Goal: Information Seeking & Learning: Learn about a topic

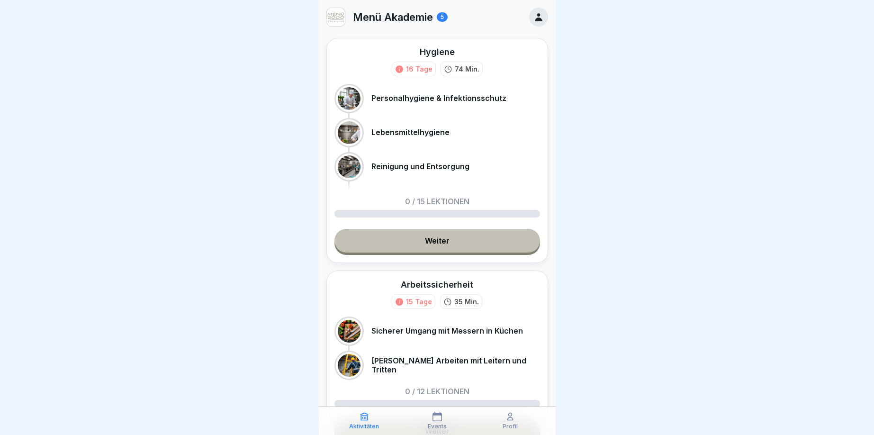
click at [546, 17] on div at bounding box center [538, 17] width 19 height 19
click at [531, 197] on div "Hygiene 16 Tage 74 Min. Personalhygiene & Infektionsschutz Lebensmittelhygiene …" at bounding box center [437, 150] width 222 height 225
click at [482, 242] on link "Weiter" at bounding box center [436, 241] width 205 height 24
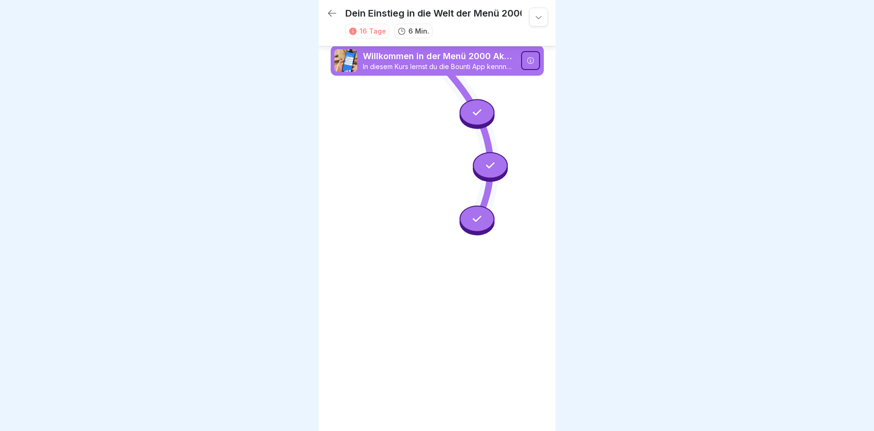
click at [484, 107] on div at bounding box center [476, 112] width 35 height 27
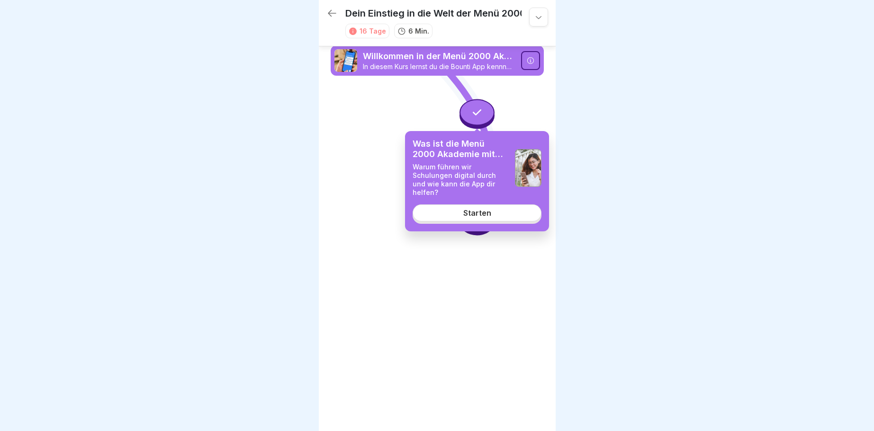
click at [506, 207] on link "Starten" at bounding box center [476, 213] width 129 height 17
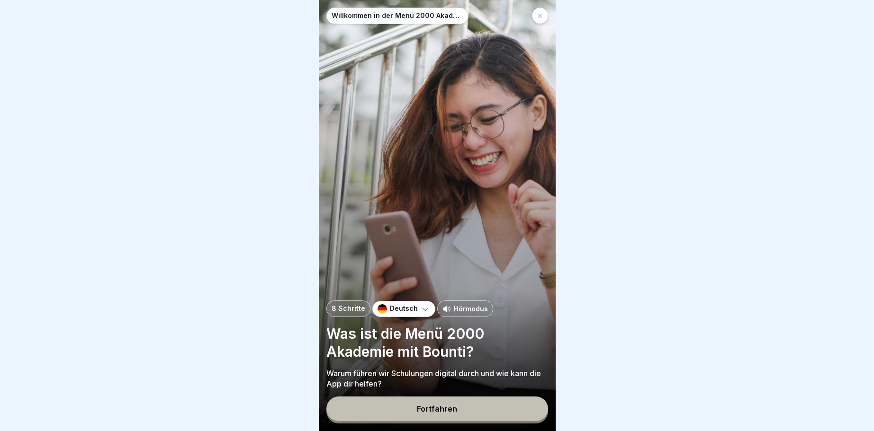
click at [491, 409] on button "Fortfahren" at bounding box center [437, 409] width 222 height 25
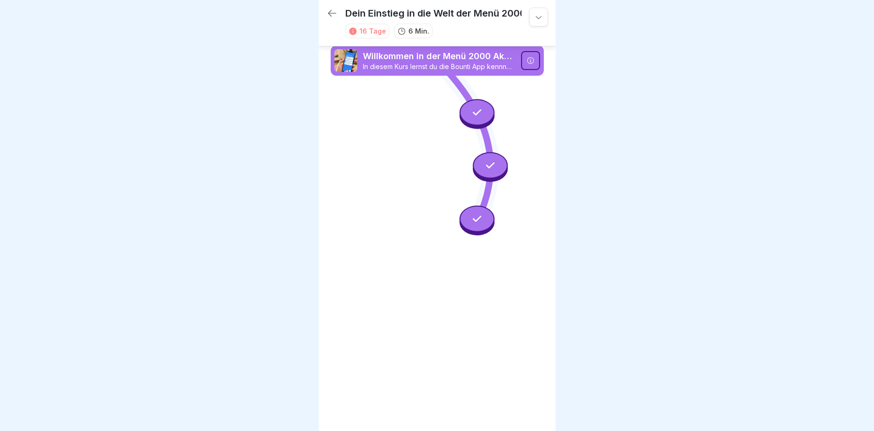
click at [482, 223] on icon at bounding box center [477, 219] width 12 height 12
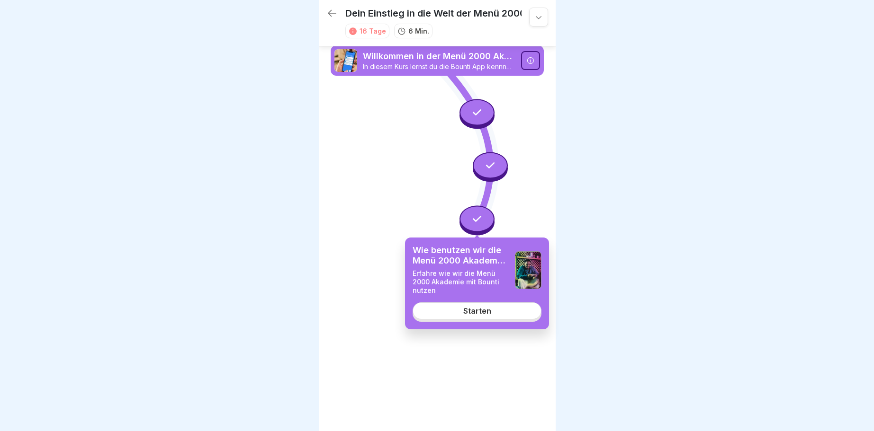
click at [484, 224] on div at bounding box center [476, 218] width 35 height 27
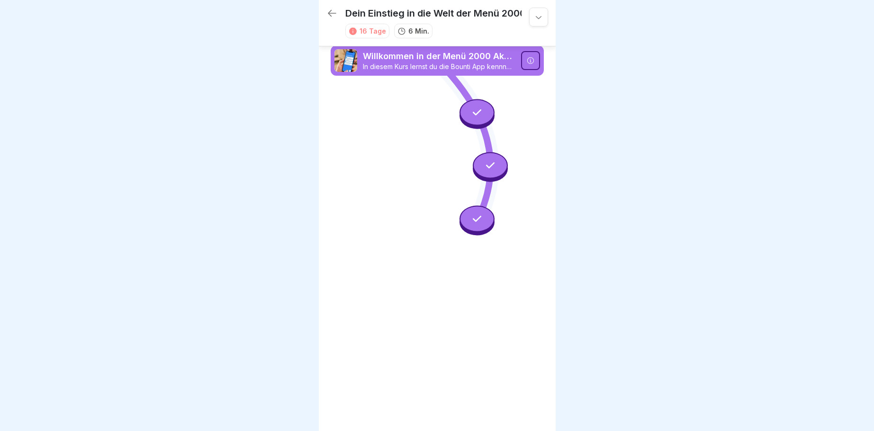
click at [527, 66] on div at bounding box center [530, 60] width 19 height 19
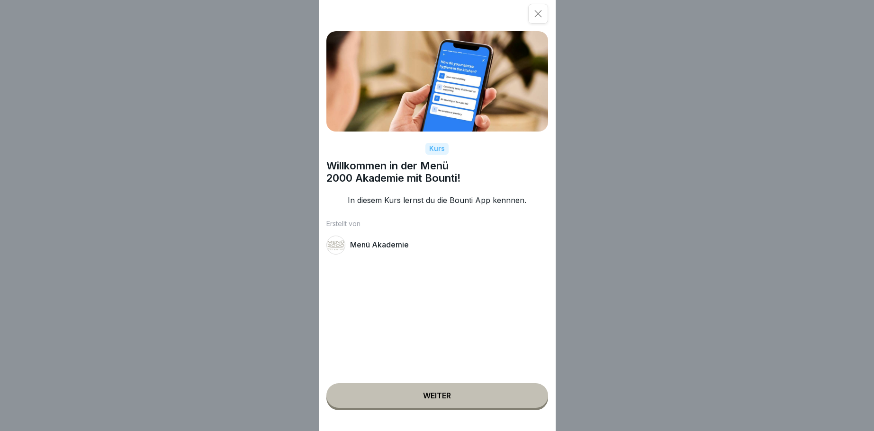
click at [538, 13] on icon at bounding box center [537, 13] width 9 height 9
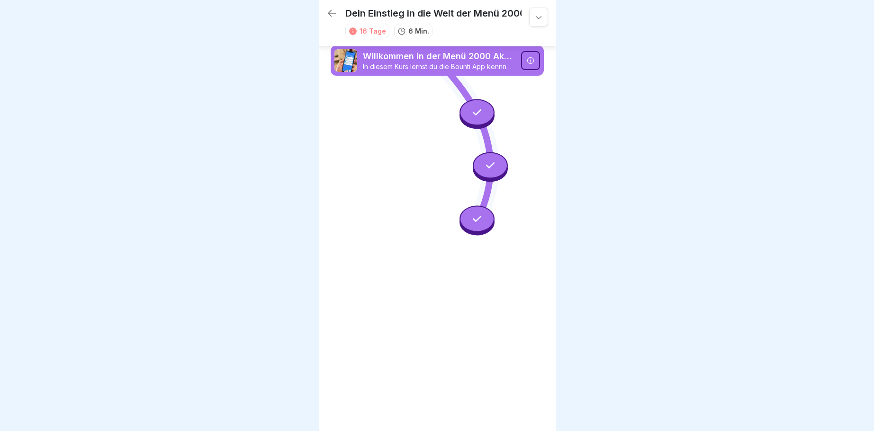
click at [484, 114] on div at bounding box center [476, 112] width 35 height 27
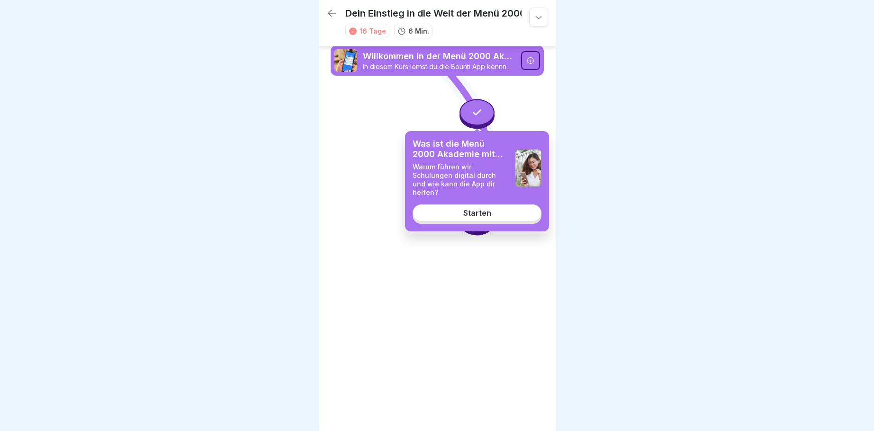
drag, startPoint x: 501, startPoint y: 210, endPoint x: 509, endPoint y: 207, distance: 8.4
click at [502, 209] on link "Starten" at bounding box center [476, 213] width 129 height 17
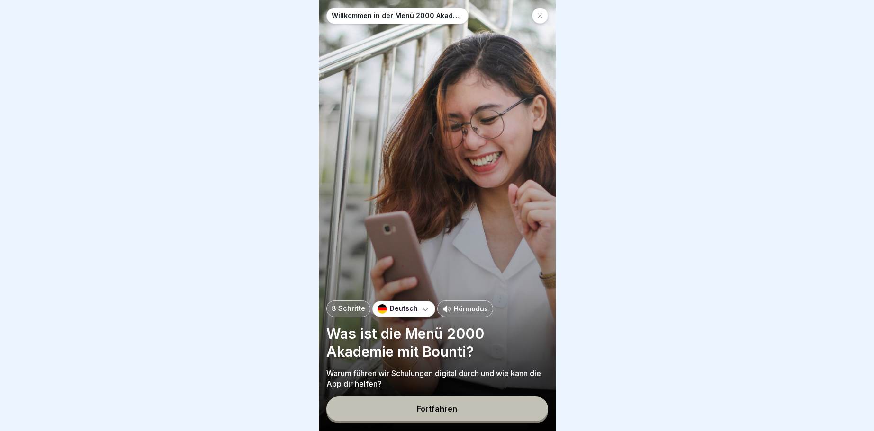
click at [453, 410] on div "Fortfahren" at bounding box center [437, 409] width 40 height 9
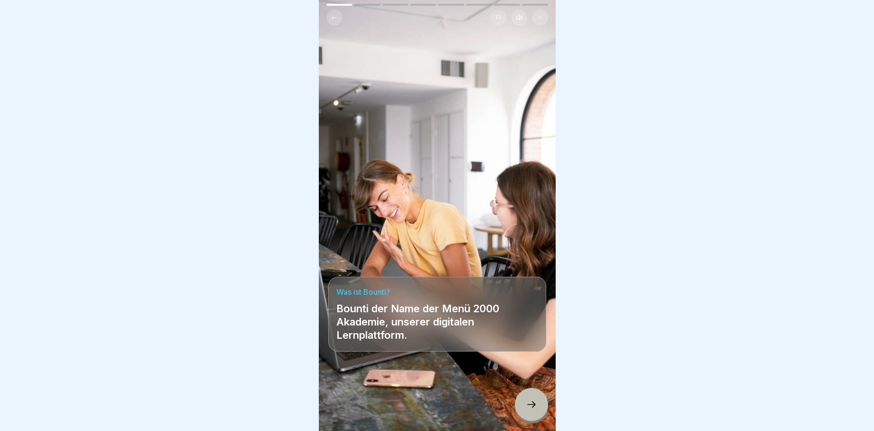
click at [527, 403] on icon at bounding box center [531, 404] width 11 height 11
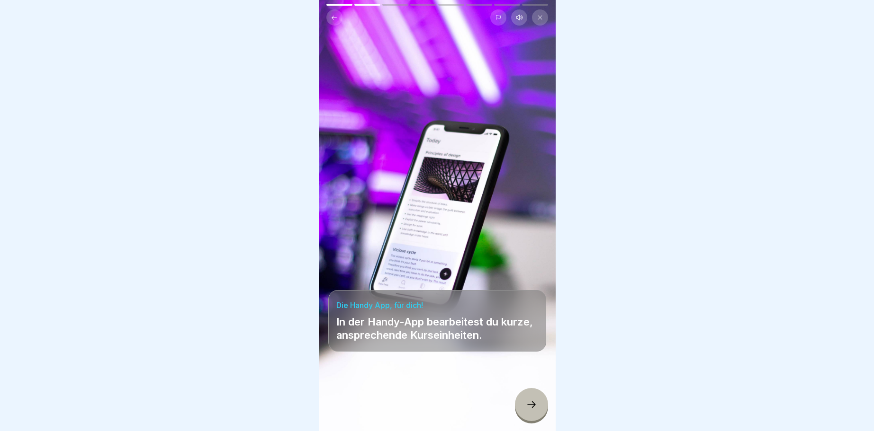
click at [535, 404] on icon at bounding box center [531, 404] width 11 height 11
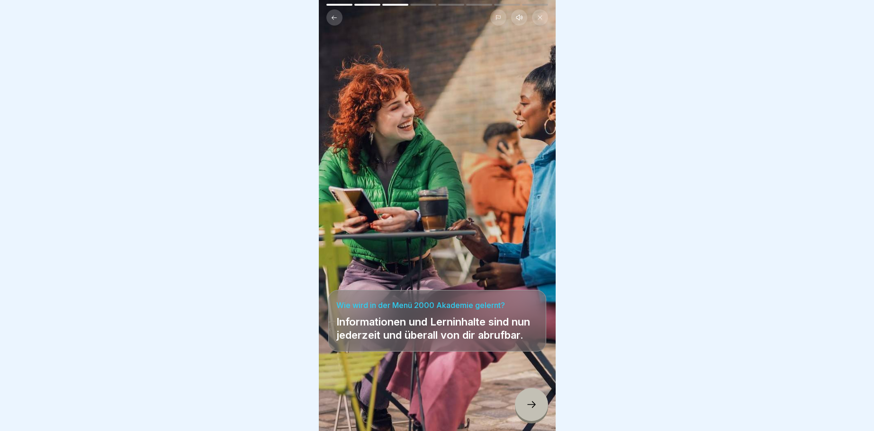
click at [535, 404] on icon at bounding box center [531, 404] width 11 height 11
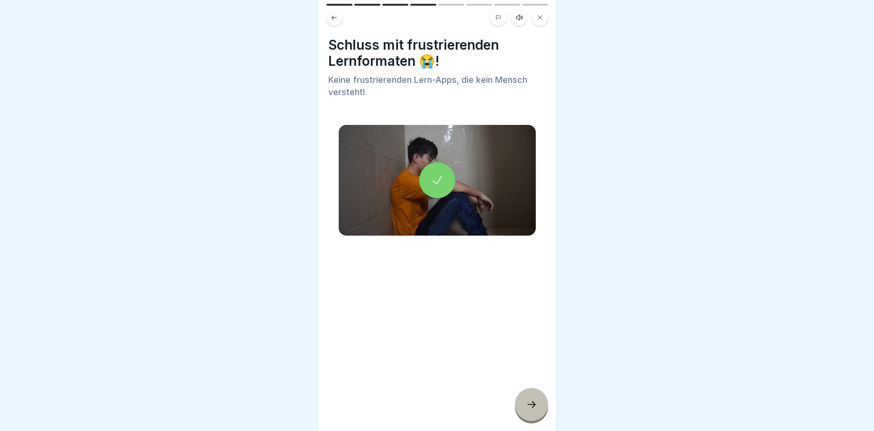
click at [535, 404] on icon at bounding box center [531, 404] width 11 height 11
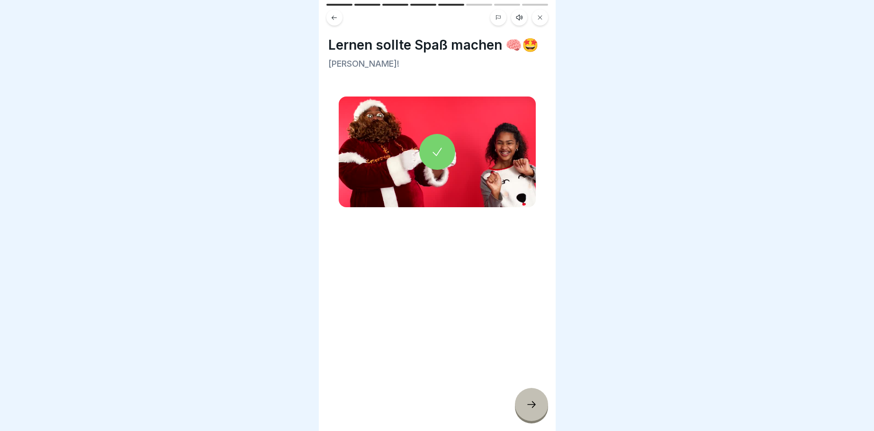
click at [535, 404] on icon at bounding box center [531, 404] width 11 height 11
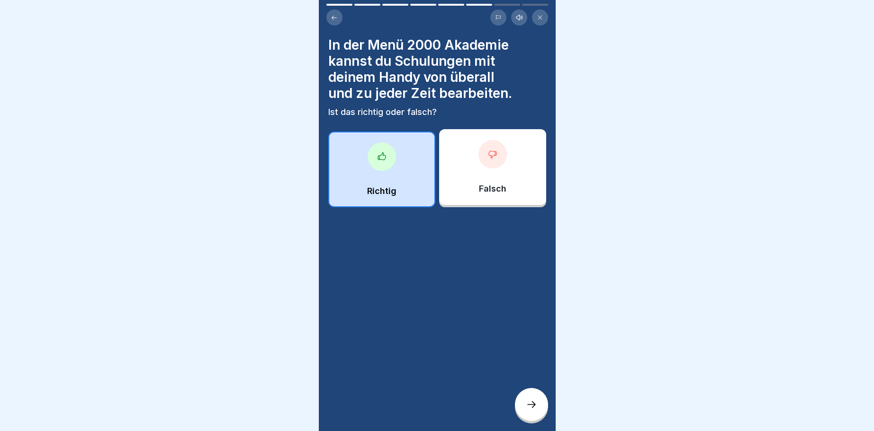
click at [375, 155] on div at bounding box center [381, 157] width 28 height 28
click at [381, 157] on icon at bounding box center [381, 156] width 9 height 9
click at [381, 158] on icon at bounding box center [381, 156] width 9 height 9
click at [538, 407] on div at bounding box center [531, 404] width 33 height 33
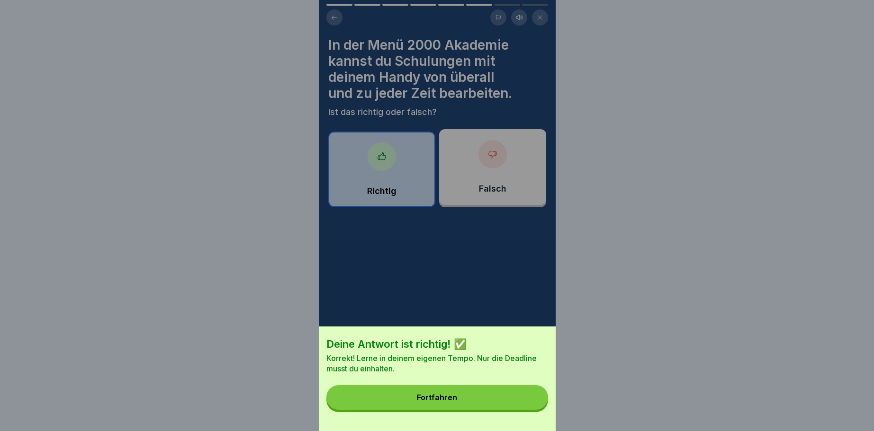
click at [512, 400] on button "Fortfahren" at bounding box center [437, 397] width 222 height 25
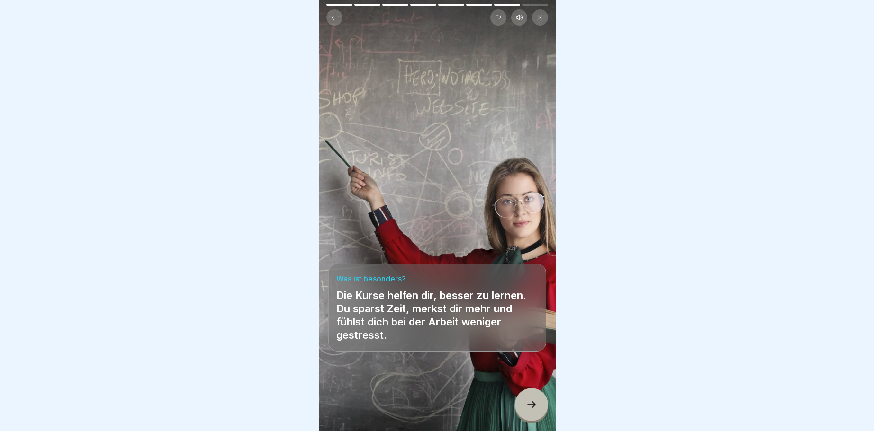
click at [523, 401] on div at bounding box center [531, 404] width 33 height 33
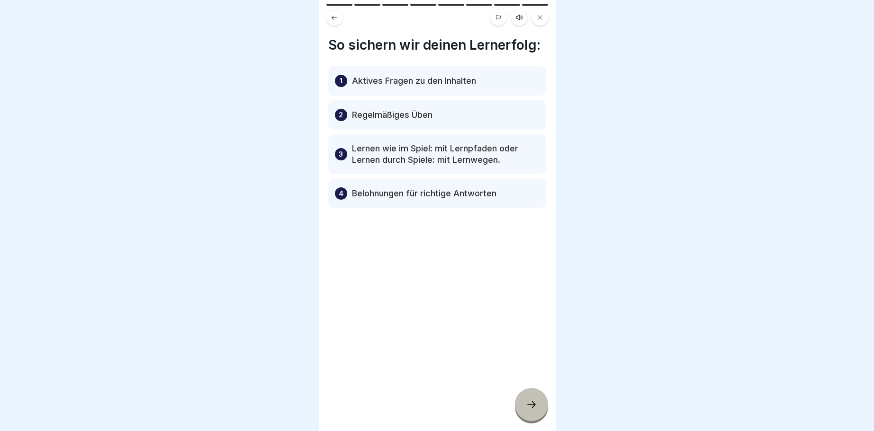
click at [529, 404] on icon at bounding box center [531, 404] width 11 height 11
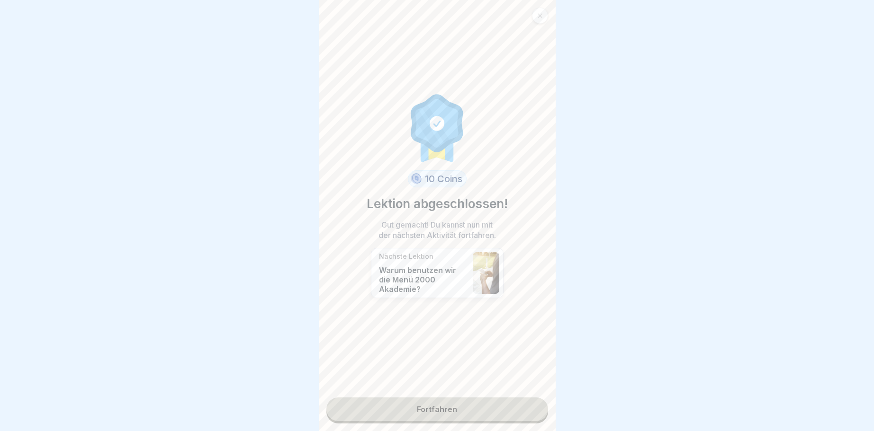
click at [518, 406] on link "Fortfahren" at bounding box center [437, 410] width 222 height 24
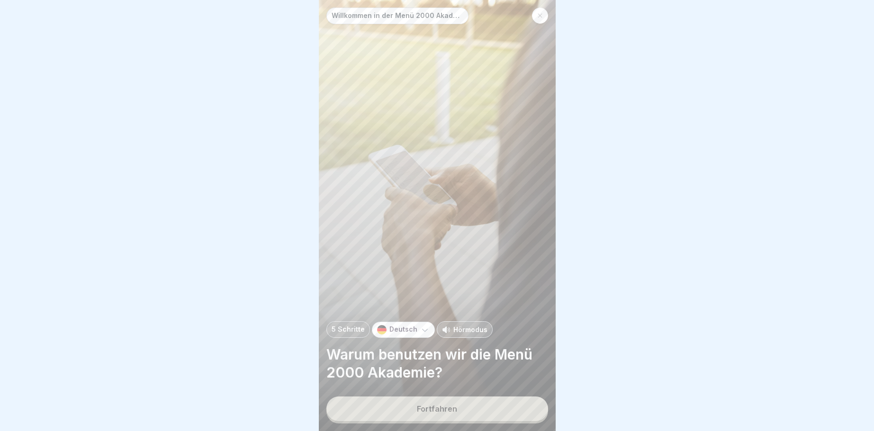
click at [522, 408] on button "Fortfahren" at bounding box center [437, 409] width 222 height 25
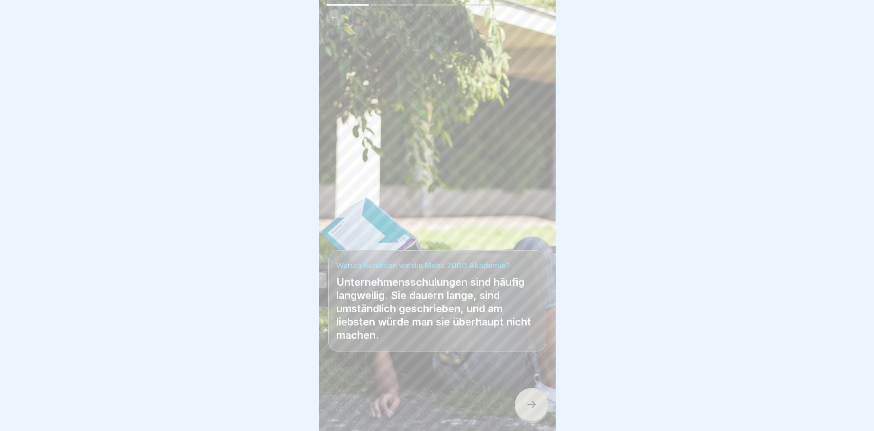
click at [527, 411] on div at bounding box center [531, 404] width 33 height 33
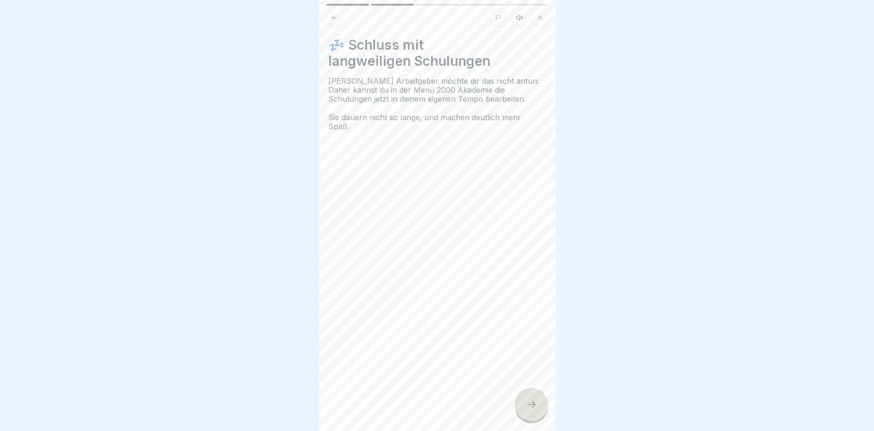
click at [530, 411] on div at bounding box center [531, 404] width 33 height 33
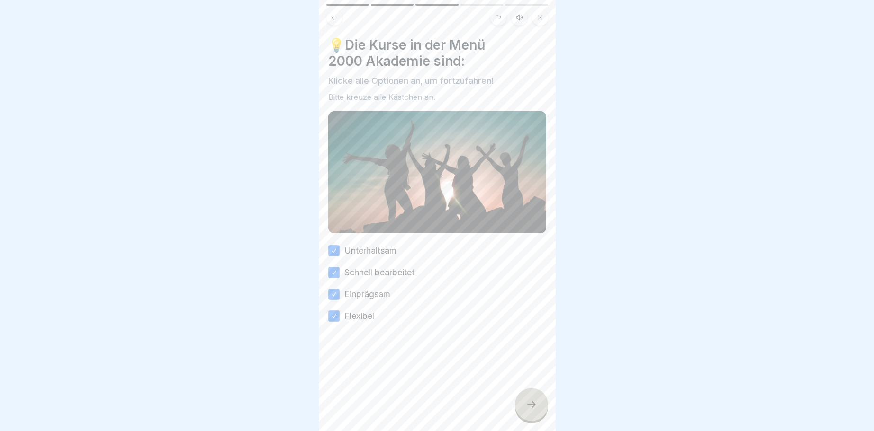
click at [526, 401] on icon at bounding box center [531, 404] width 11 height 11
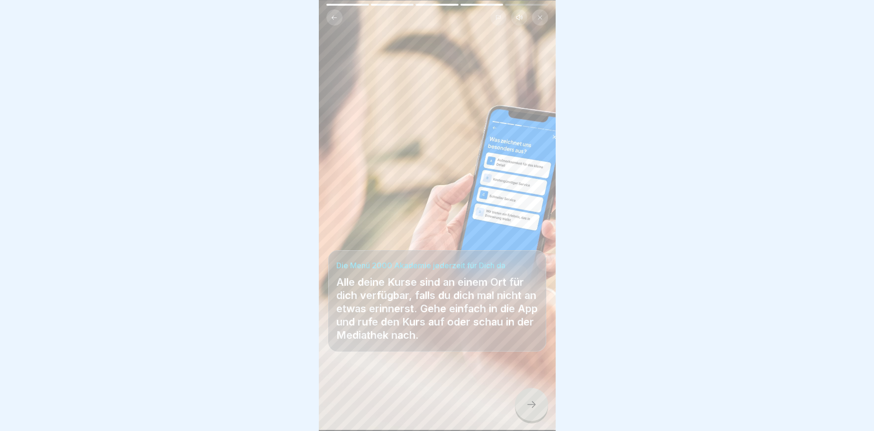
click at [527, 400] on div at bounding box center [531, 404] width 33 height 33
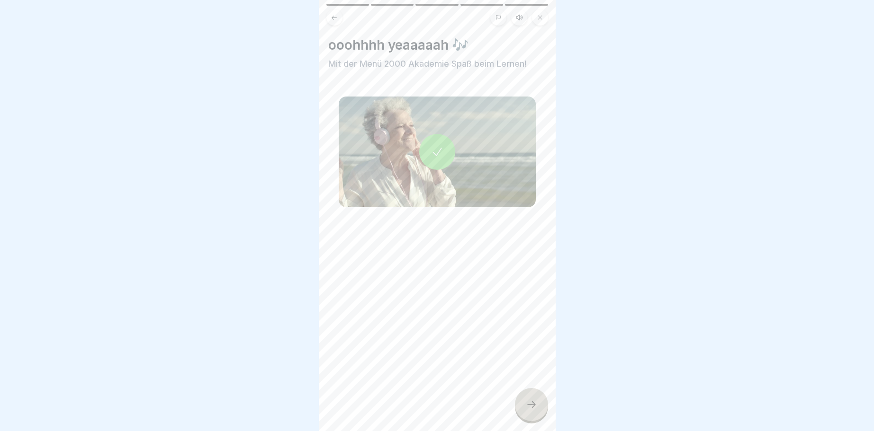
click at [527, 400] on div at bounding box center [531, 404] width 33 height 33
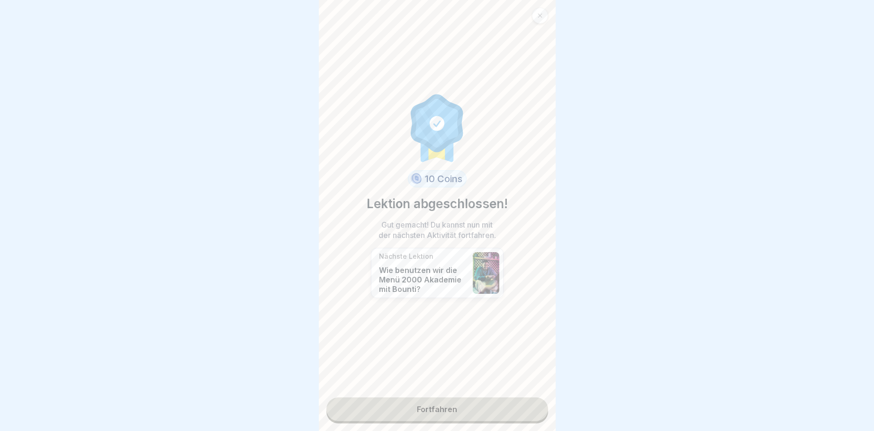
click at [520, 406] on link "Fortfahren" at bounding box center [437, 410] width 222 height 24
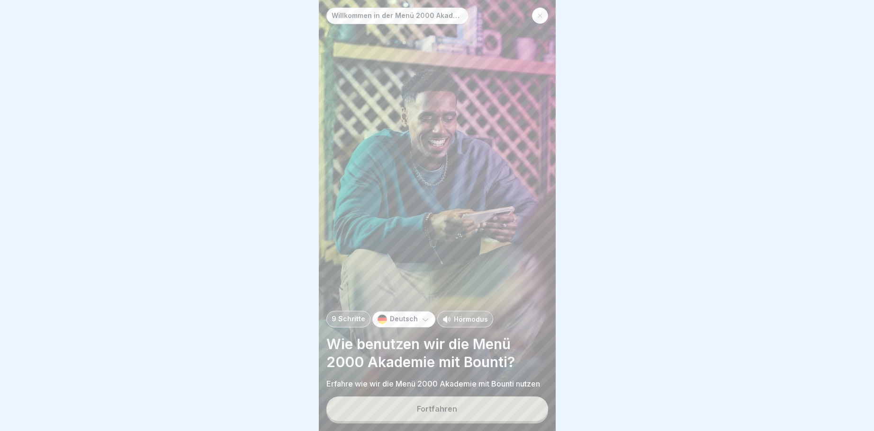
click at [524, 408] on button "Fortfahren" at bounding box center [437, 409] width 222 height 25
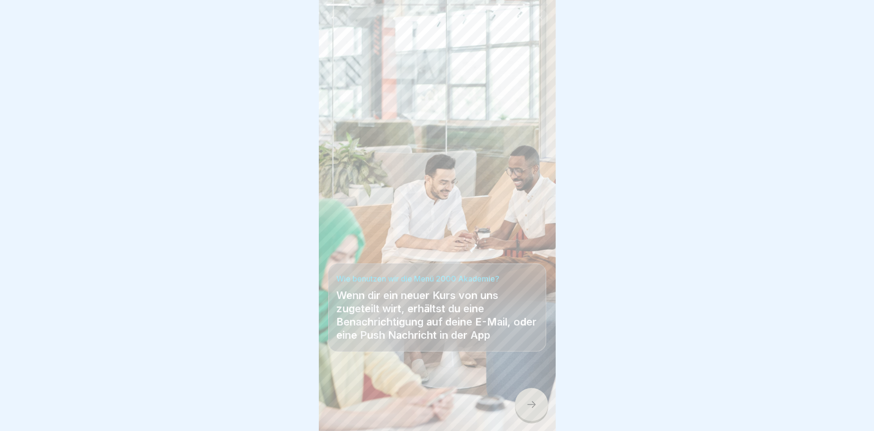
click at [525, 408] on div at bounding box center [531, 404] width 33 height 33
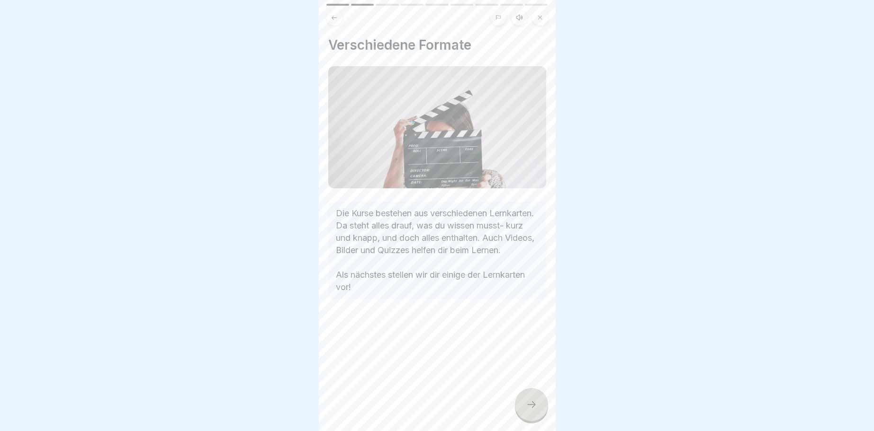
click at [527, 409] on icon at bounding box center [531, 404] width 11 height 11
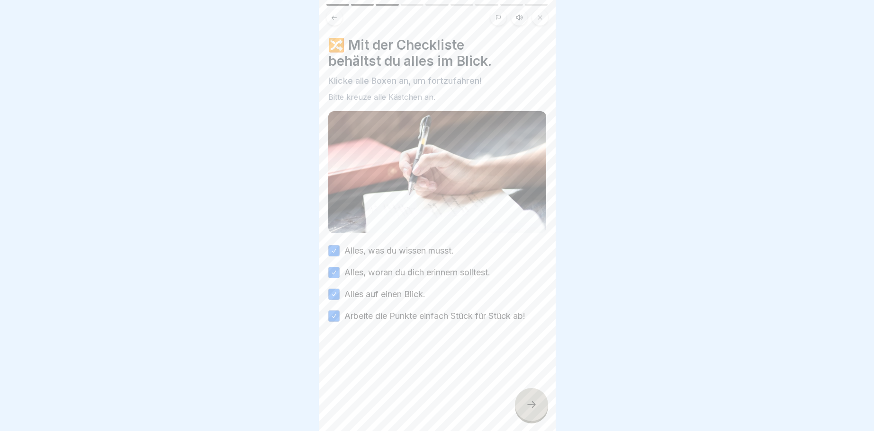
click at [527, 409] on icon at bounding box center [531, 404] width 11 height 11
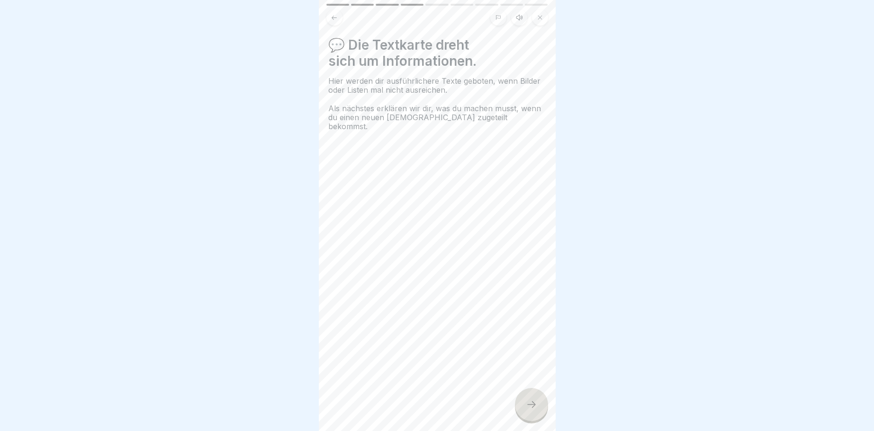
click at [527, 409] on icon at bounding box center [531, 404] width 11 height 11
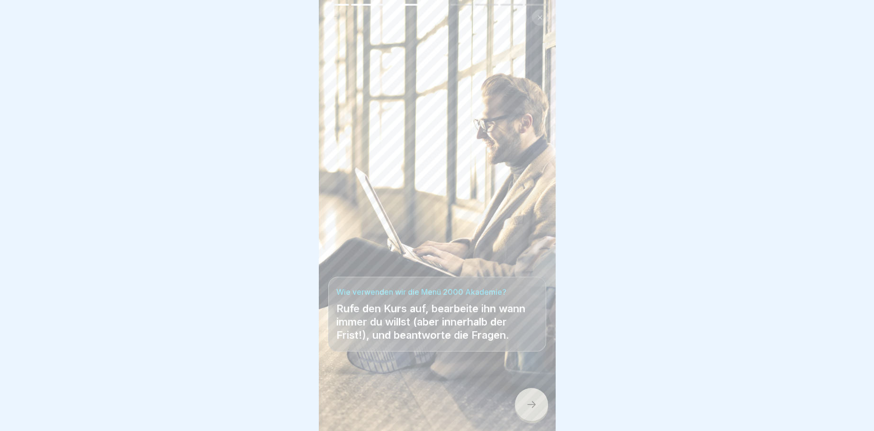
click at [527, 409] on icon at bounding box center [531, 404] width 11 height 11
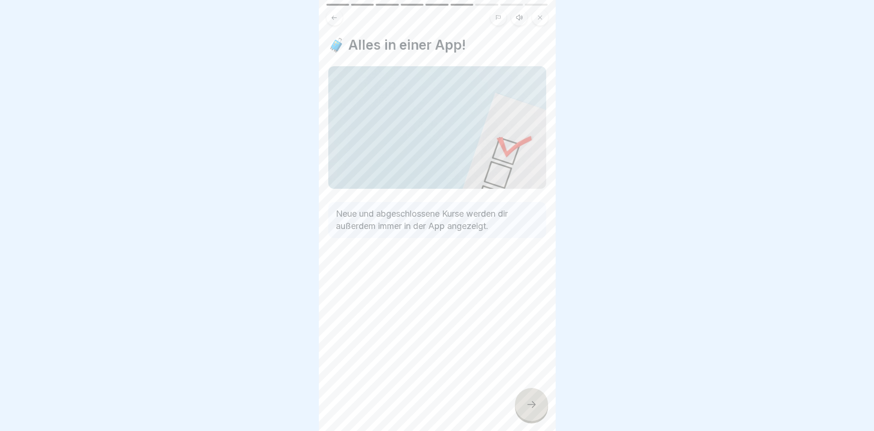
click at [527, 409] on icon at bounding box center [531, 404] width 11 height 11
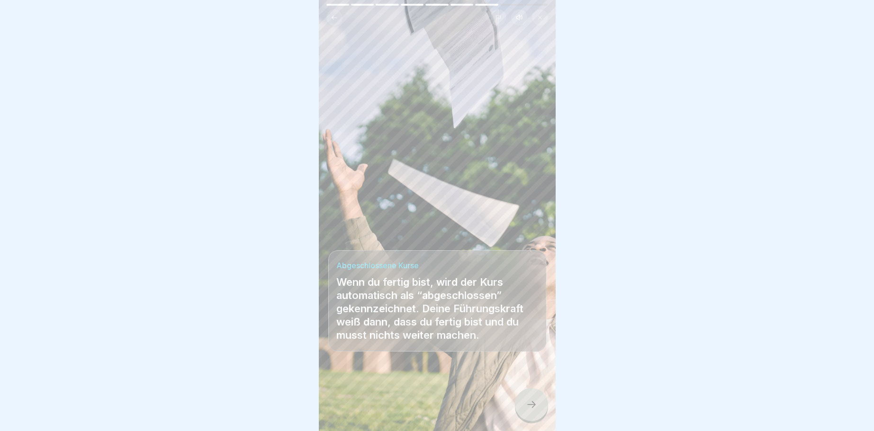
click at [527, 409] on icon at bounding box center [531, 404] width 11 height 11
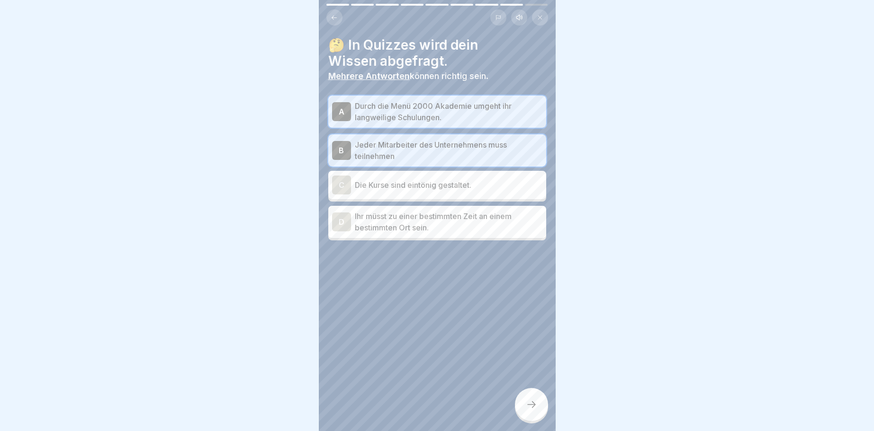
click at [527, 409] on icon at bounding box center [531, 404] width 11 height 11
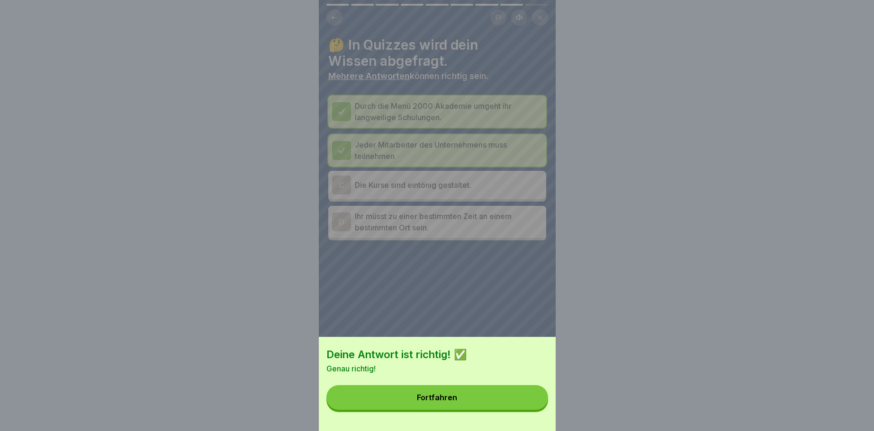
click at [527, 410] on button "Fortfahren" at bounding box center [437, 397] width 222 height 25
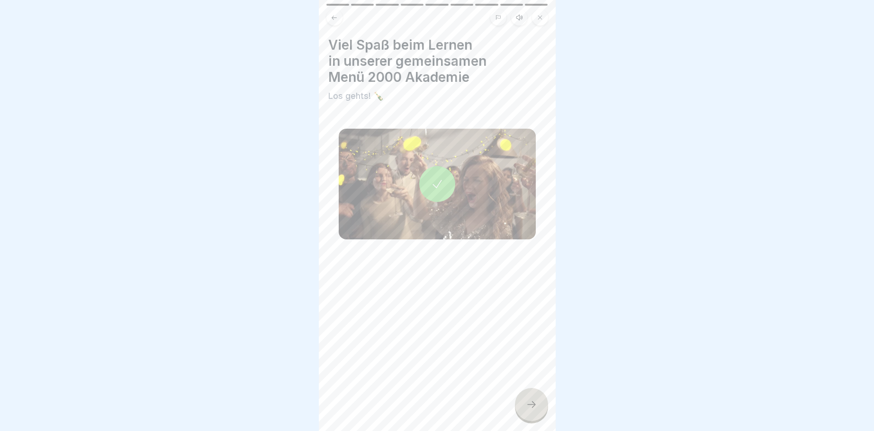
click at [527, 410] on icon at bounding box center [531, 404] width 11 height 11
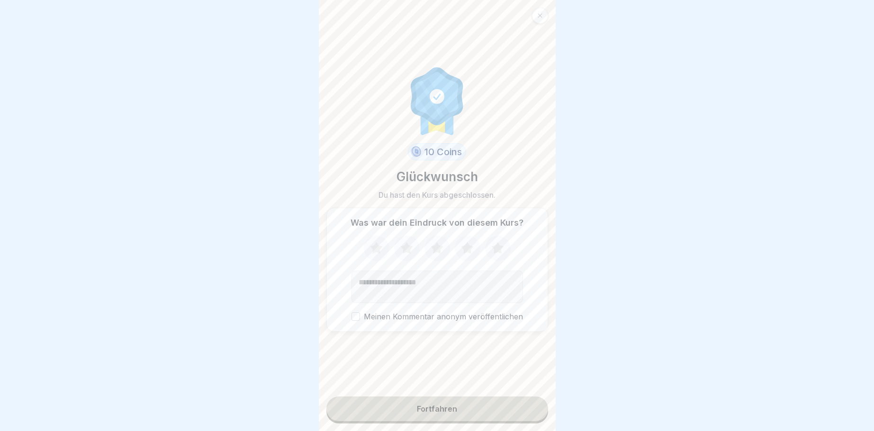
click at [527, 410] on button "Fortfahren" at bounding box center [437, 409] width 222 height 25
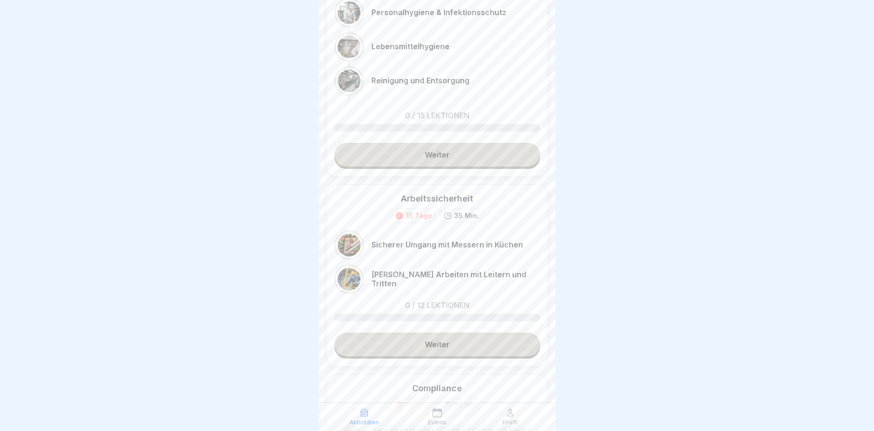
scroll to position [114, 0]
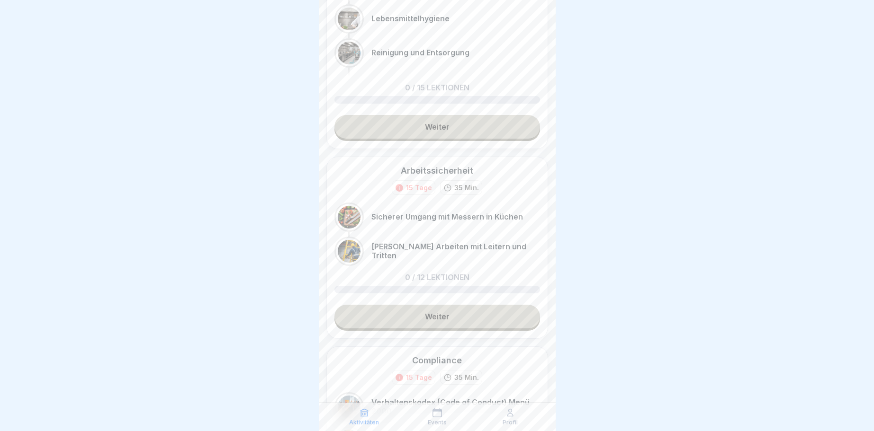
click at [470, 317] on link "Weiter" at bounding box center [436, 317] width 205 height 24
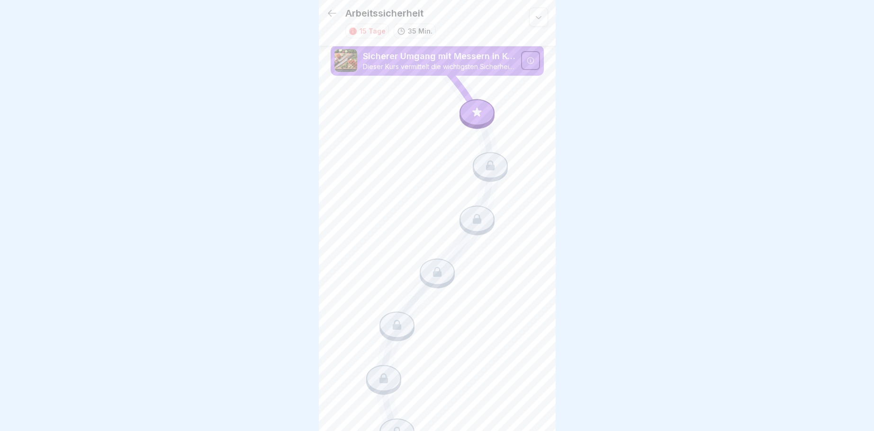
click at [481, 115] on icon at bounding box center [477, 112] width 12 height 12
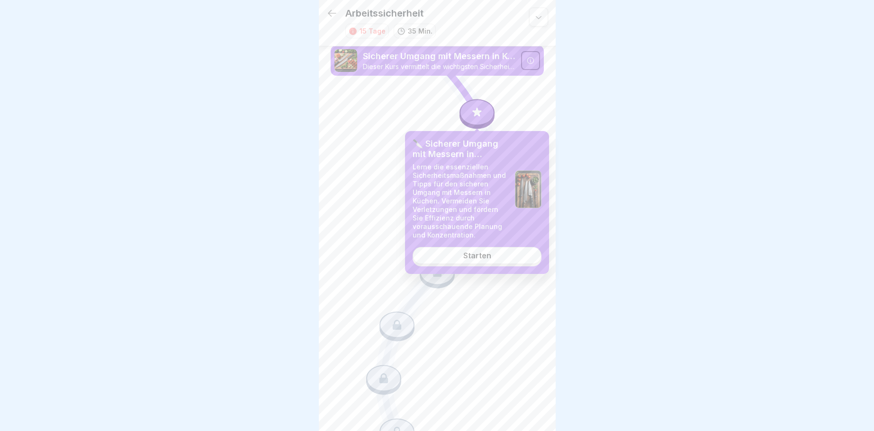
drag, startPoint x: 484, startPoint y: 253, endPoint x: 492, endPoint y: 257, distance: 8.9
click at [486, 253] on div "Starten" at bounding box center [477, 255] width 28 height 9
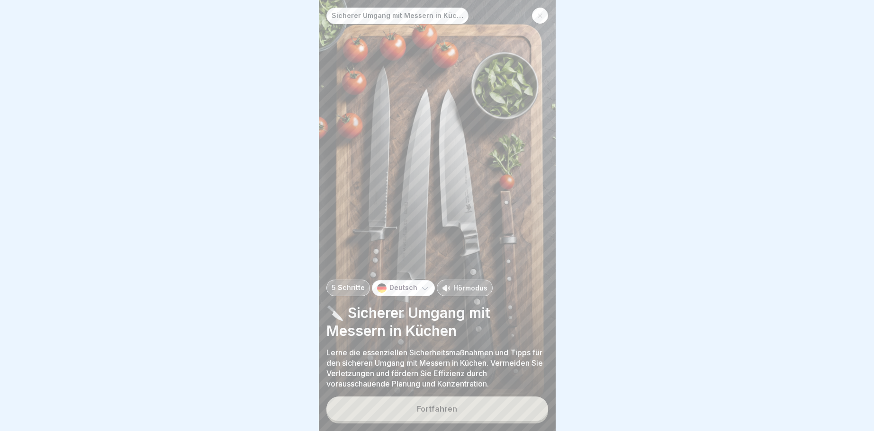
click at [455, 405] on div "Fortfahren" at bounding box center [437, 409] width 40 height 9
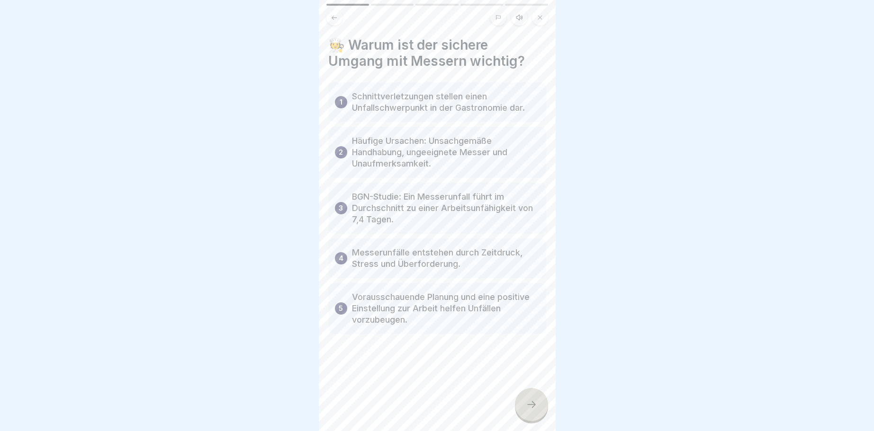
click at [529, 398] on div at bounding box center [531, 404] width 33 height 33
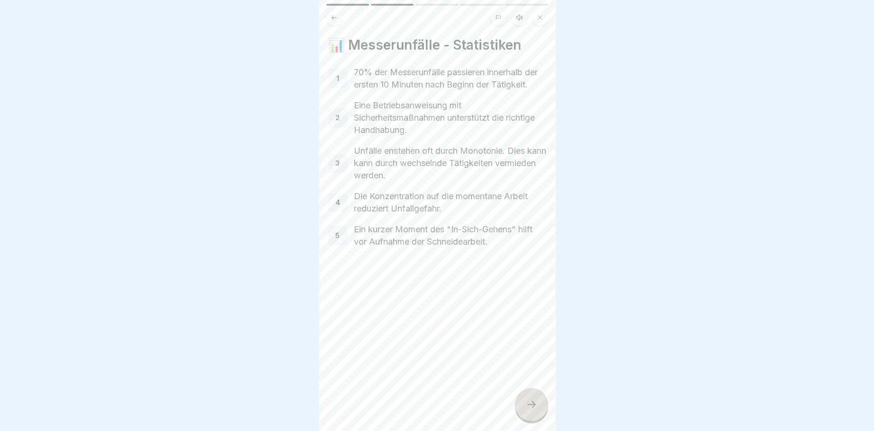
click at [523, 404] on div at bounding box center [531, 404] width 33 height 33
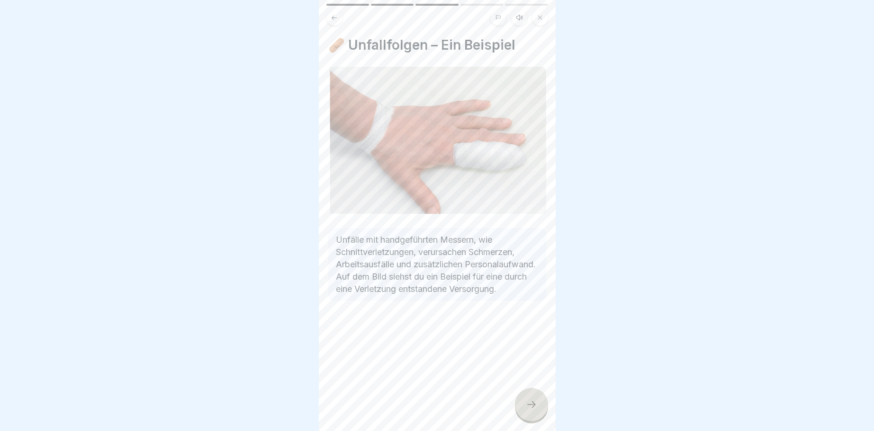
click at [524, 403] on div at bounding box center [531, 404] width 33 height 33
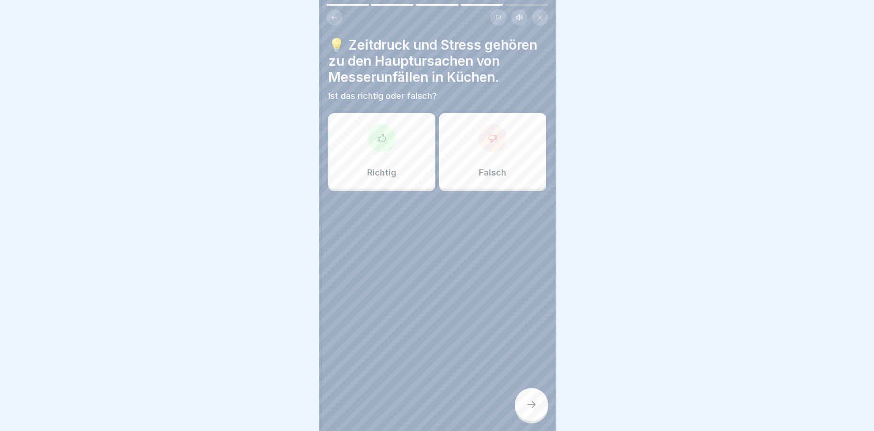
click at [376, 136] on div at bounding box center [381, 138] width 28 height 28
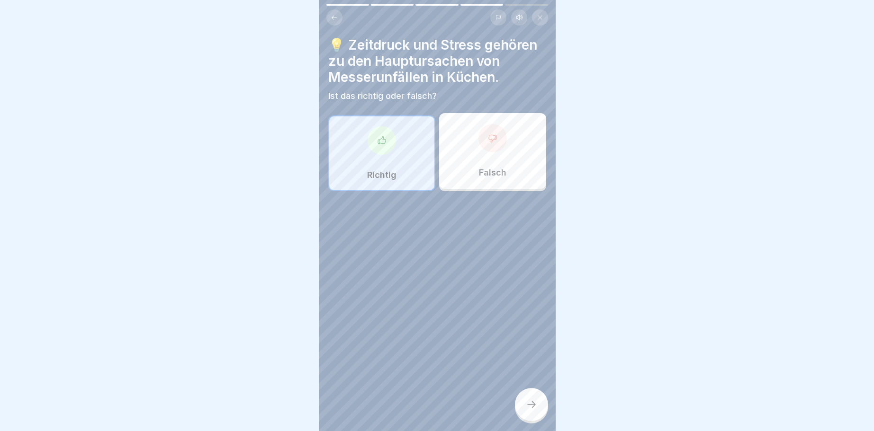
click at [538, 403] on div at bounding box center [531, 404] width 33 height 33
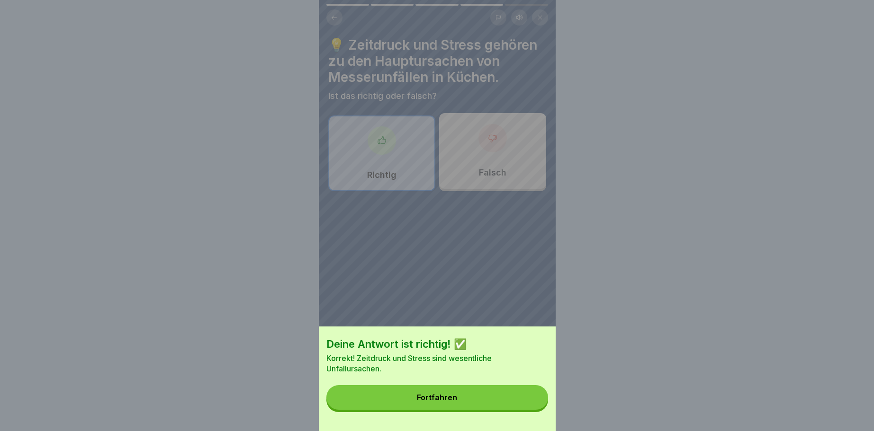
click at [425, 398] on div "Fortfahren" at bounding box center [437, 397] width 40 height 9
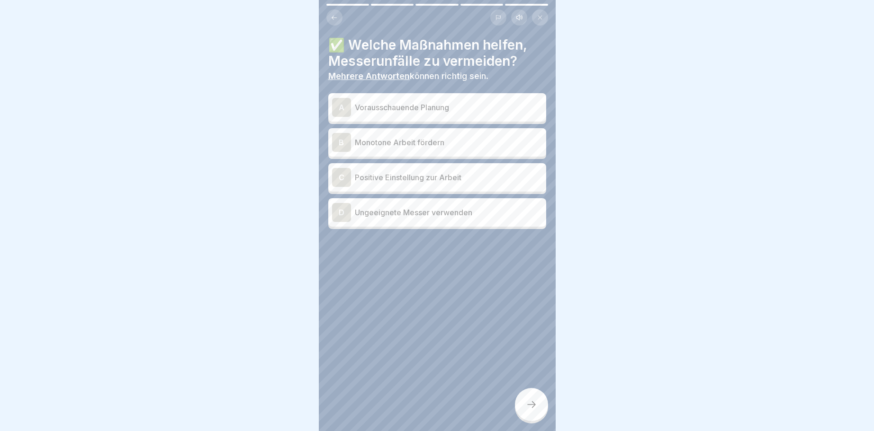
click at [414, 107] on p "Vorausschauende Planung" at bounding box center [449, 107] width 188 height 11
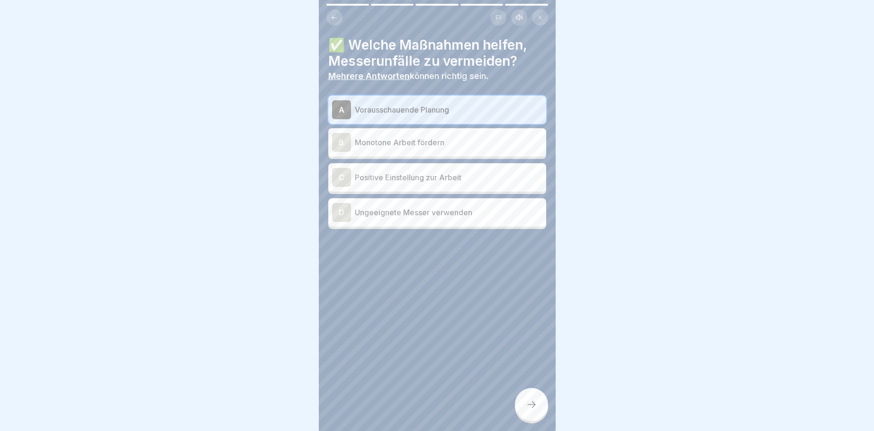
click at [426, 179] on p "Positive Einstellung zur Arbeit" at bounding box center [449, 177] width 188 height 11
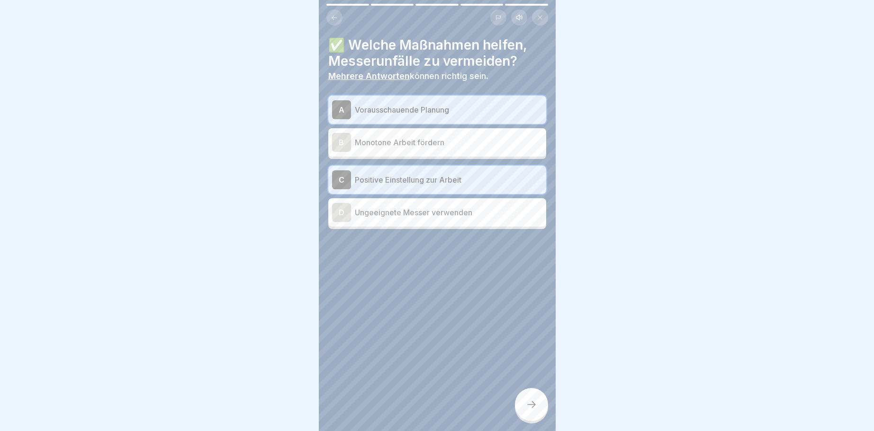
click at [533, 403] on icon at bounding box center [531, 404] width 11 height 11
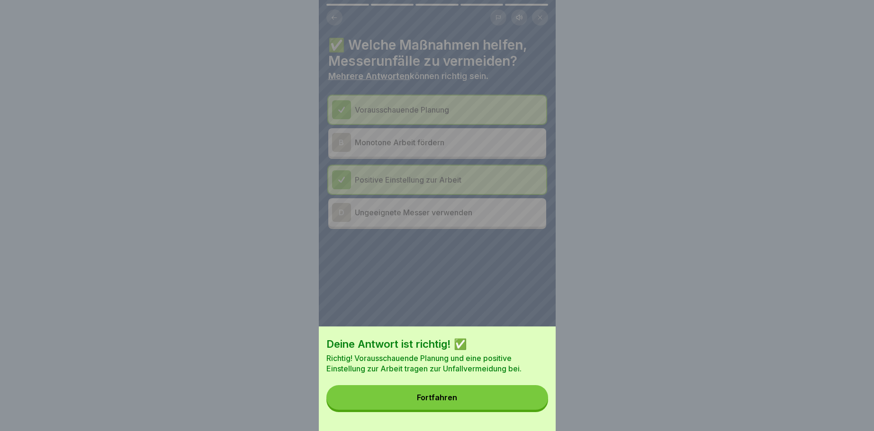
click at [446, 390] on button "Fortfahren" at bounding box center [437, 397] width 222 height 25
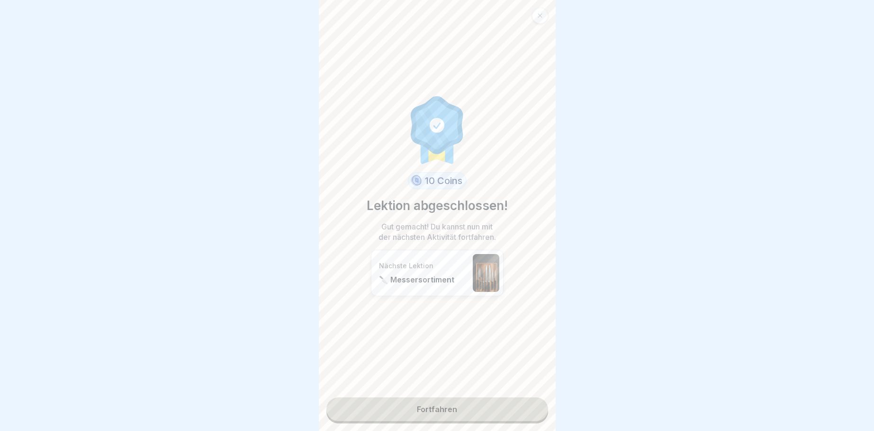
click at [440, 405] on link "Fortfahren" at bounding box center [437, 410] width 222 height 24
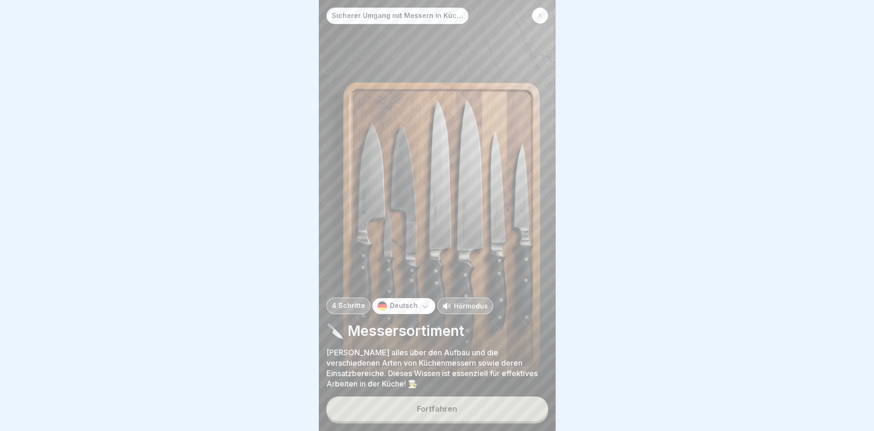
click at [437, 404] on button "Fortfahren" at bounding box center [437, 409] width 222 height 25
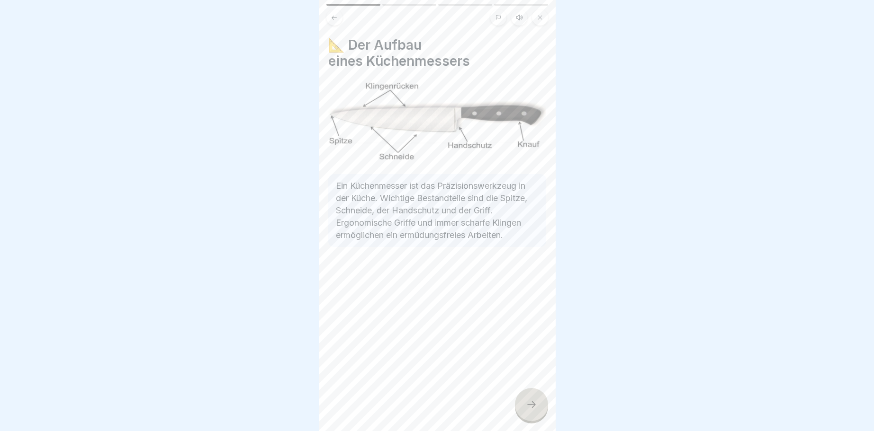
click at [532, 402] on icon at bounding box center [531, 404] width 11 height 11
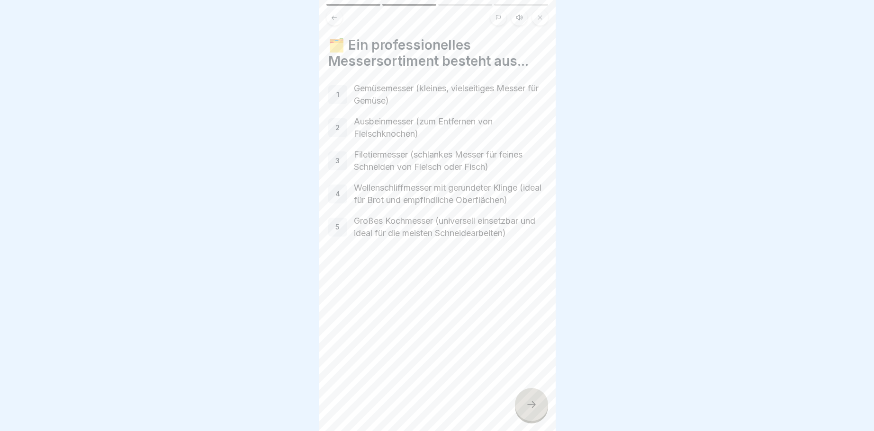
click at [525, 397] on div at bounding box center [531, 404] width 33 height 33
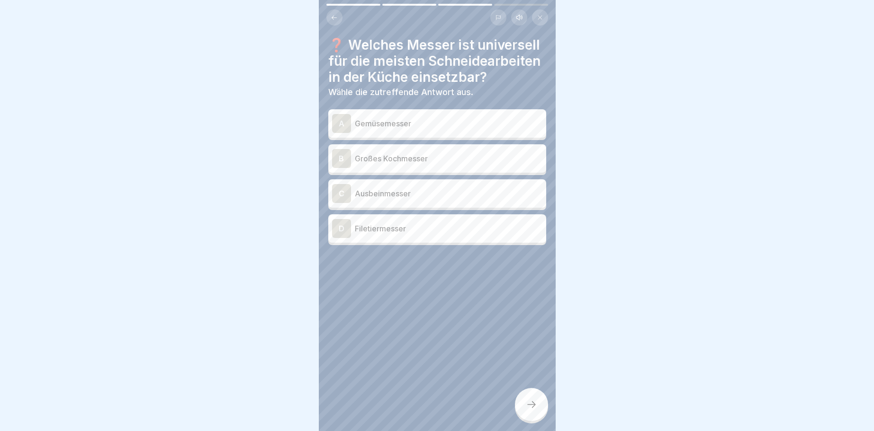
click at [402, 157] on p "Großes Kochmesser" at bounding box center [449, 158] width 188 height 11
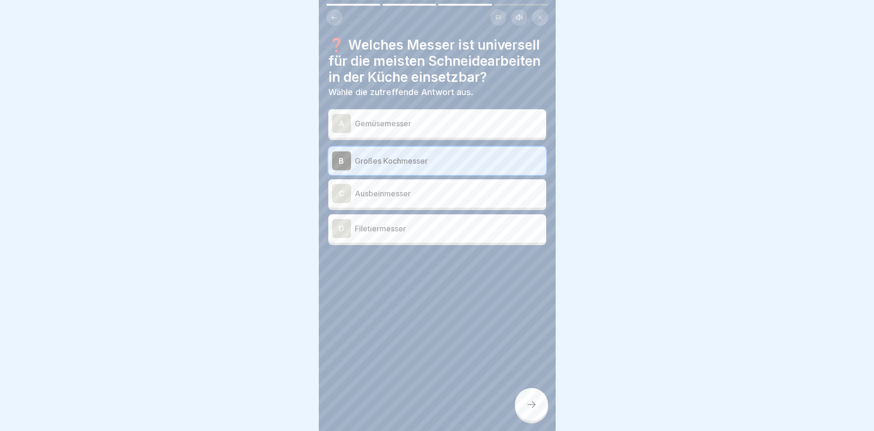
click at [532, 404] on icon at bounding box center [531, 404] width 11 height 11
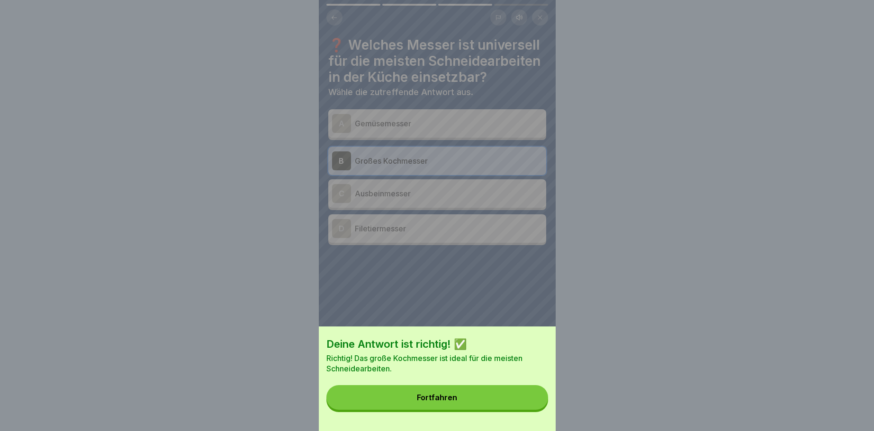
click at [439, 396] on div "Fortfahren" at bounding box center [437, 397] width 40 height 9
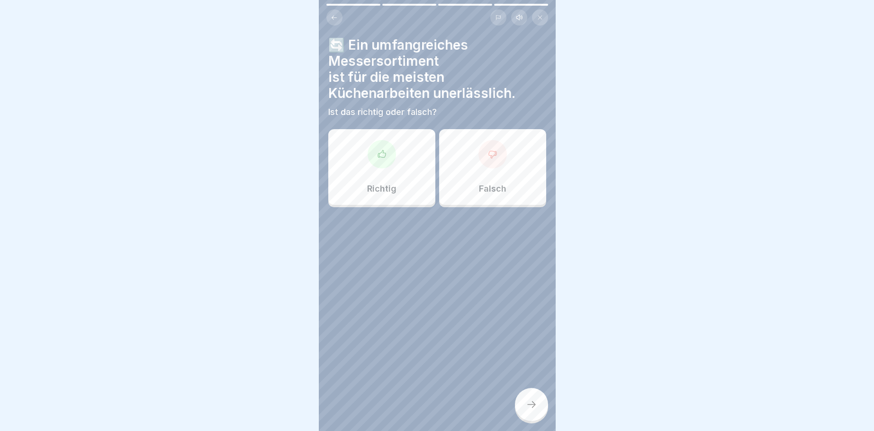
click at [379, 150] on div at bounding box center [381, 154] width 28 height 28
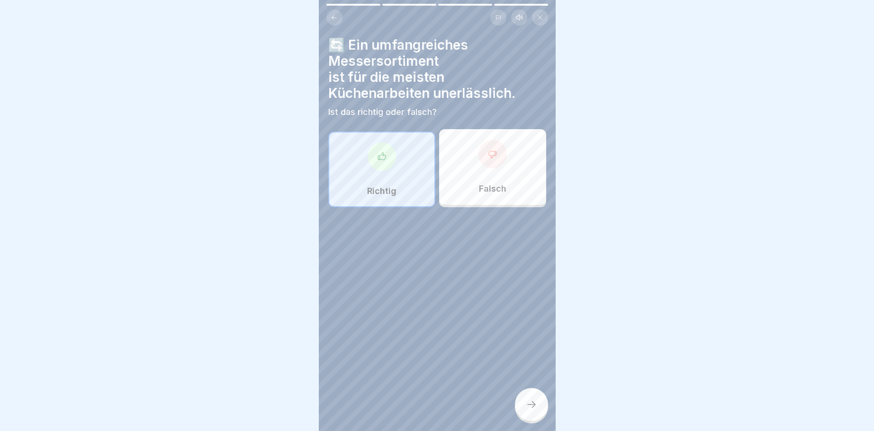
click at [535, 399] on div at bounding box center [531, 404] width 33 height 33
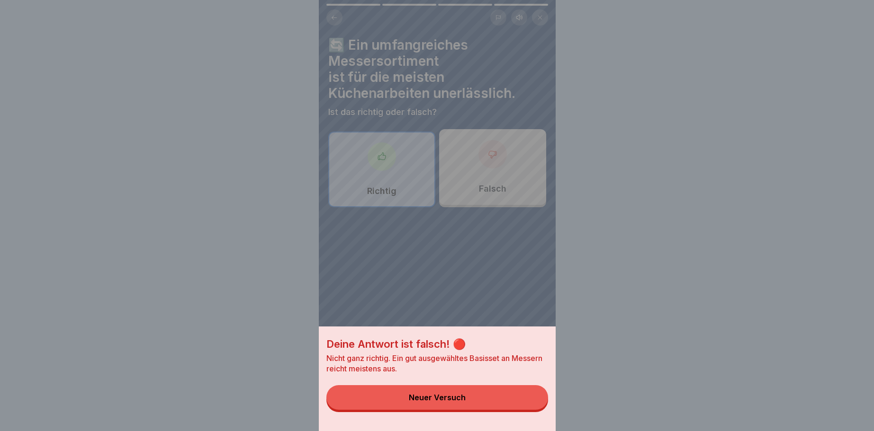
click at [424, 396] on div "Neuer Versuch" at bounding box center [437, 397] width 57 height 9
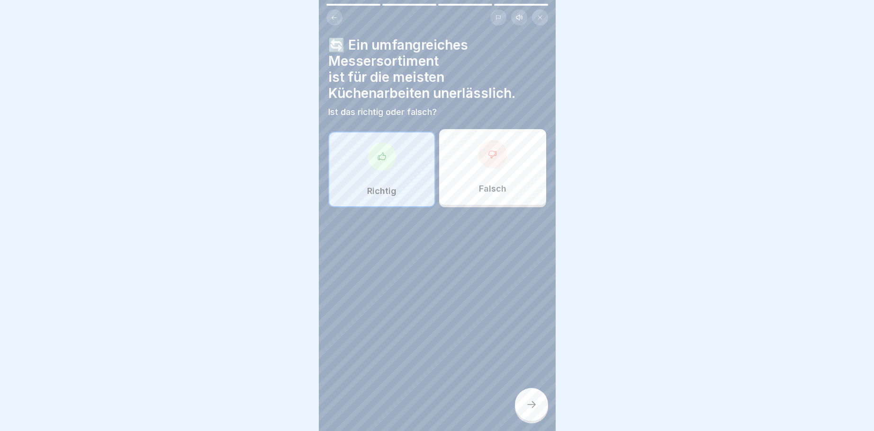
click at [491, 153] on icon at bounding box center [492, 154] width 9 height 9
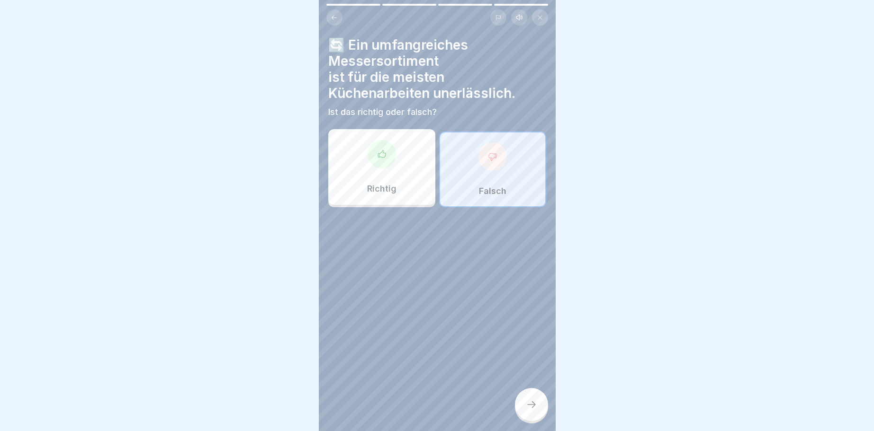
click at [529, 403] on icon at bounding box center [531, 404] width 11 height 11
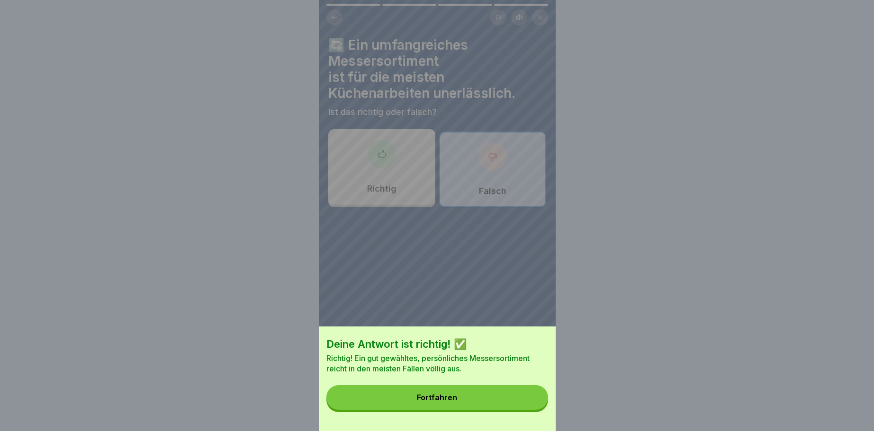
click at [431, 397] on div "Fortfahren" at bounding box center [437, 397] width 40 height 9
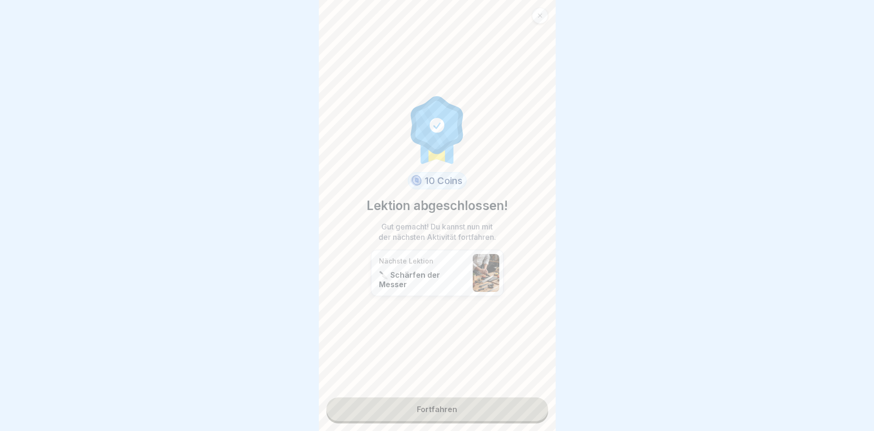
click at [442, 407] on link "Fortfahren" at bounding box center [437, 410] width 222 height 24
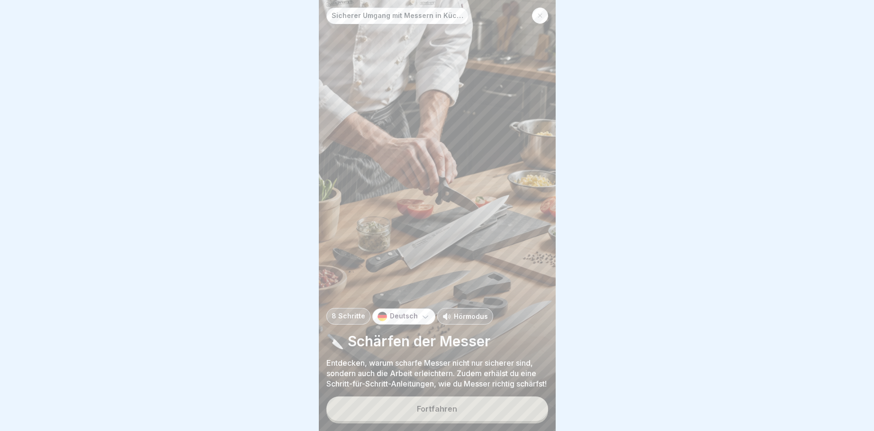
click at [442, 407] on div "Fortfahren" at bounding box center [437, 409] width 40 height 9
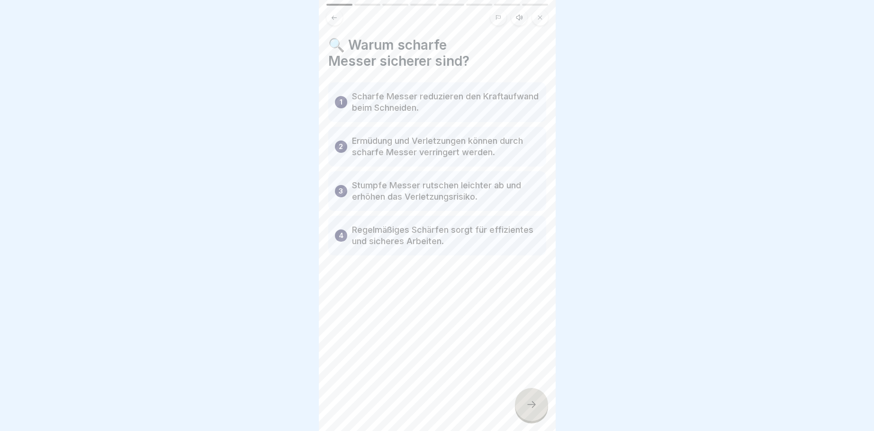
click at [536, 408] on icon at bounding box center [531, 404] width 11 height 11
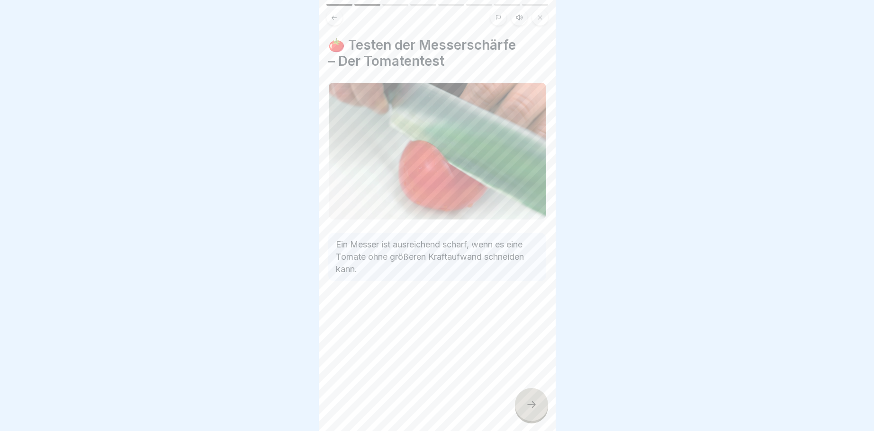
click at [526, 403] on icon at bounding box center [531, 404] width 11 height 11
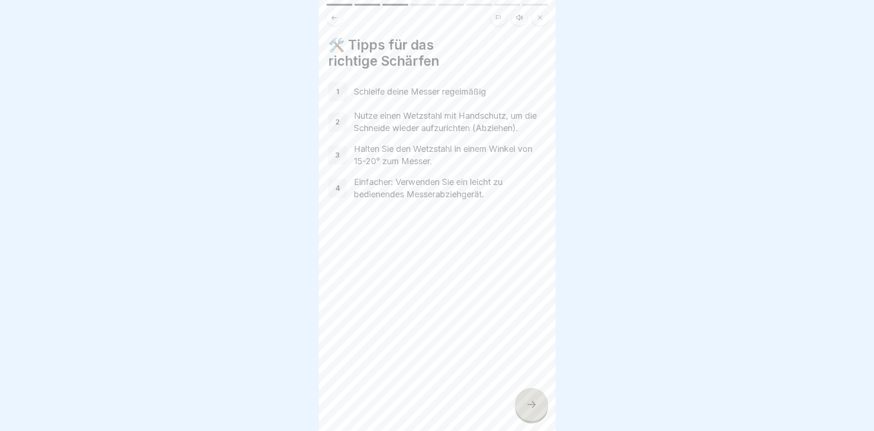
click at [534, 401] on icon at bounding box center [531, 404] width 11 height 11
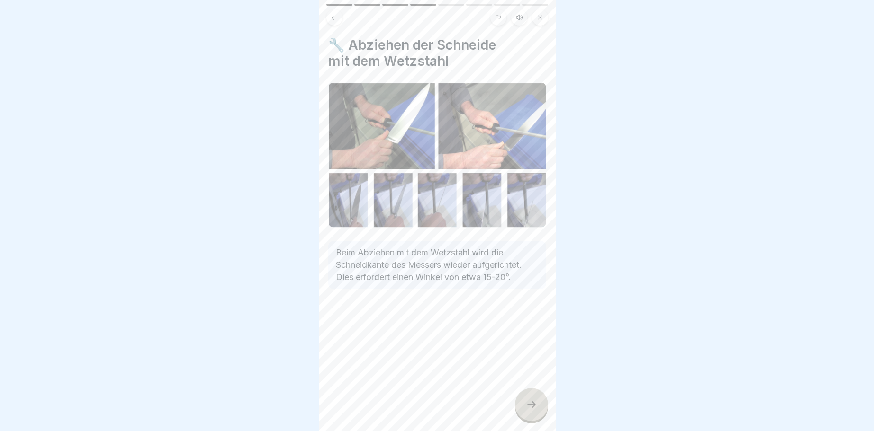
click at [530, 402] on icon at bounding box center [531, 404] width 11 height 11
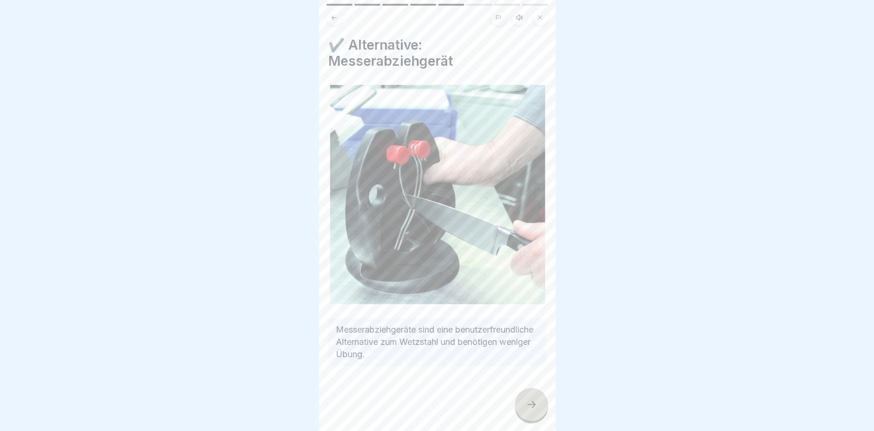
click at [338, 18] on button at bounding box center [334, 17] width 16 height 16
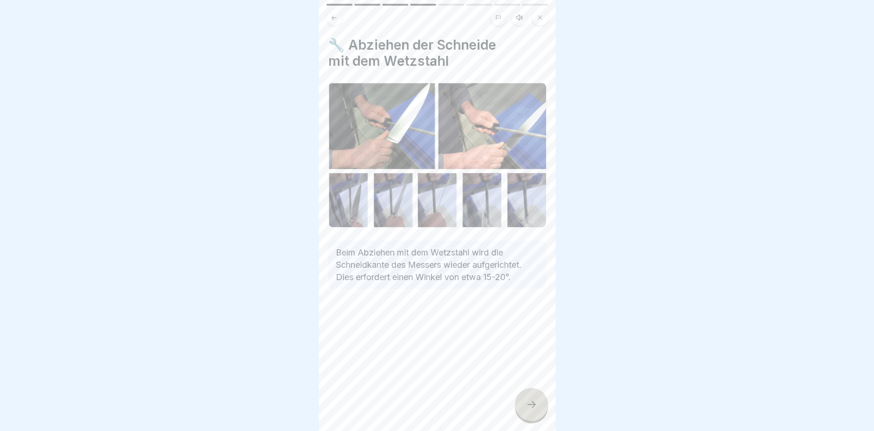
drag, startPoint x: 538, startPoint y: 402, endPoint x: 534, endPoint y: 397, distance: 6.1
click at [535, 399] on div at bounding box center [531, 404] width 33 height 33
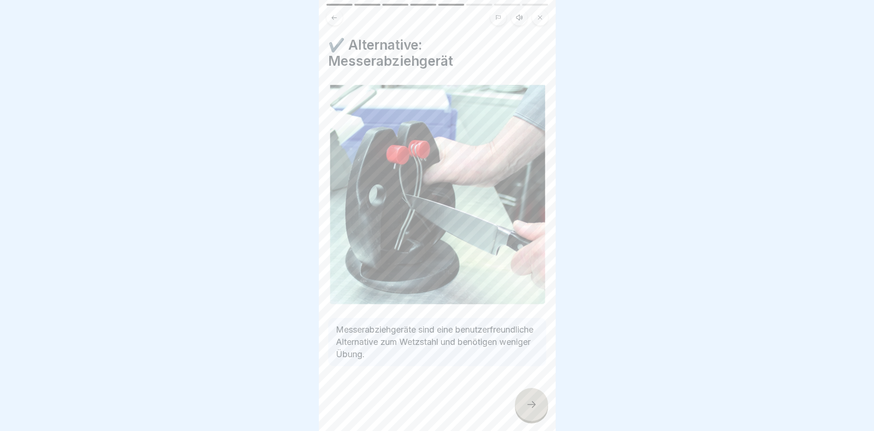
click at [532, 390] on div at bounding box center [531, 404] width 33 height 33
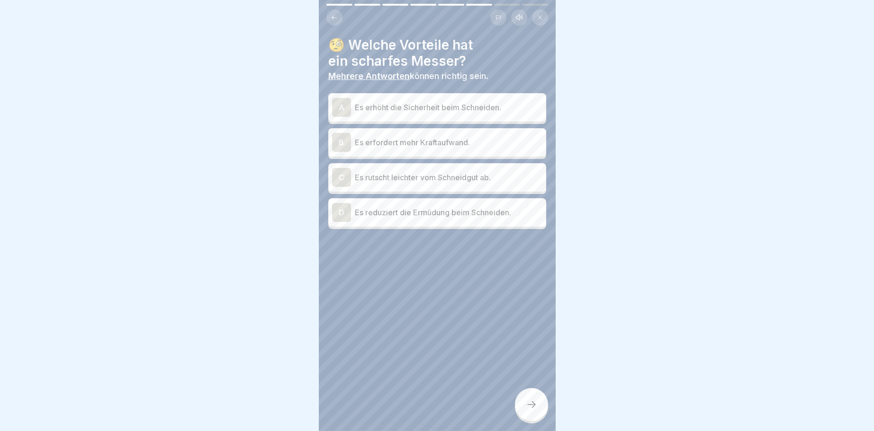
click at [339, 106] on div "A" at bounding box center [341, 107] width 19 height 19
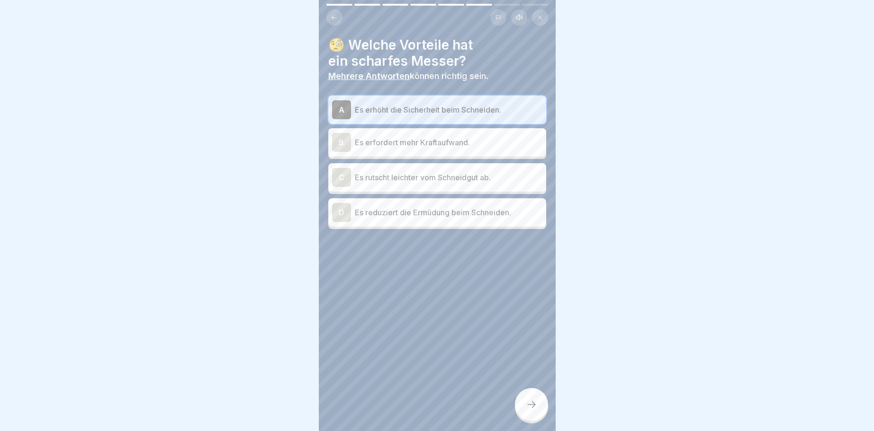
click at [369, 213] on p "Es reduziert die Ermüdung beim Schneiden." at bounding box center [449, 212] width 188 height 11
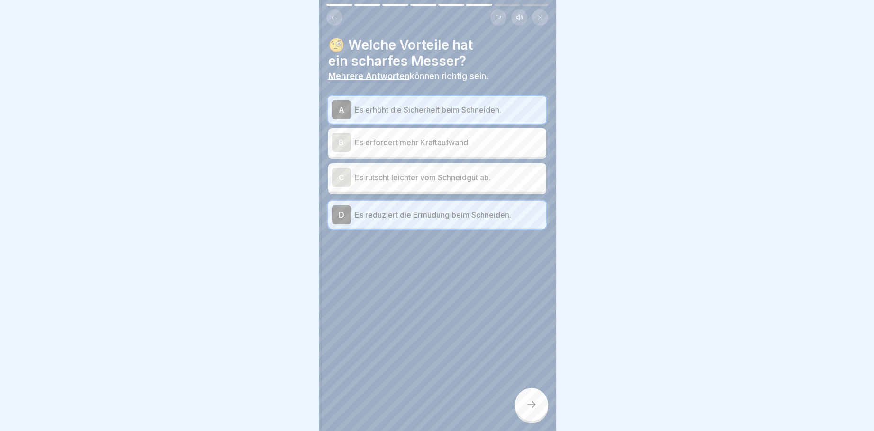
click at [530, 413] on div at bounding box center [531, 404] width 33 height 33
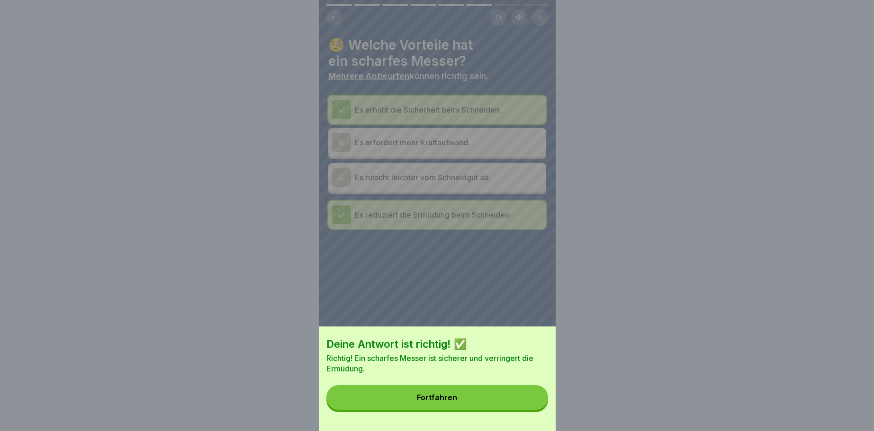
click at [500, 405] on button "Fortfahren" at bounding box center [437, 397] width 222 height 25
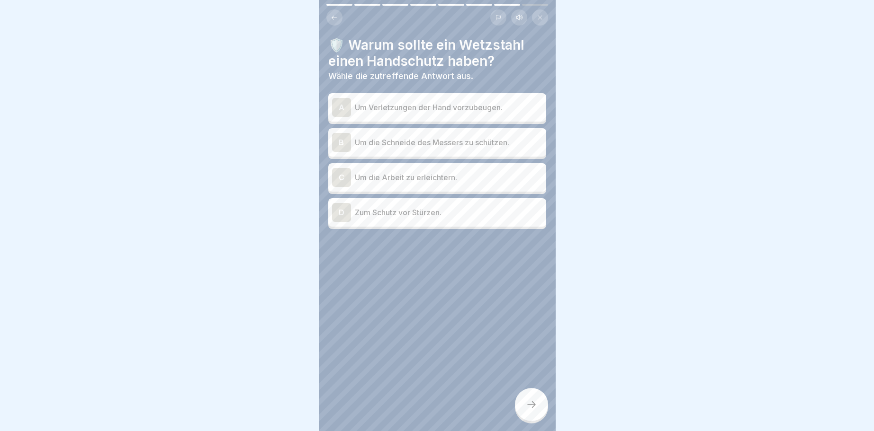
click at [400, 112] on p "Um Verletzungen der Hand vorzubeugen." at bounding box center [449, 107] width 188 height 11
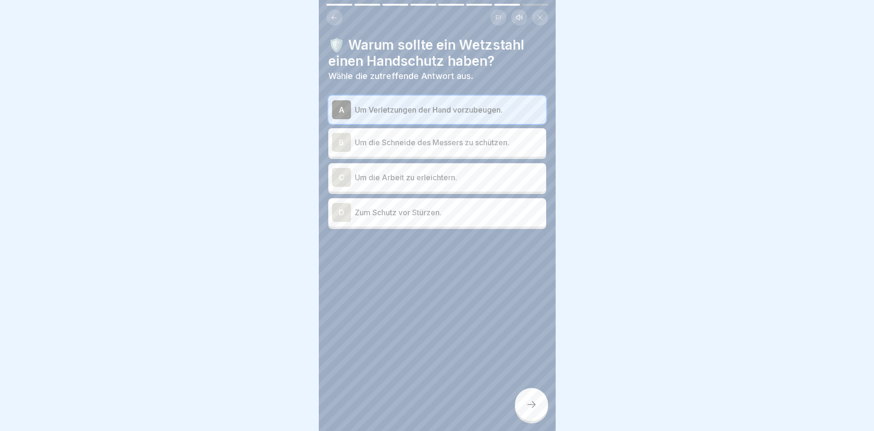
click at [411, 144] on p "Um die Schneide des Messers zu schützen." at bounding box center [449, 142] width 188 height 11
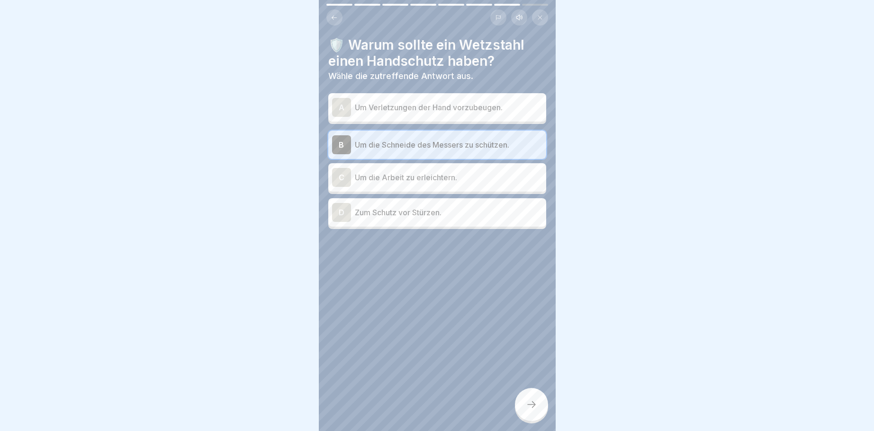
click at [403, 172] on p "Um die Arbeit zu erleichtern." at bounding box center [449, 177] width 188 height 11
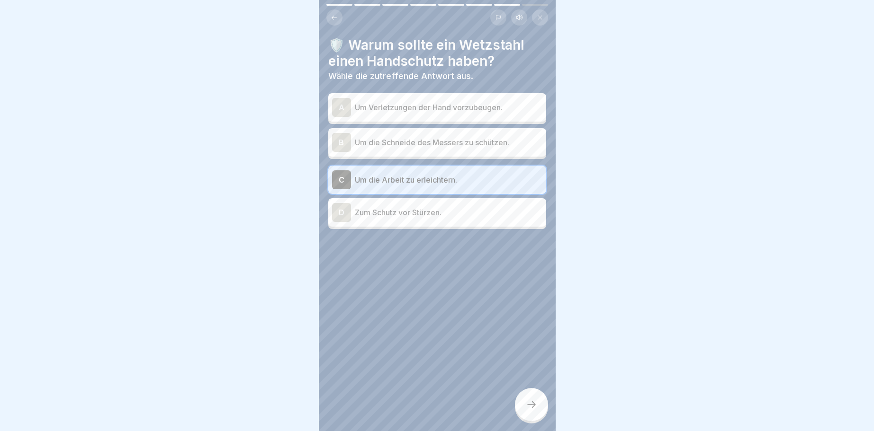
click at [396, 107] on p "Um Verletzungen der Hand vorzubeugen." at bounding box center [449, 107] width 188 height 11
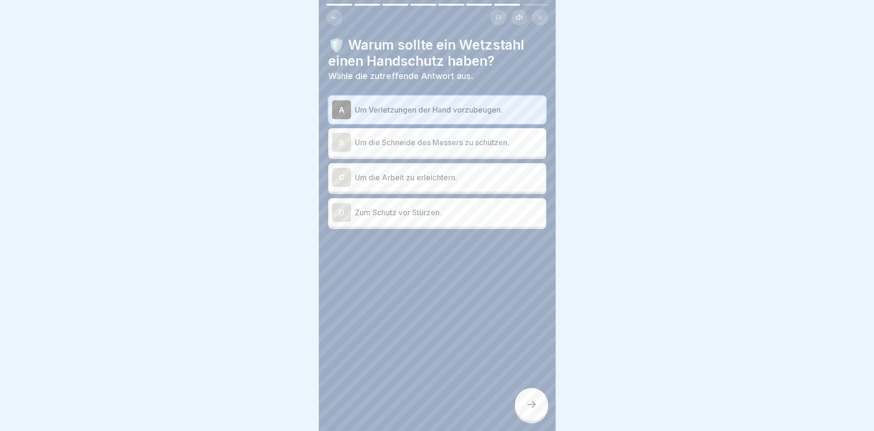
drag, startPoint x: 530, startPoint y: 403, endPoint x: 520, endPoint y: 399, distance: 10.6
click at [527, 402] on icon at bounding box center [531, 404] width 11 height 11
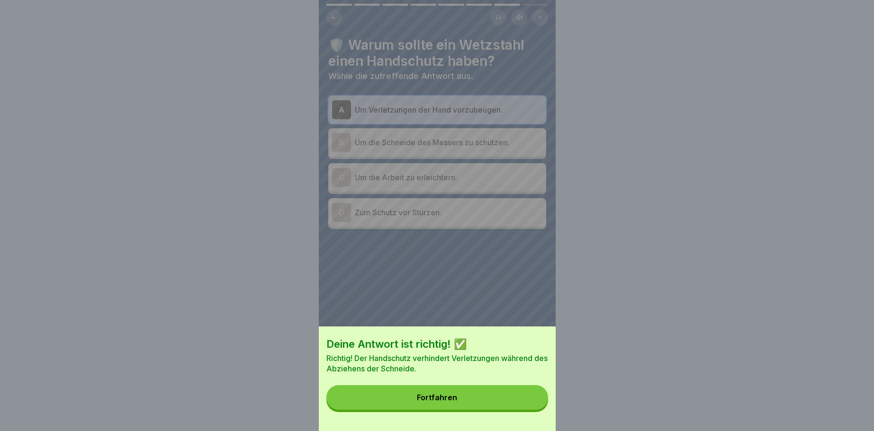
click at [507, 398] on button "Fortfahren" at bounding box center [437, 397] width 222 height 25
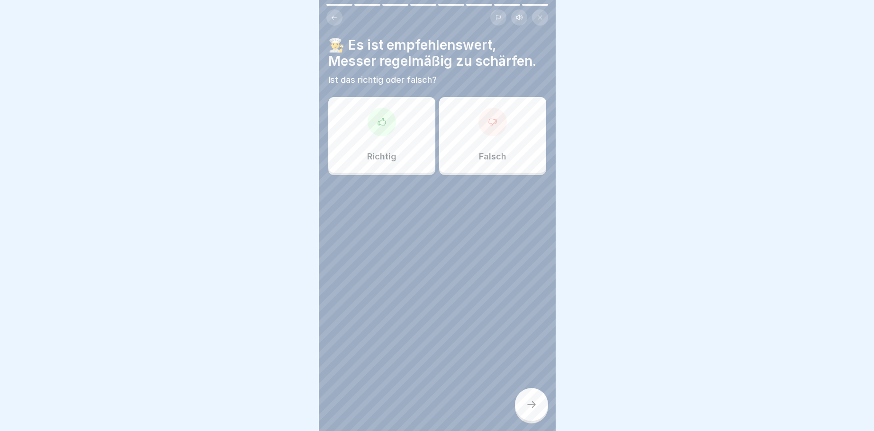
click at [375, 122] on div at bounding box center [381, 122] width 28 height 28
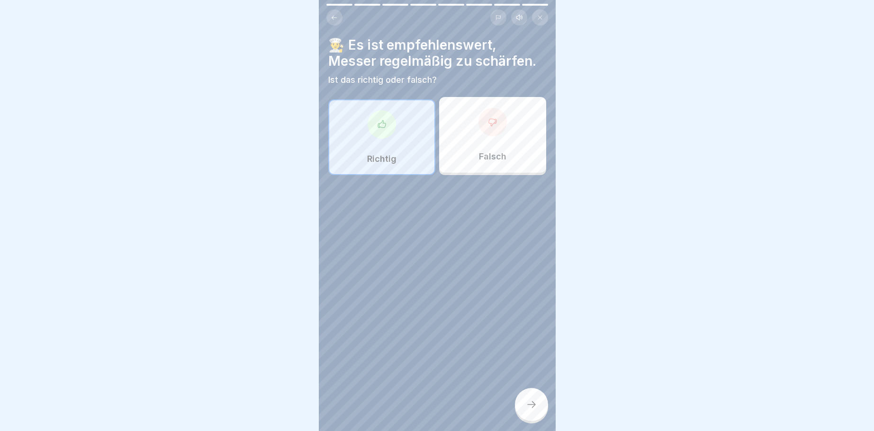
drag, startPoint x: 534, startPoint y: 402, endPoint x: 523, endPoint y: 397, distance: 11.7
click at [532, 400] on div at bounding box center [531, 404] width 33 height 33
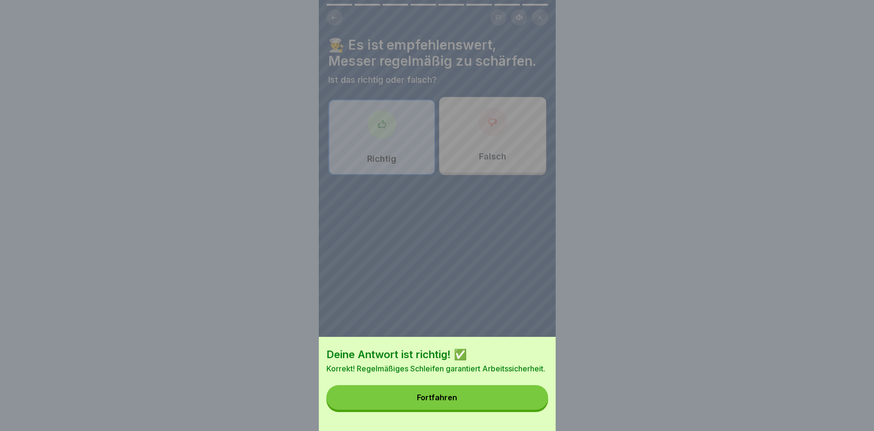
drag, startPoint x: 474, startPoint y: 397, endPoint x: 469, endPoint y: 389, distance: 9.5
click at [473, 393] on button "Fortfahren" at bounding box center [437, 397] width 222 height 25
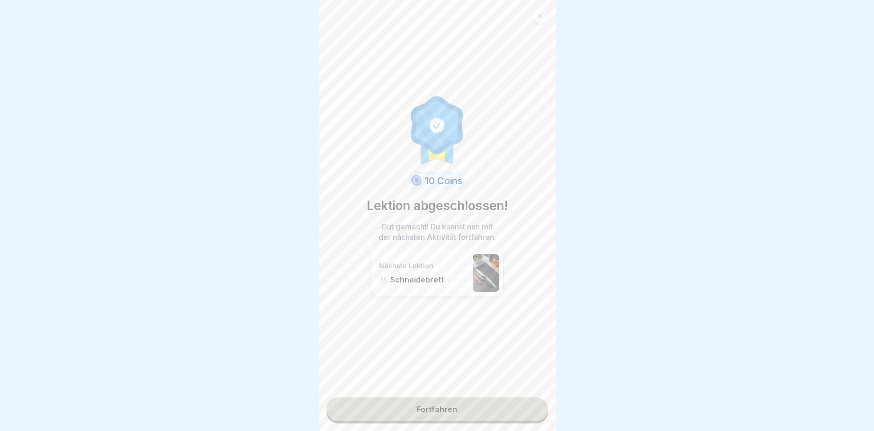
click at [475, 403] on link "Fortfahren" at bounding box center [437, 410] width 222 height 24
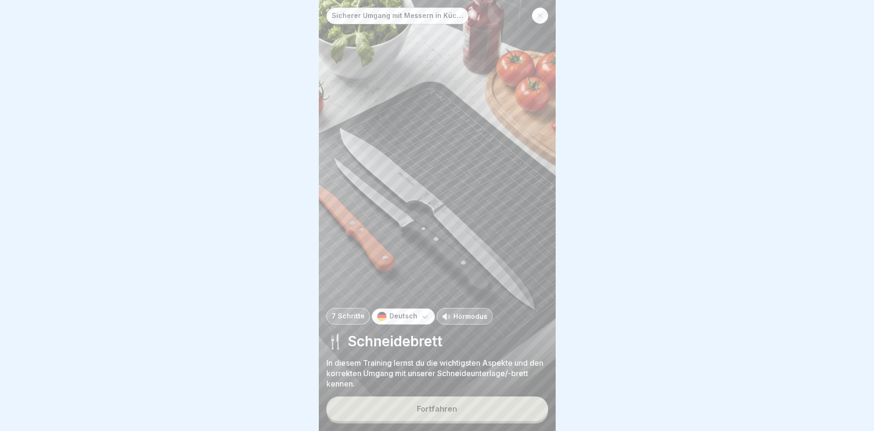
click at [457, 407] on button "Fortfahren" at bounding box center [437, 409] width 222 height 25
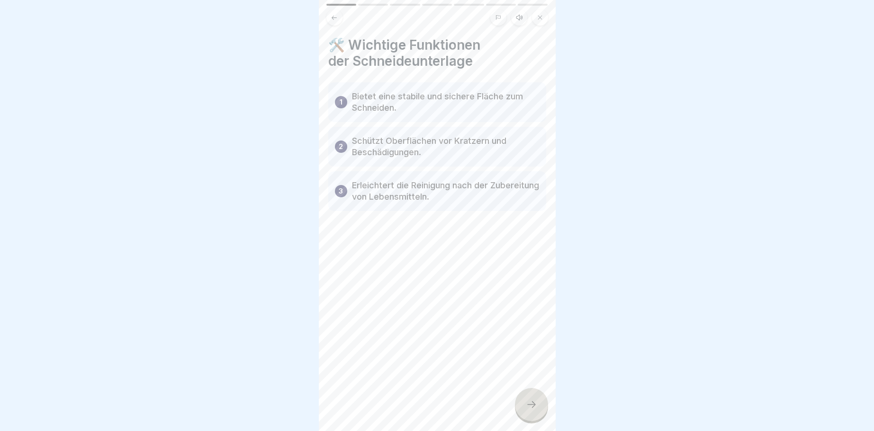
click at [529, 411] on div at bounding box center [531, 404] width 33 height 33
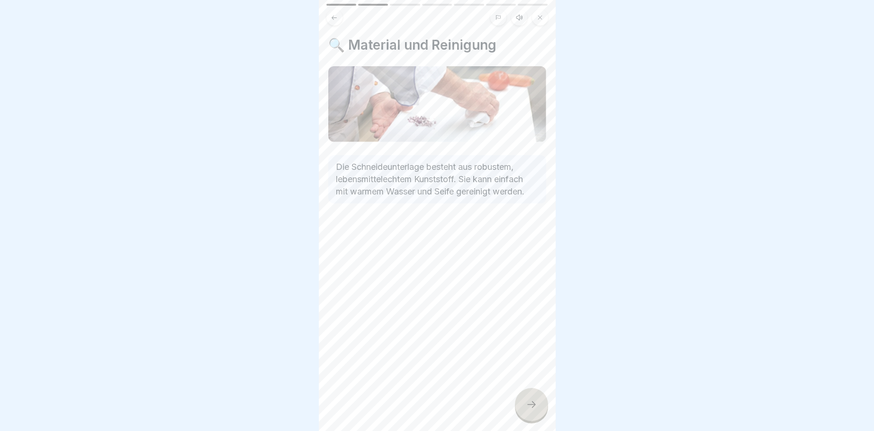
click at [522, 397] on div at bounding box center [531, 404] width 33 height 33
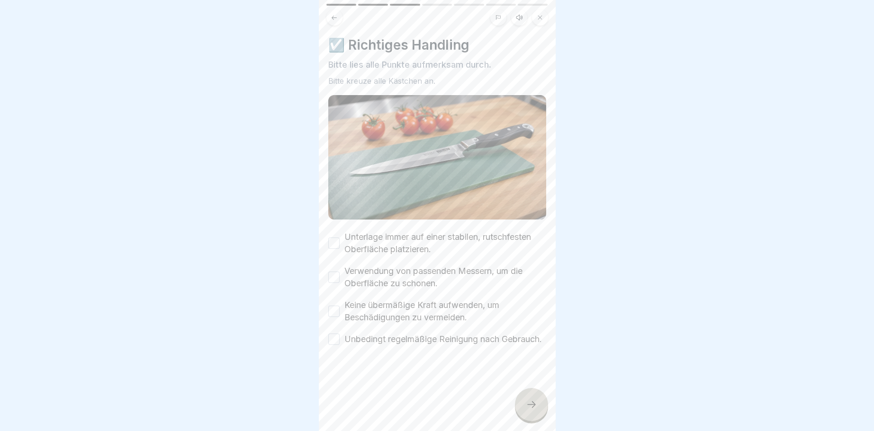
click at [335, 247] on button "Unterlage immer auf einer stabilen, rutschfesten Oberfläche platzieren." at bounding box center [333, 243] width 11 height 11
click at [339, 282] on button "Verwendung von passenden Messern, um die Oberfläche zu schonen." at bounding box center [333, 277] width 11 height 11
click at [338, 319] on div "Keine übermäßige Kraft aufwenden, um Beschädigungen zu vermeiden." at bounding box center [437, 311] width 218 height 25
drag, startPoint x: 332, startPoint y: 306, endPoint x: 335, endPoint y: 315, distance: 9.4
click at [333, 310] on button "Keine übermäßige Kraft aufwenden, um Beschädigungen zu vermeiden." at bounding box center [333, 311] width 11 height 11
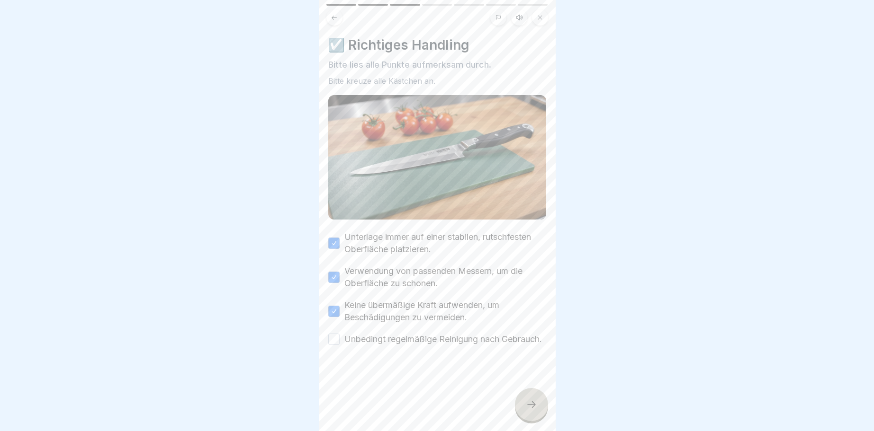
click at [338, 343] on button "Unbedingt regelmäßige Reinigung nach Gebrauch." at bounding box center [333, 339] width 11 height 11
drag, startPoint x: 537, startPoint y: 400, endPoint x: 518, endPoint y: 387, distance: 22.6
click at [538, 400] on div at bounding box center [531, 404] width 33 height 33
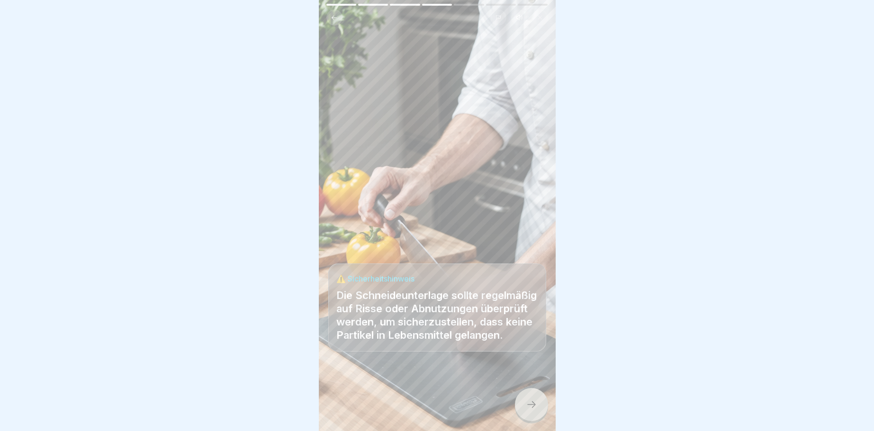
click at [536, 411] on div at bounding box center [531, 404] width 33 height 33
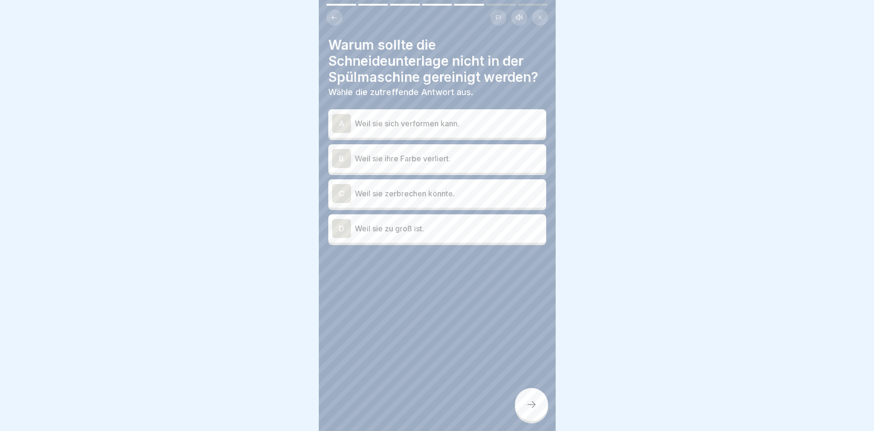
click at [333, 127] on div "A" at bounding box center [341, 123] width 19 height 19
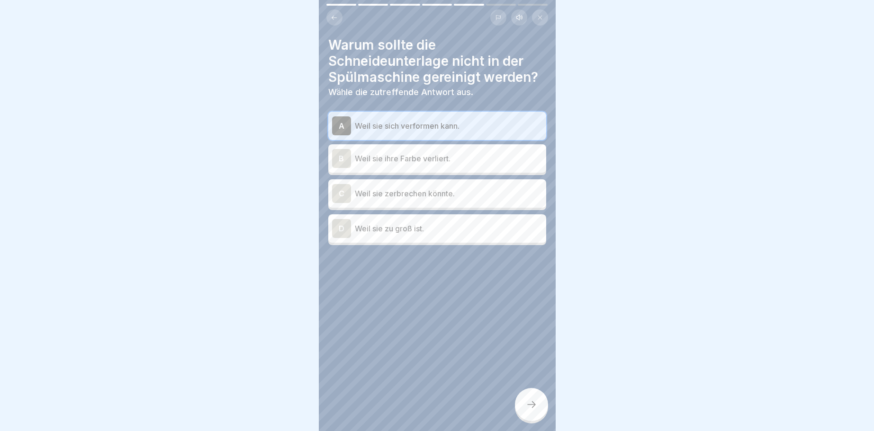
click at [528, 403] on icon at bounding box center [531, 404] width 11 height 11
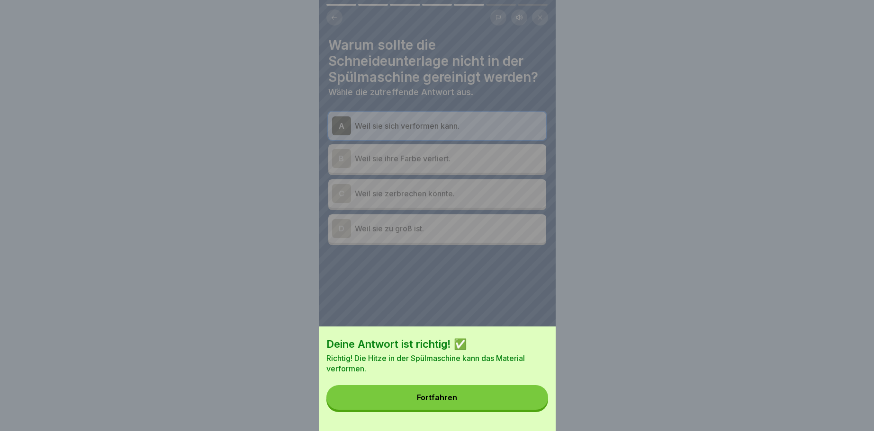
click at [516, 406] on button "Fortfahren" at bounding box center [437, 397] width 222 height 25
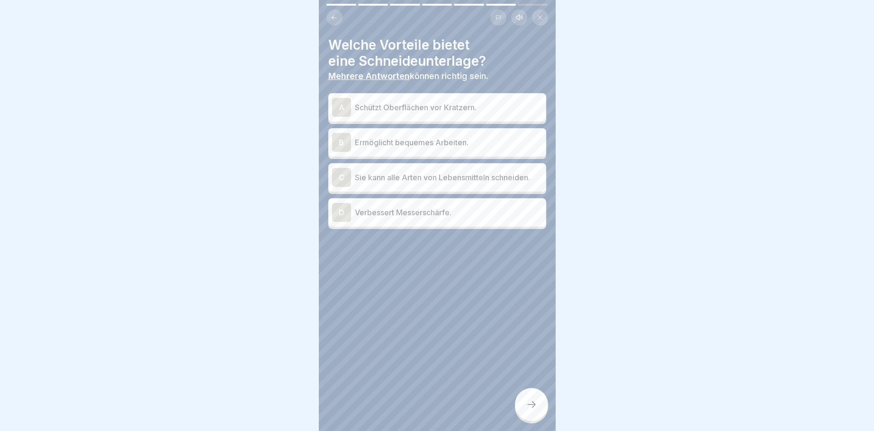
click at [339, 109] on div "A" at bounding box center [341, 107] width 19 height 19
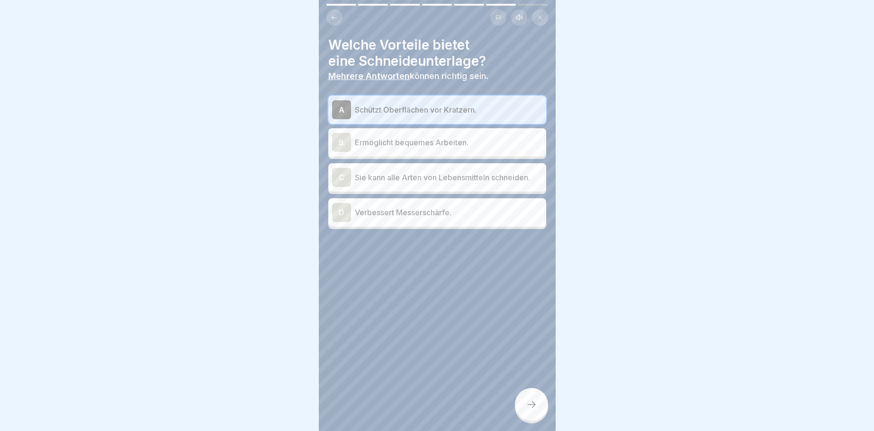
click at [342, 143] on div "B" at bounding box center [341, 142] width 19 height 19
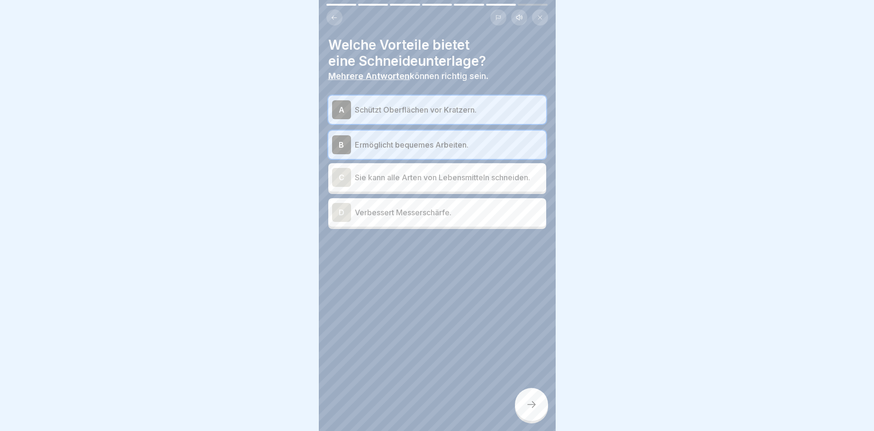
click at [539, 402] on div at bounding box center [531, 404] width 33 height 33
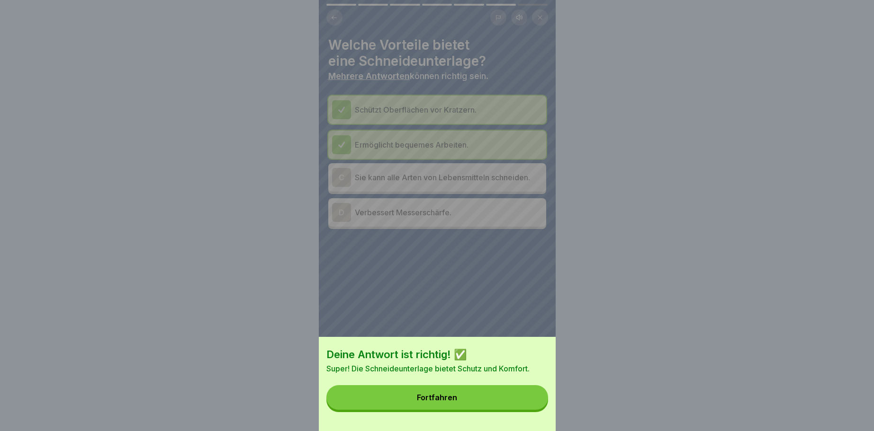
click at [526, 399] on button "Fortfahren" at bounding box center [437, 397] width 222 height 25
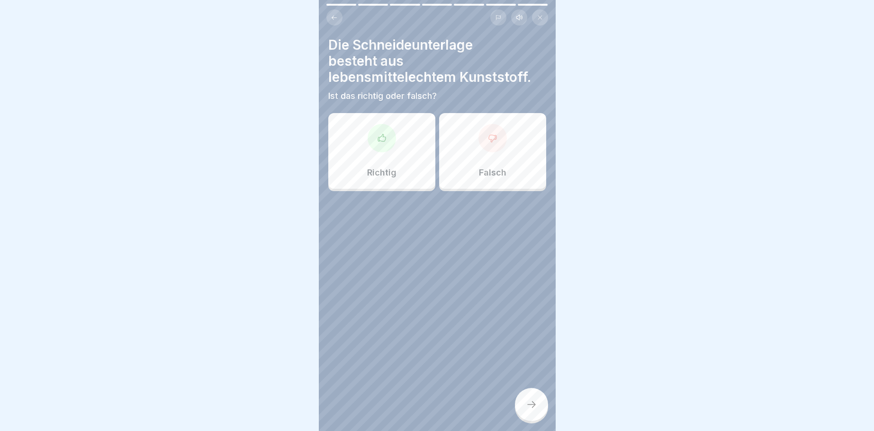
click at [374, 150] on div at bounding box center [381, 138] width 28 height 28
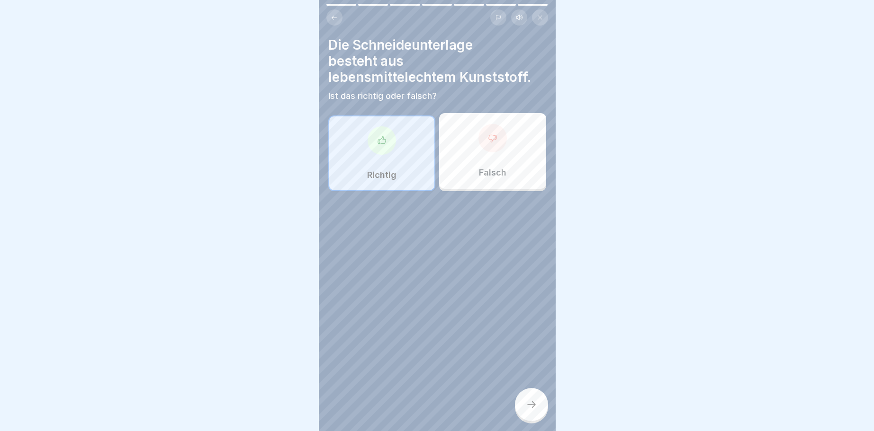
click at [528, 405] on icon at bounding box center [531, 404] width 11 height 11
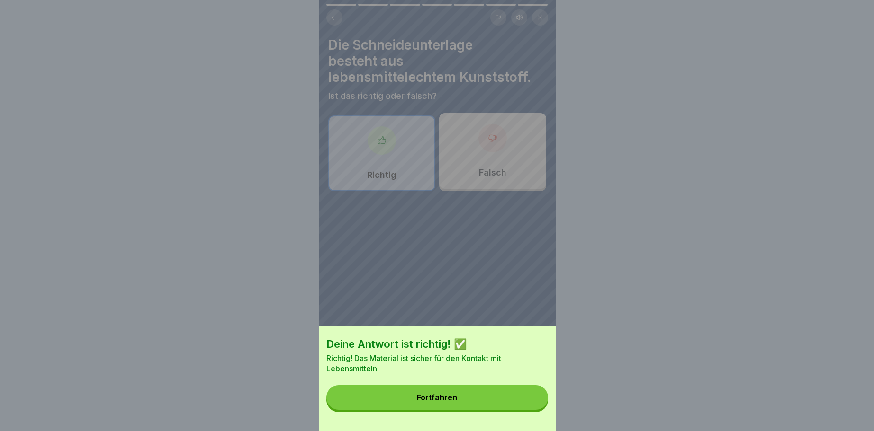
click at [520, 404] on button "Fortfahren" at bounding box center [437, 397] width 222 height 25
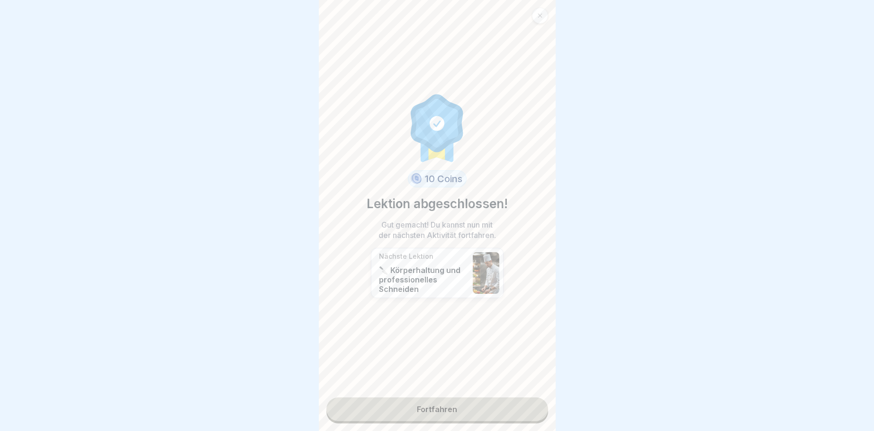
click at [515, 403] on link "Fortfahren" at bounding box center [437, 410] width 222 height 24
click at [516, 405] on link "Fortfahren" at bounding box center [437, 410] width 222 height 24
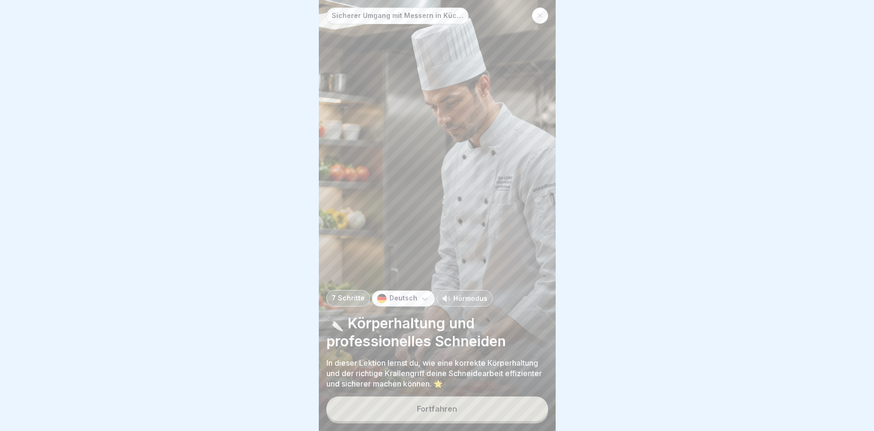
click at [513, 406] on button "Fortfahren" at bounding box center [437, 409] width 222 height 25
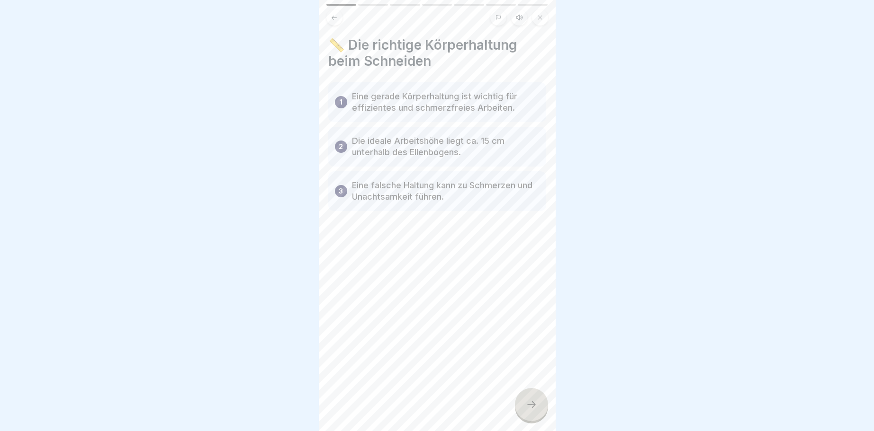
click at [530, 402] on icon at bounding box center [531, 404] width 11 height 11
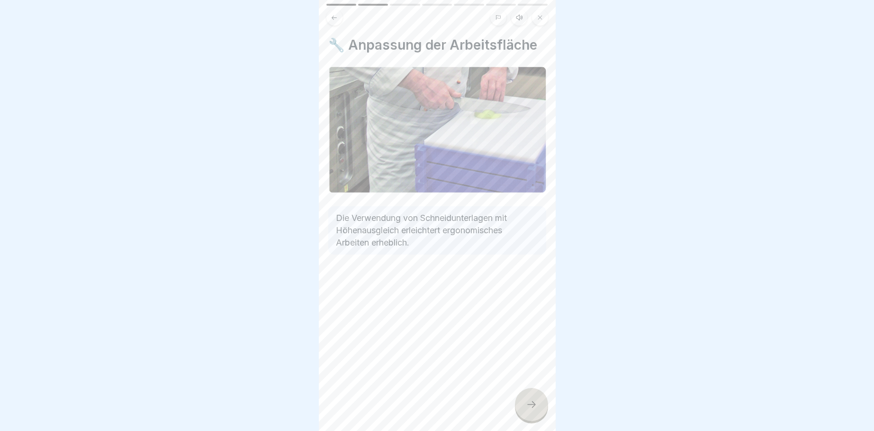
click at [527, 402] on icon at bounding box center [531, 404] width 11 height 11
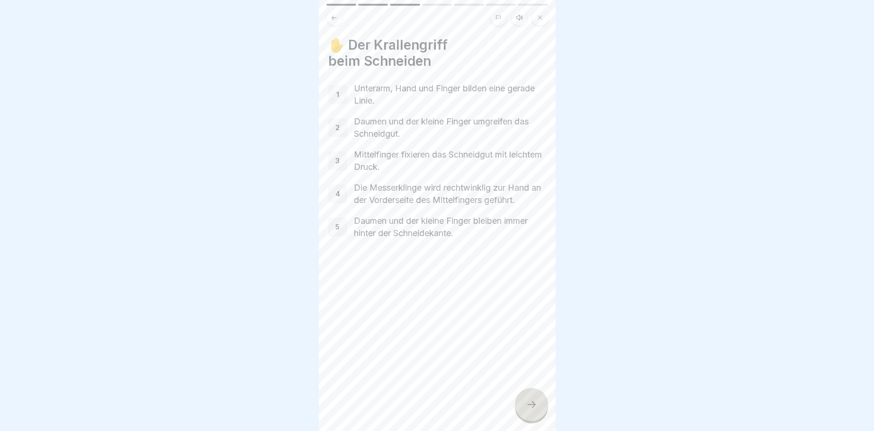
click at [530, 404] on icon at bounding box center [531, 404] width 11 height 11
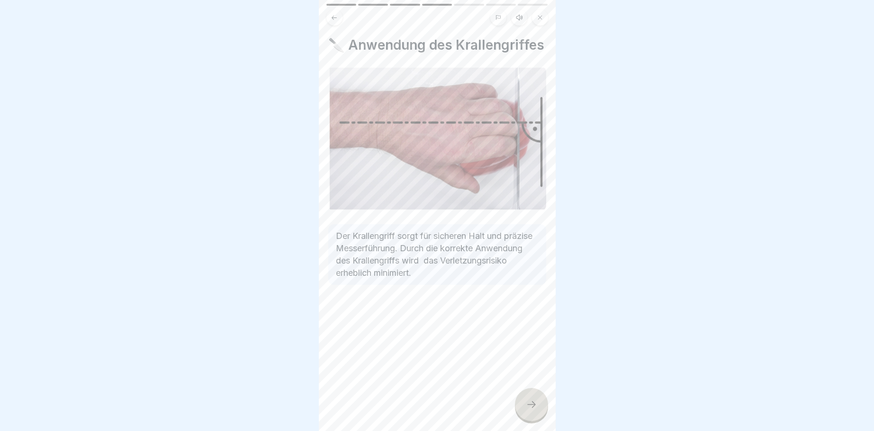
click at [533, 399] on div at bounding box center [531, 404] width 33 height 33
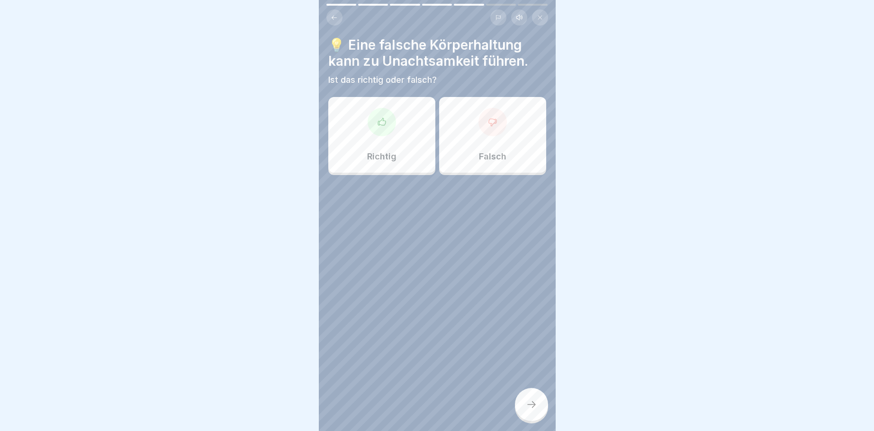
click at [380, 120] on icon at bounding box center [381, 121] width 9 height 9
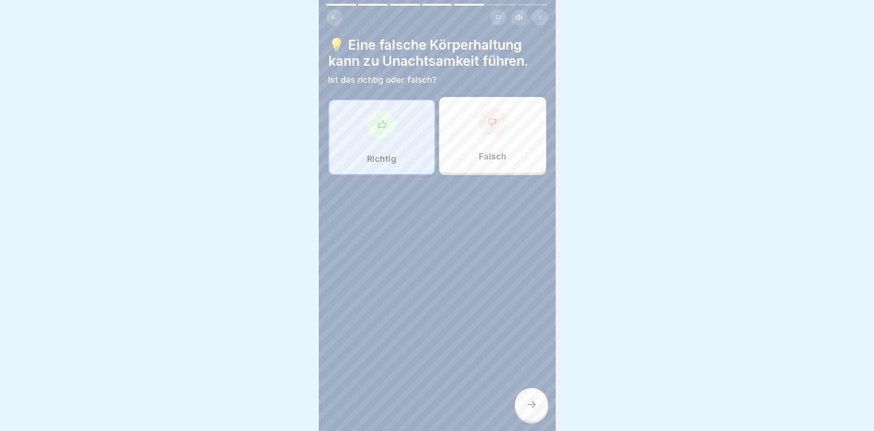
click at [536, 403] on icon at bounding box center [531, 404] width 11 height 11
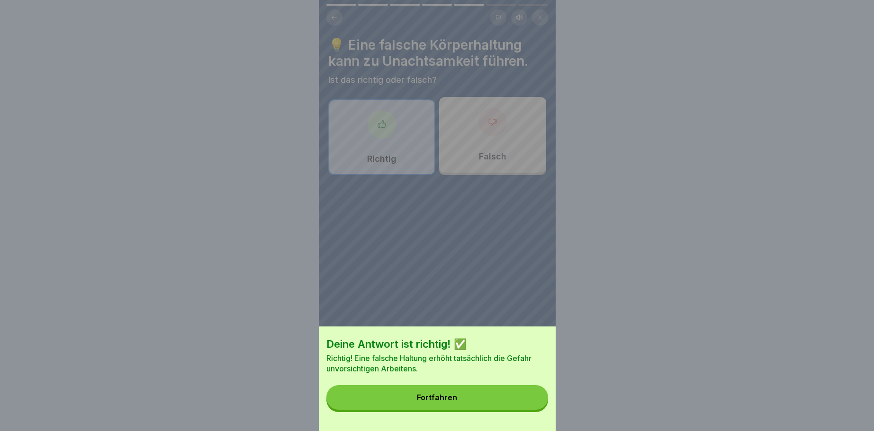
click at [432, 395] on div "Fortfahren" at bounding box center [437, 397] width 40 height 9
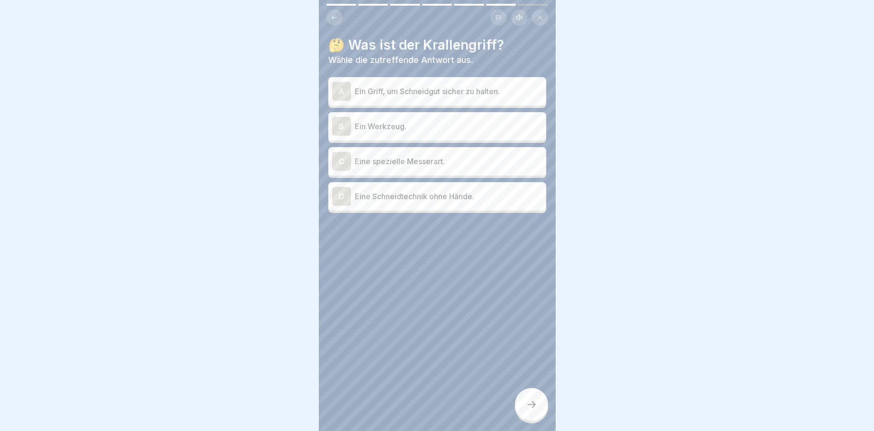
click at [342, 90] on div "A" at bounding box center [341, 91] width 19 height 19
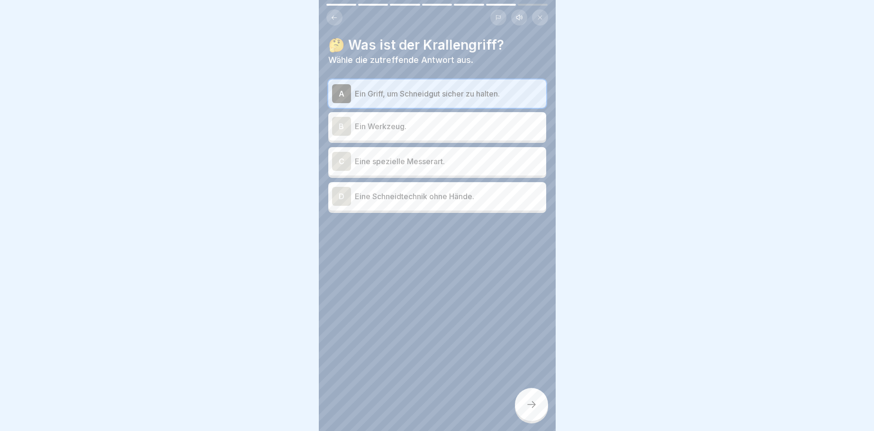
click at [524, 404] on div at bounding box center [531, 404] width 33 height 33
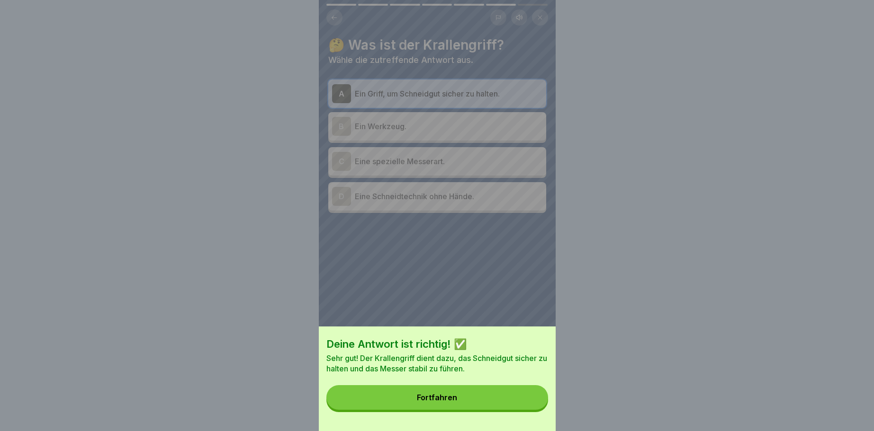
click at [429, 393] on button "Fortfahren" at bounding box center [437, 397] width 222 height 25
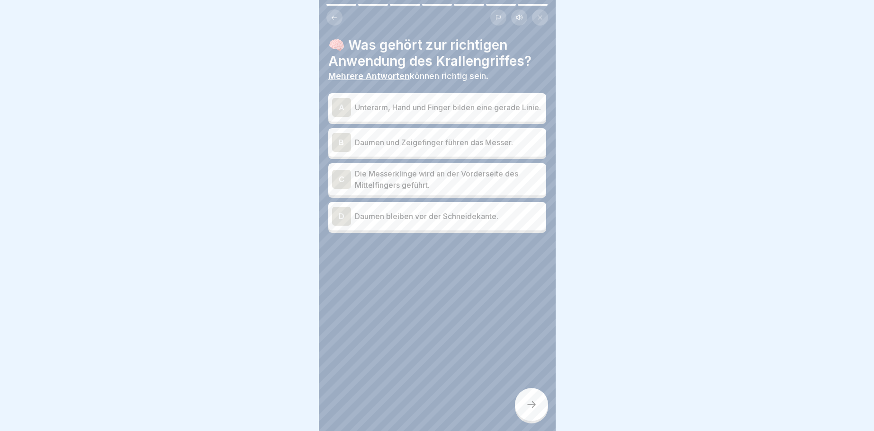
click at [340, 111] on div "A" at bounding box center [341, 107] width 19 height 19
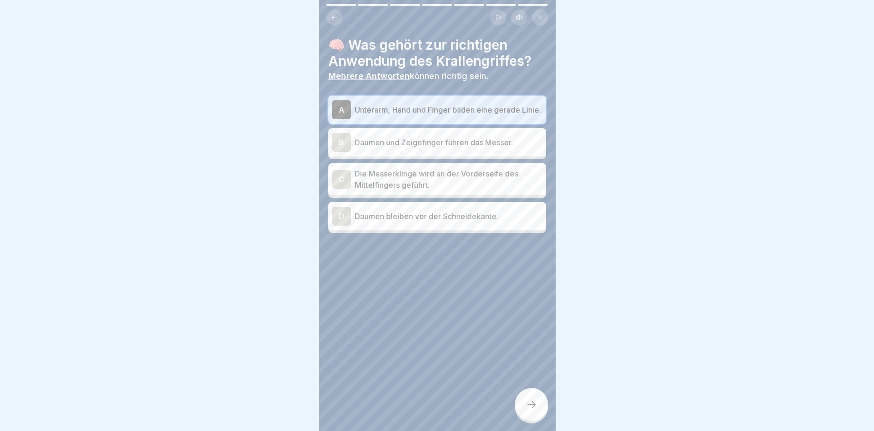
click at [347, 145] on div "B" at bounding box center [341, 142] width 19 height 19
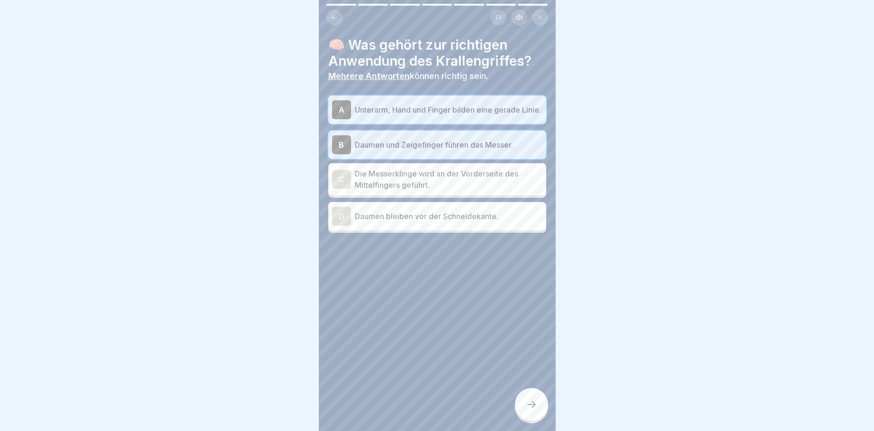
click at [534, 404] on icon at bounding box center [531, 404] width 11 height 11
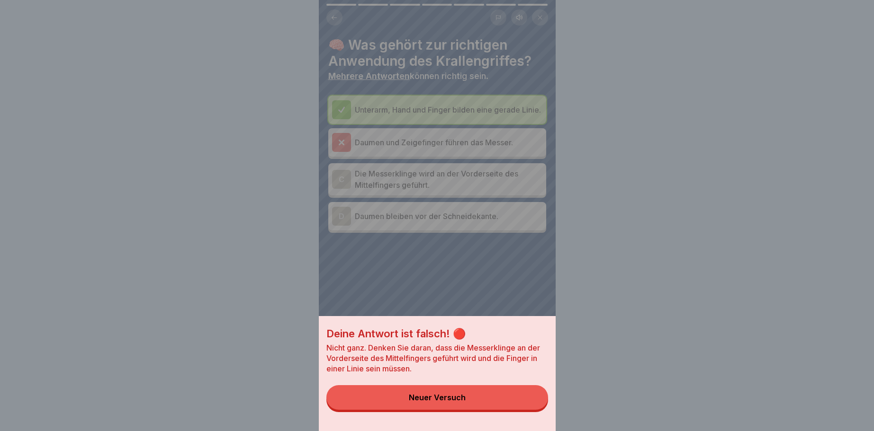
click at [448, 400] on div "Neuer Versuch" at bounding box center [437, 397] width 57 height 9
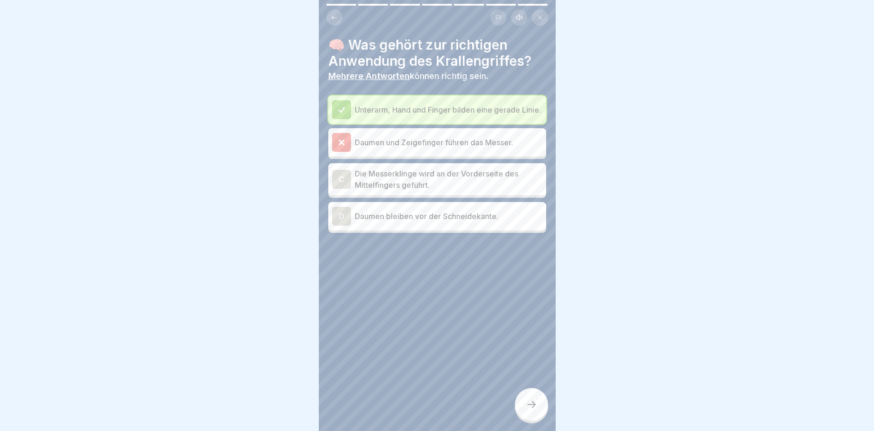
click at [342, 147] on icon at bounding box center [341, 142] width 9 height 9
click at [346, 220] on div "D" at bounding box center [341, 216] width 19 height 19
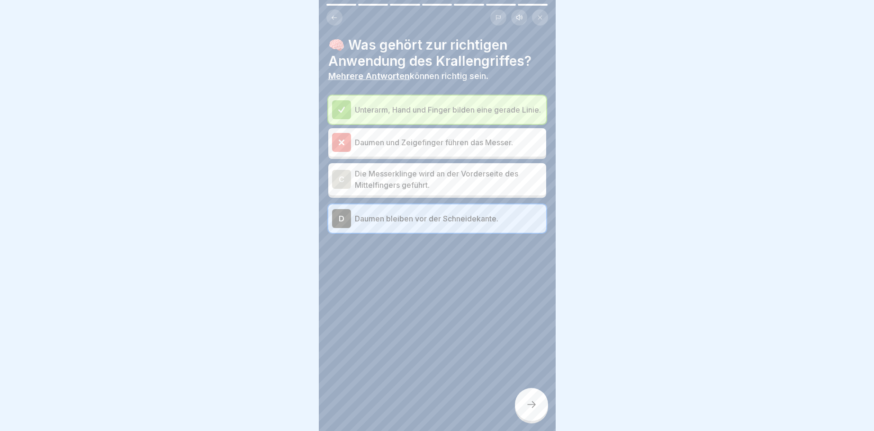
click at [529, 407] on icon at bounding box center [531, 404] width 11 height 11
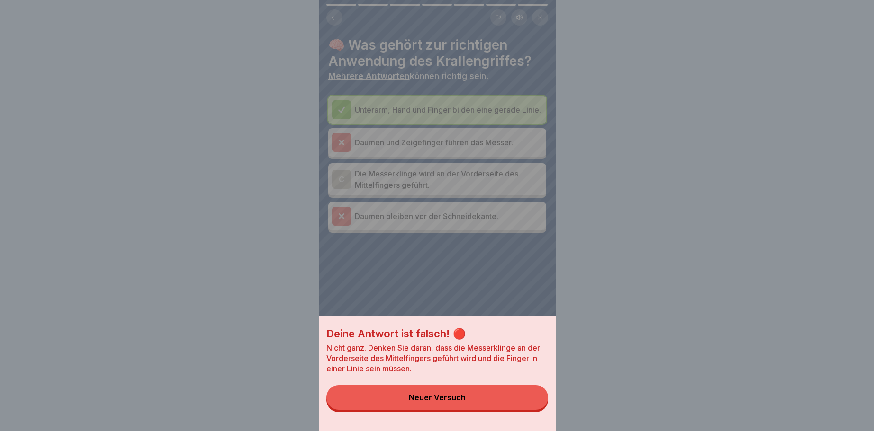
click at [445, 397] on div "Neuer Versuch" at bounding box center [437, 397] width 57 height 9
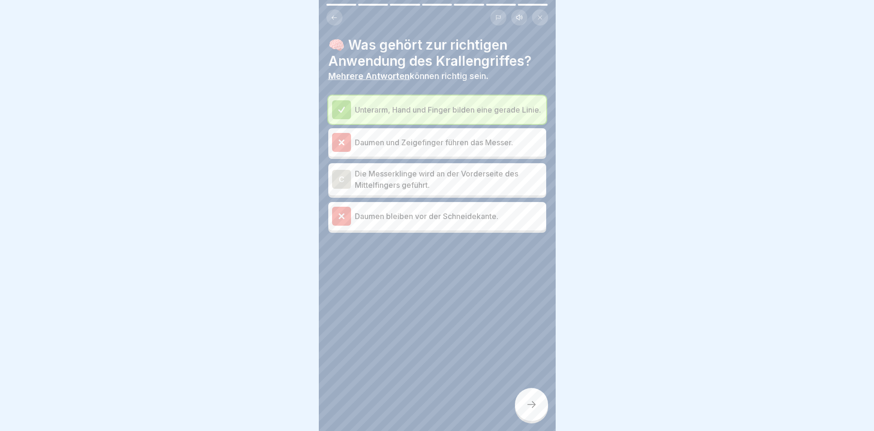
click at [341, 185] on div "C" at bounding box center [341, 179] width 19 height 19
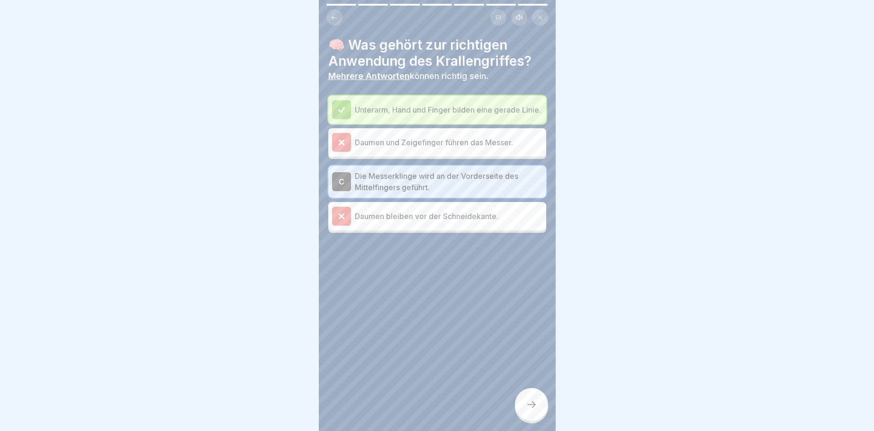
click at [532, 409] on icon at bounding box center [531, 404] width 11 height 11
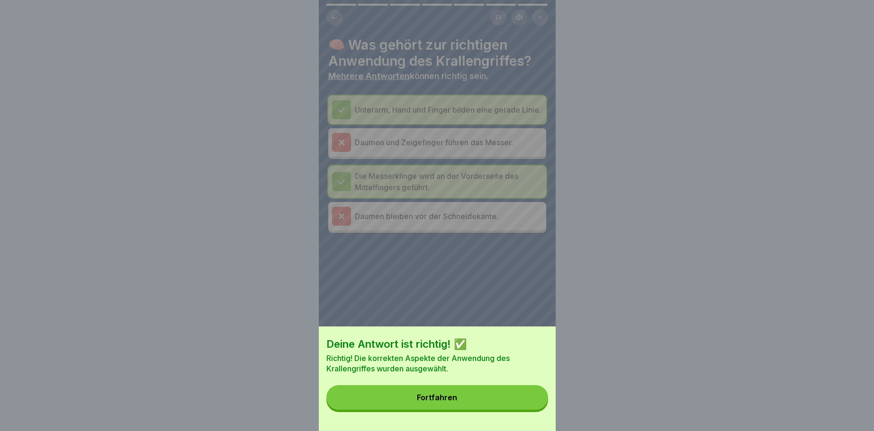
click at [529, 401] on button "Fortfahren" at bounding box center [437, 397] width 222 height 25
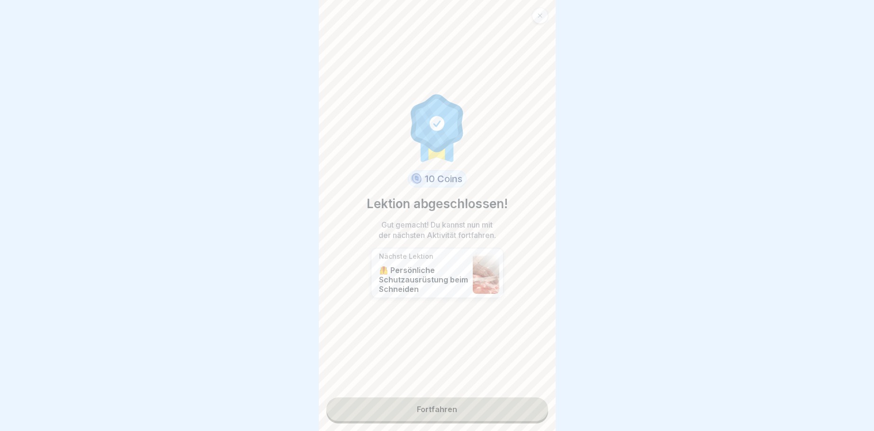
click at [483, 403] on link "Fortfahren" at bounding box center [437, 410] width 222 height 24
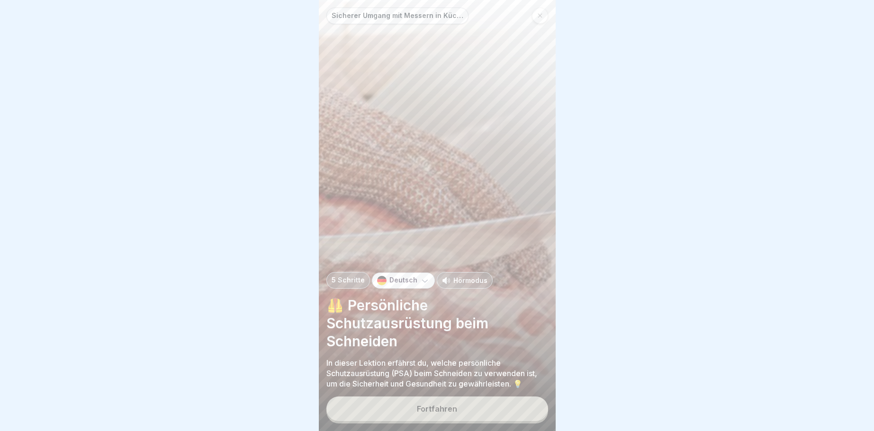
click at [473, 410] on button "Fortfahren" at bounding box center [437, 409] width 222 height 25
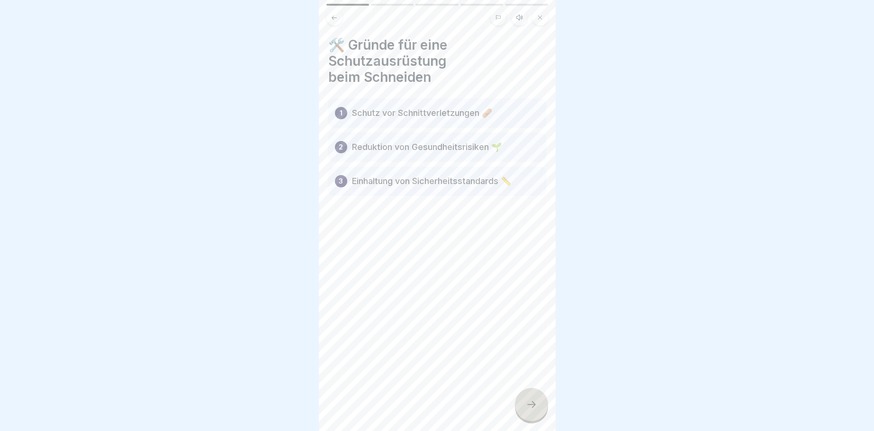
click at [528, 406] on icon at bounding box center [531, 404] width 11 height 11
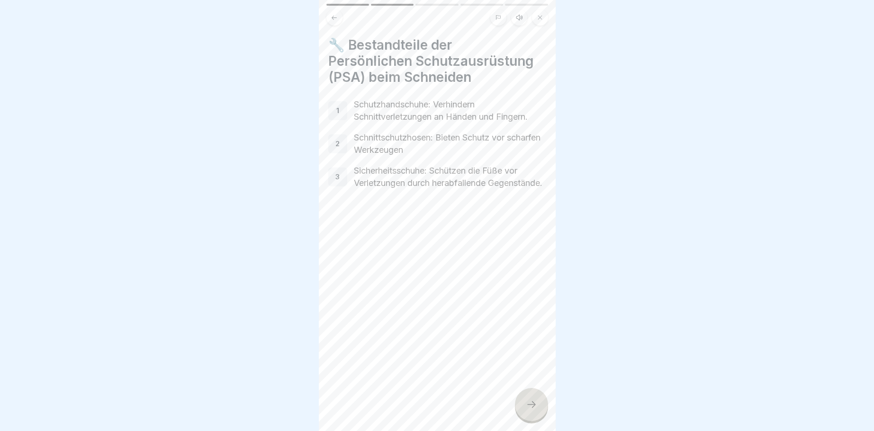
click at [528, 406] on icon at bounding box center [531, 404] width 11 height 11
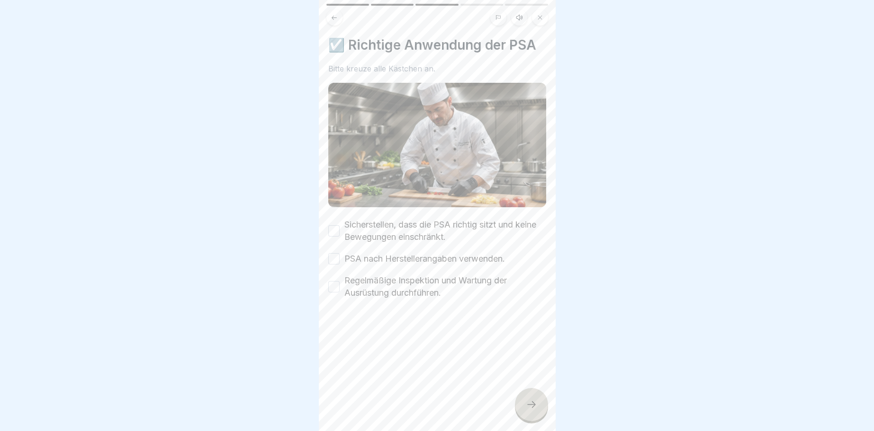
drag, startPoint x: 332, startPoint y: 228, endPoint x: 333, endPoint y: 233, distance: 5.3
click at [334, 229] on button "Sicherstellen, dass die PSA richtig sitzt und keine Bewegungen einschränkt." at bounding box center [333, 230] width 11 height 11
drag, startPoint x: 333, startPoint y: 258, endPoint x: 336, endPoint y: 265, distance: 7.5
click at [334, 258] on button "PSA nach Herstellerangaben verwenden." at bounding box center [333, 258] width 11 height 11
click at [335, 287] on button "Regelmäßige Inspektion und Wartung der Ausrüstung durchführen." at bounding box center [333, 286] width 11 height 11
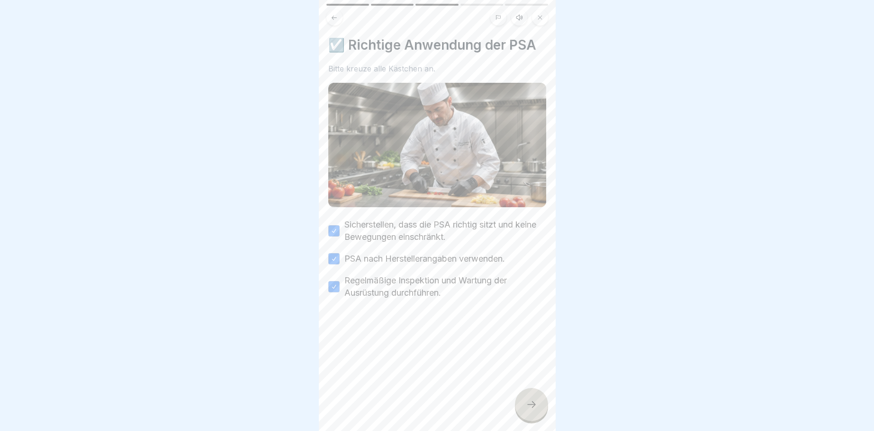
click at [533, 403] on icon at bounding box center [531, 404] width 11 height 11
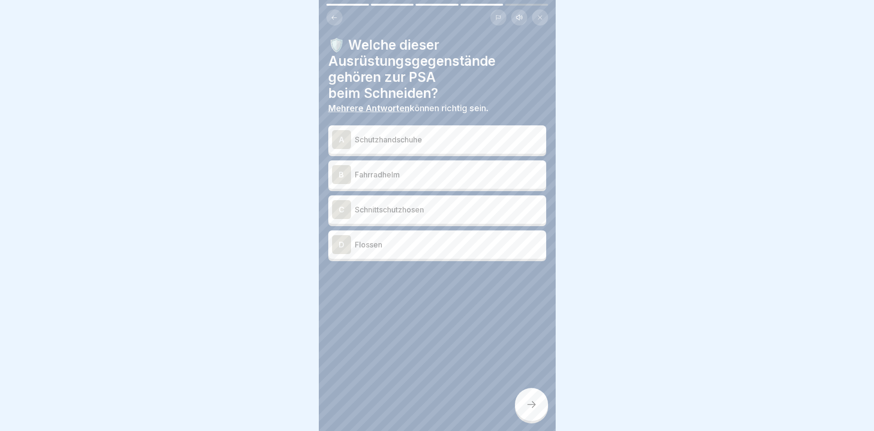
click at [336, 132] on div "A" at bounding box center [341, 139] width 19 height 19
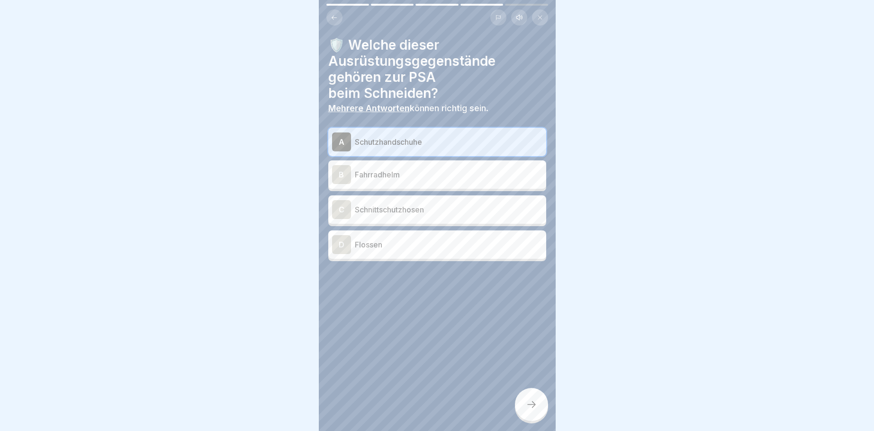
click at [342, 210] on div "C" at bounding box center [341, 209] width 19 height 19
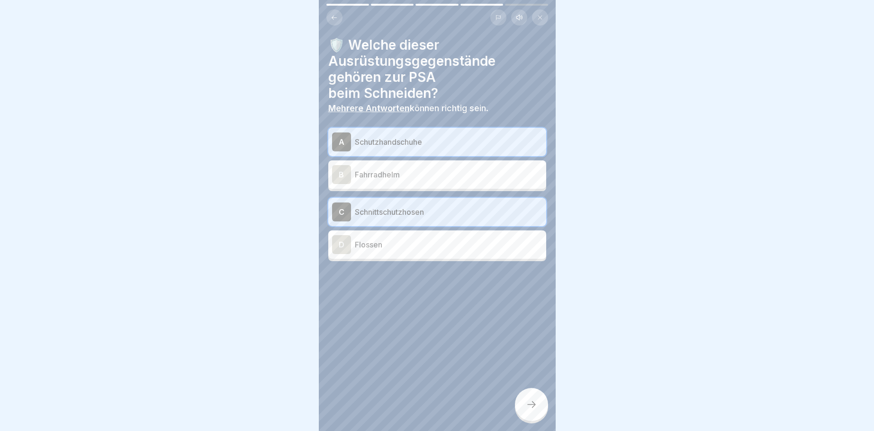
click at [530, 404] on icon at bounding box center [531, 404] width 11 height 11
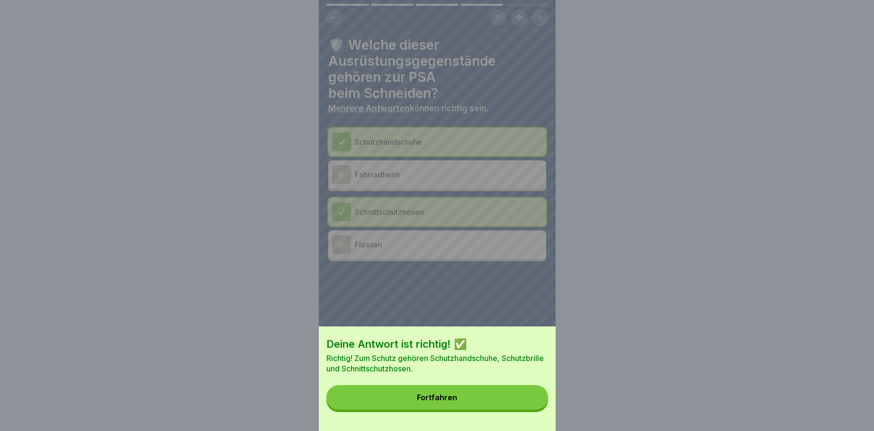
click at [530, 404] on button "Fortfahren" at bounding box center [437, 397] width 222 height 25
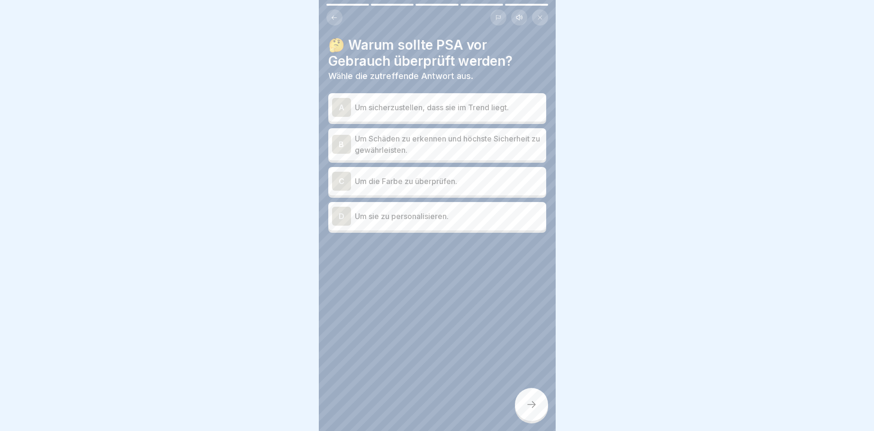
click at [342, 145] on div "B" at bounding box center [341, 144] width 19 height 19
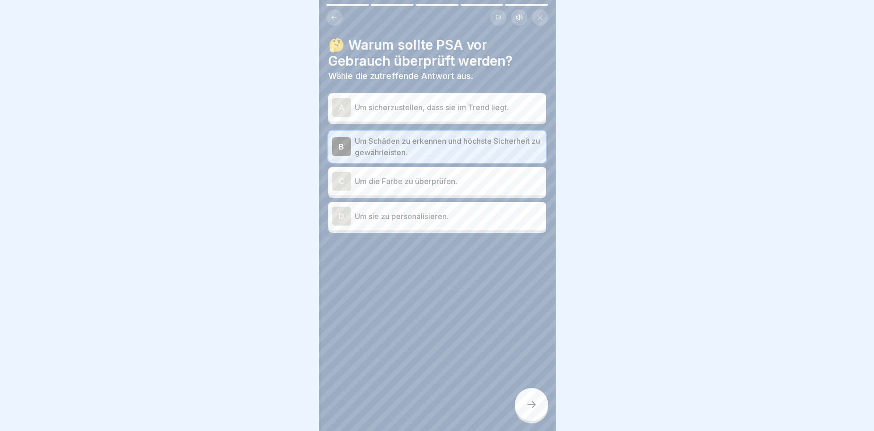
click at [529, 410] on icon at bounding box center [531, 404] width 11 height 11
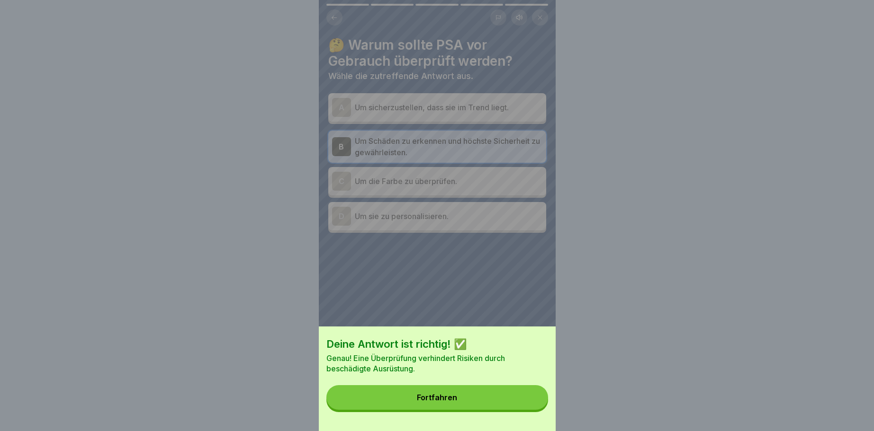
click at [529, 410] on div "Deine Antwort ist richtig! ✅ Genau! Eine Überprüfung verhindert Risiken durch b…" at bounding box center [437, 379] width 237 height 105
click at [528, 404] on button "Fortfahren" at bounding box center [437, 397] width 222 height 25
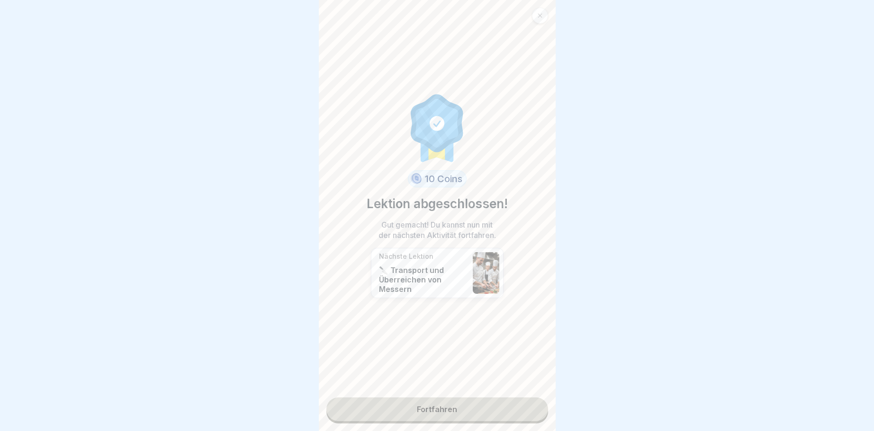
click at [527, 403] on link "Fortfahren" at bounding box center [437, 410] width 222 height 24
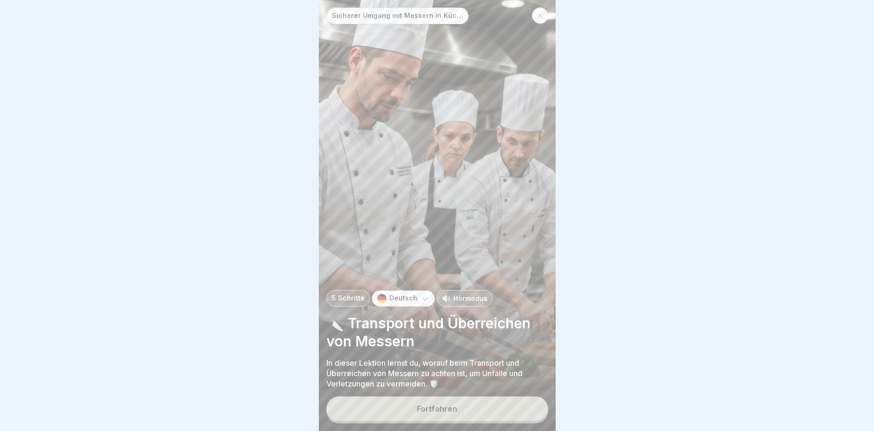
click at [516, 405] on button "Fortfahren" at bounding box center [437, 409] width 222 height 25
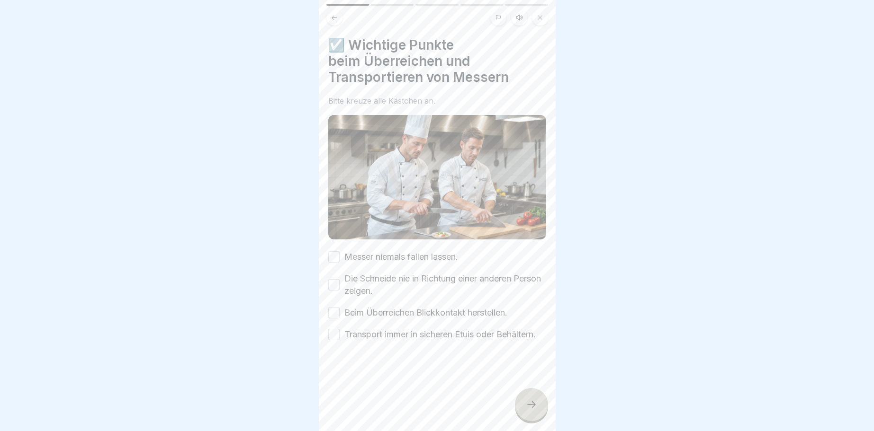
click at [332, 256] on button "Messer niemals fallen lassen." at bounding box center [333, 256] width 11 height 11
click at [334, 285] on button "Die Schneide nie in Richtung einer anderen Person zeigen." at bounding box center [333, 284] width 11 height 11
click at [333, 315] on button "Beim Überreichen Blickkontakt herstellen." at bounding box center [333, 312] width 11 height 11
click at [333, 338] on button "Transport immer in sicheren Etuis oder Behältern." at bounding box center [333, 334] width 11 height 11
click at [533, 402] on icon at bounding box center [531, 404] width 11 height 11
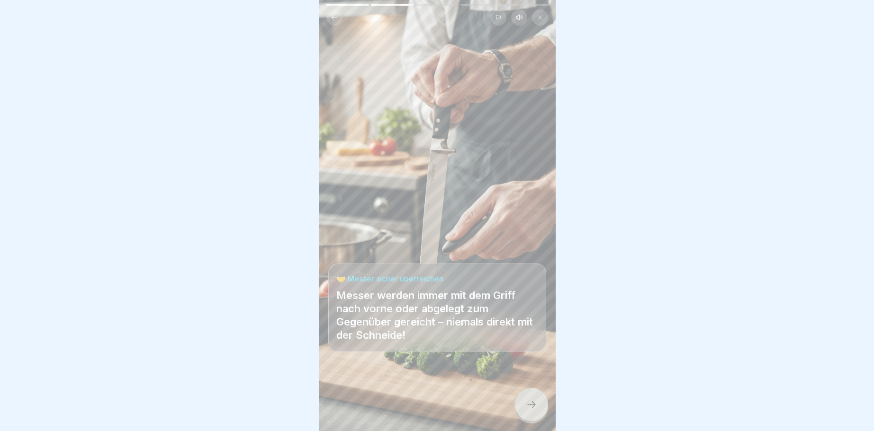
click at [536, 402] on icon at bounding box center [531, 404] width 11 height 11
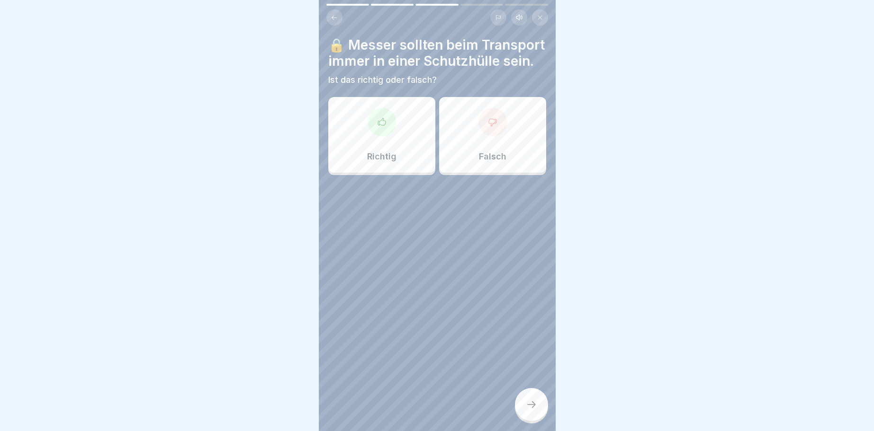
click at [382, 118] on icon at bounding box center [381, 121] width 9 height 9
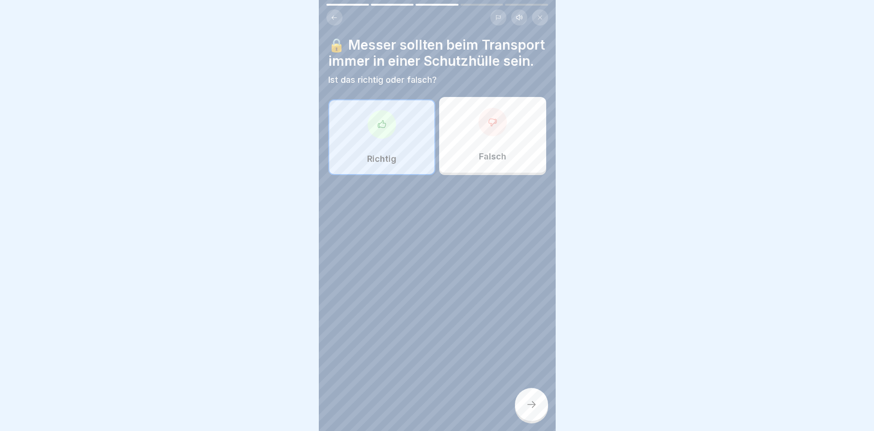
click at [528, 402] on icon at bounding box center [531, 404] width 11 height 11
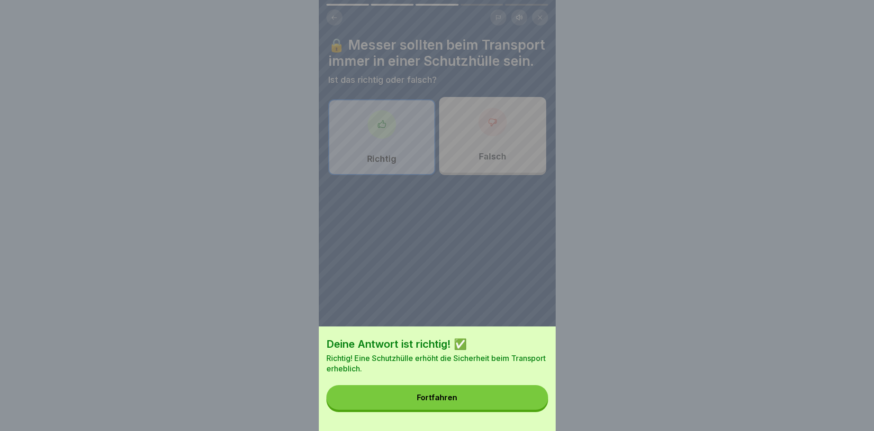
click at [437, 395] on div "Fortfahren" at bounding box center [437, 397] width 40 height 9
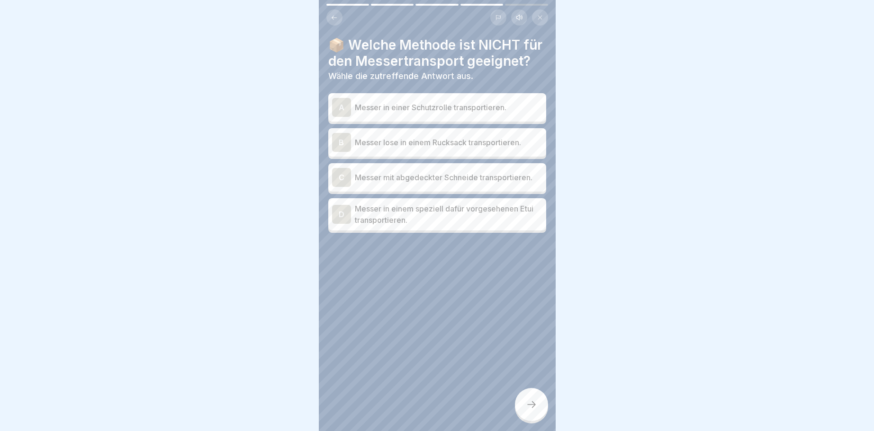
click at [537, 405] on div at bounding box center [531, 404] width 33 height 33
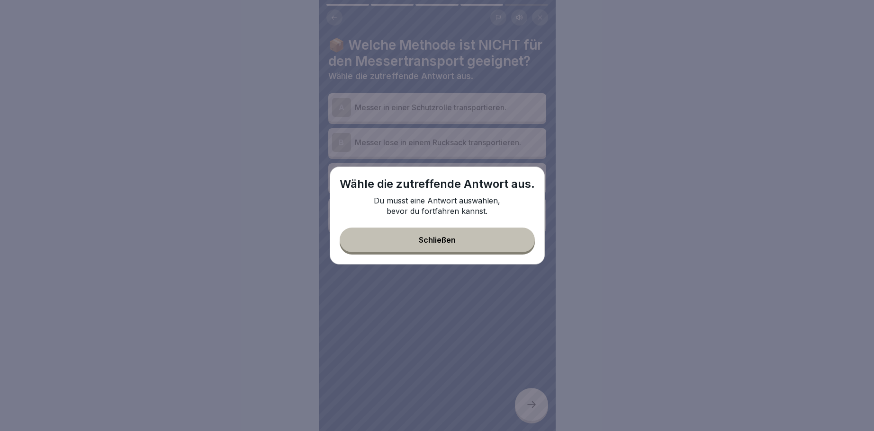
click at [435, 241] on div "Schließen" at bounding box center [437, 240] width 37 height 9
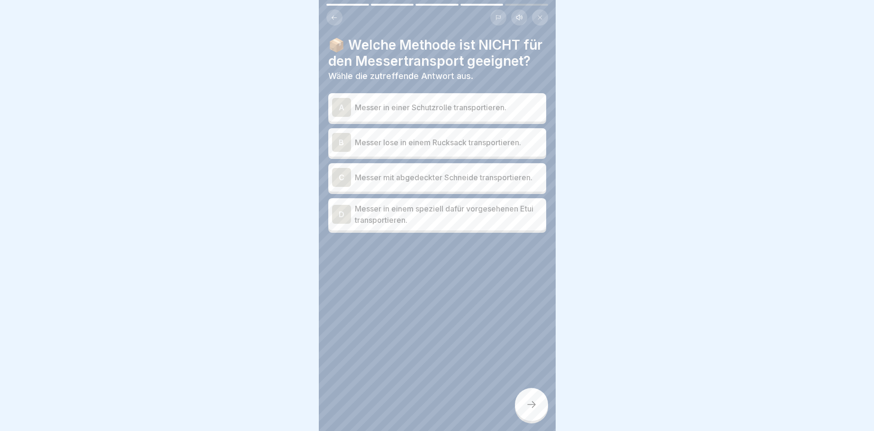
click at [339, 107] on div "A" at bounding box center [341, 107] width 19 height 19
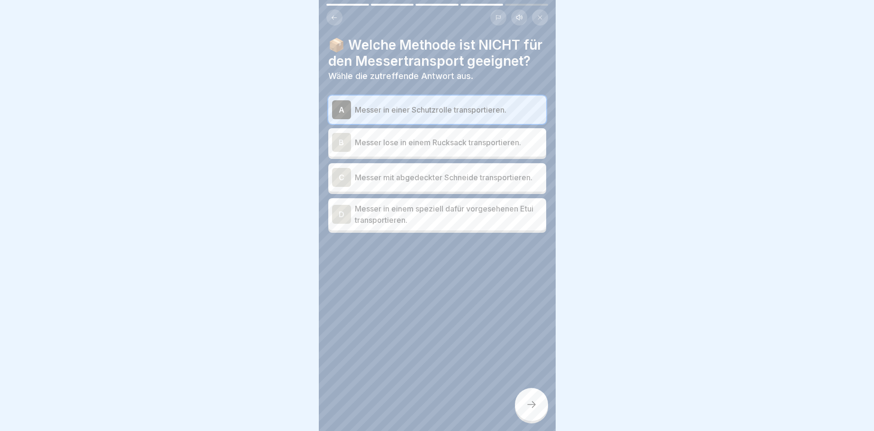
click at [532, 407] on icon at bounding box center [531, 404] width 11 height 11
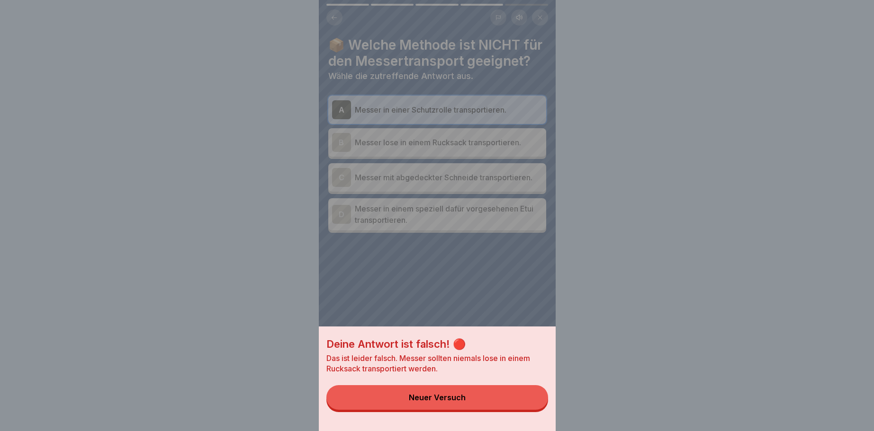
click at [438, 397] on div "Neuer Versuch" at bounding box center [437, 397] width 57 height 9
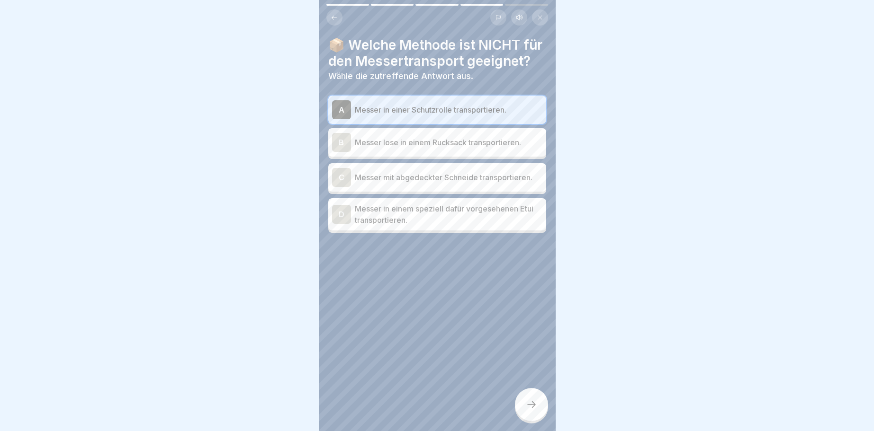
click at [341, 214] on div "D" at bounding box center [341, 214] width 19 height 19
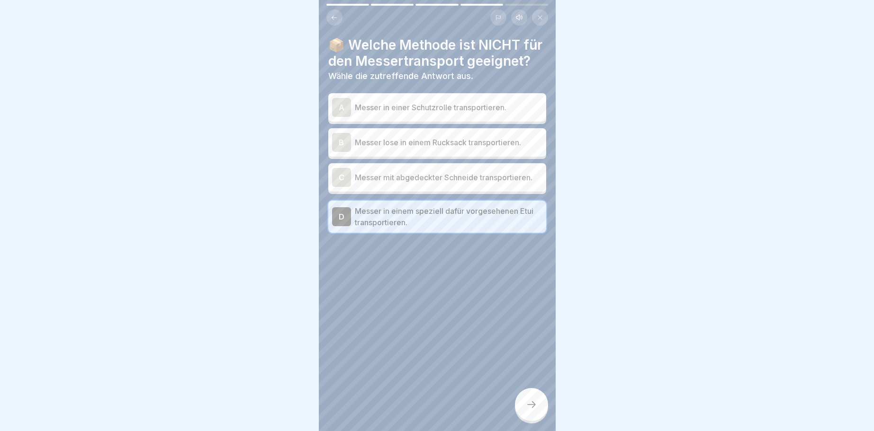
click at [525, 403] on div at bounding box center [531, 404] width 33 height 33
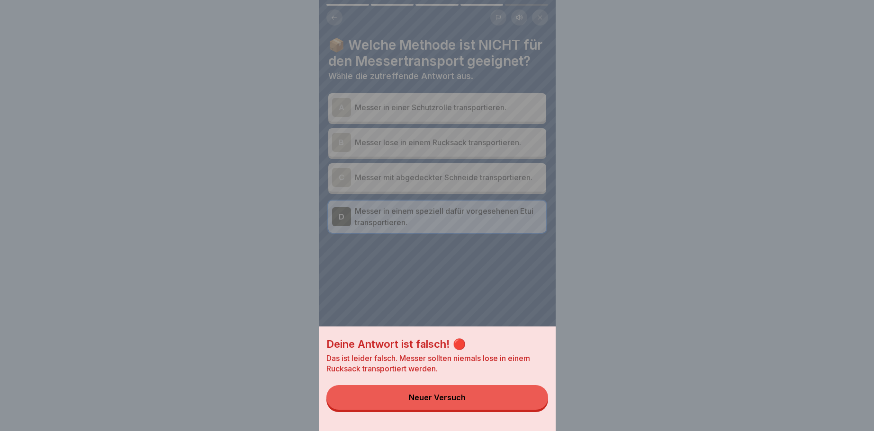
click at [437, 401] on div "Neuer Versuch" at bounding box center [437, 397] width 57 height 9
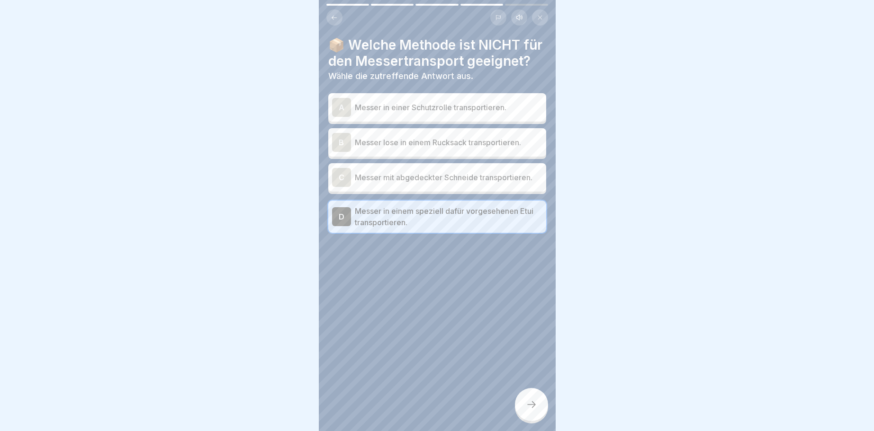
click at [370, 175] on p "Messer mit abgedeckter Schneide transportieren." at bounding box center [449, 177] width 188 height 11
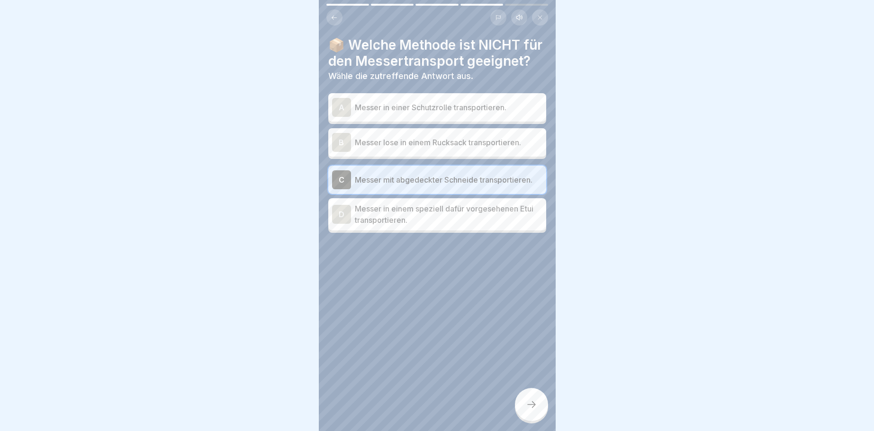
click at [526, 395] on div at bounding box center [531, 404] width 33 height 33
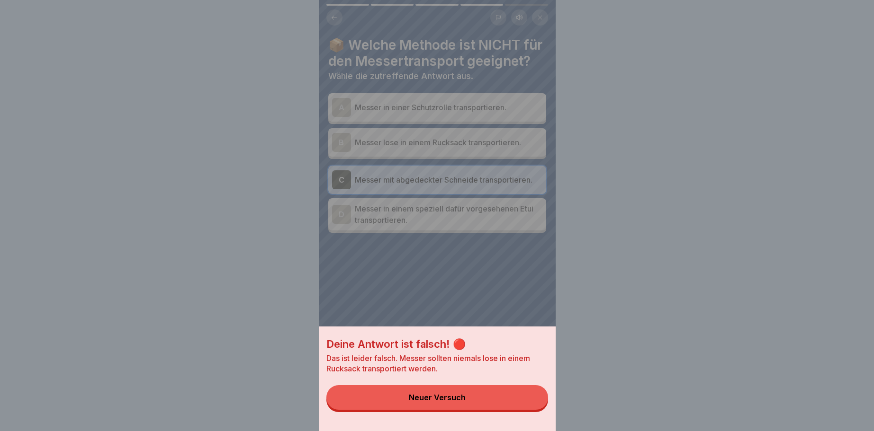
drag, startPoint x: 455, startPoint y: 395, endPoint x: 447, endPoint y: 395, distance: 7.6
click at [454, 395] on div "Neuer Versuch" at bounding box center [437, 397] width 57 height 9
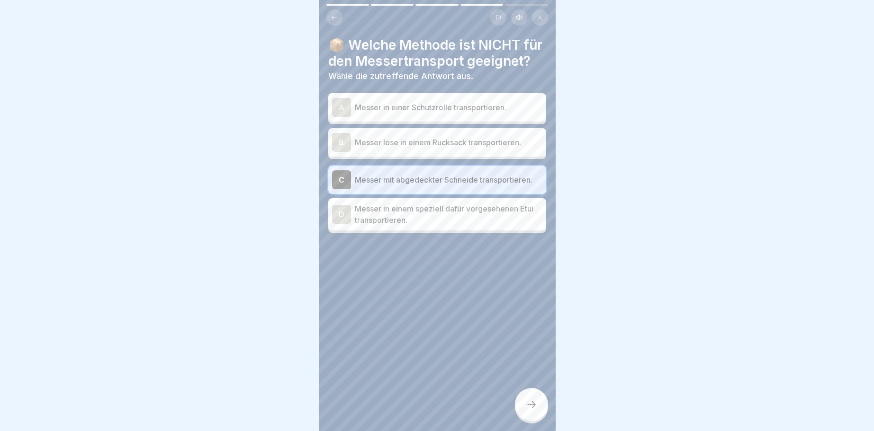
click at [336, 102] on div "A" at bounding box center [341, 107] width 19 height 19
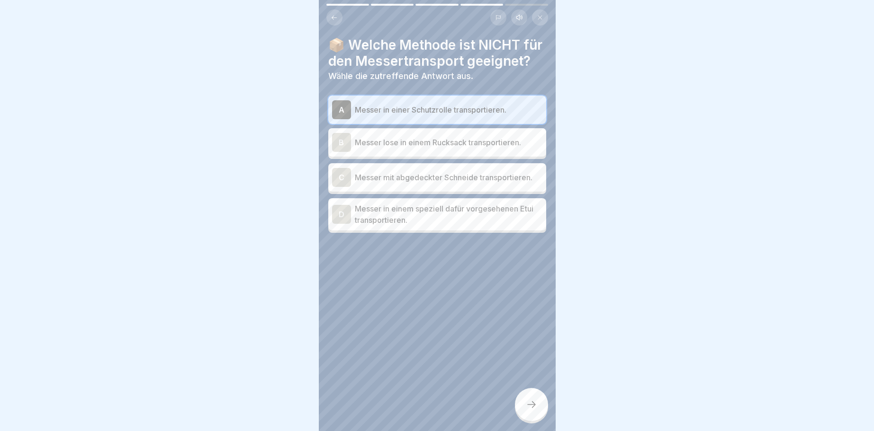
click at [338, 136] on div "B" at bounding box center [341, 142] width 19 height 19
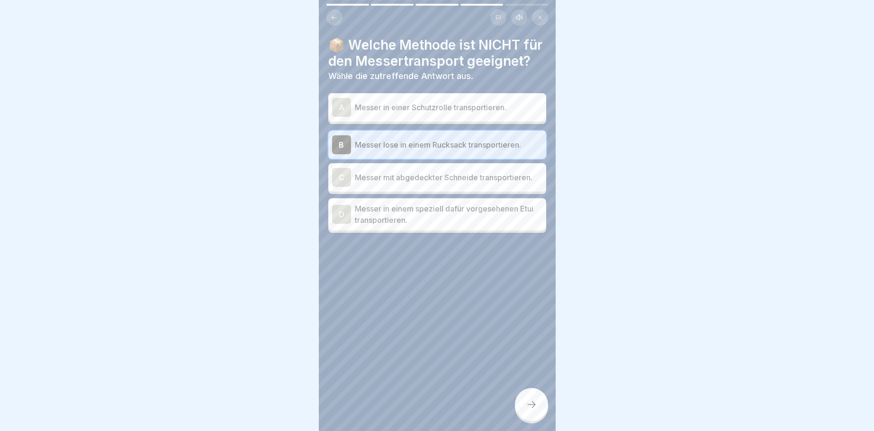
click at [343, 175] on div "C" at bounding box center [341, 177] width 19 height 19
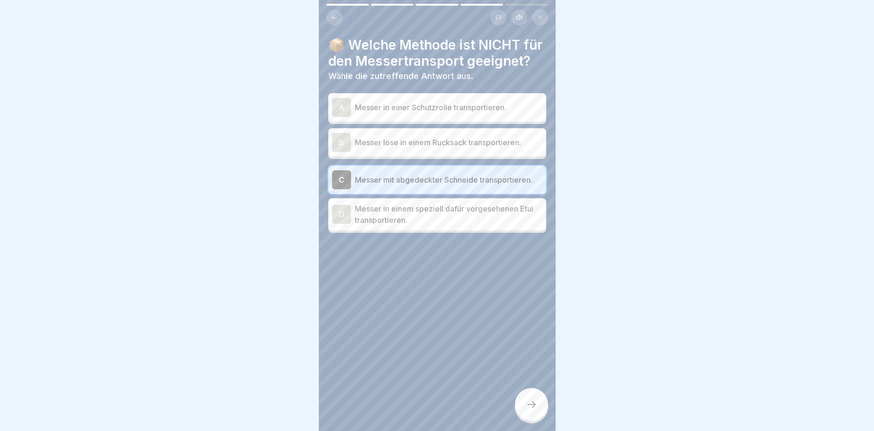
click at [342, 213] on div "D" at bounding box center [341, 214] width 19 height 19
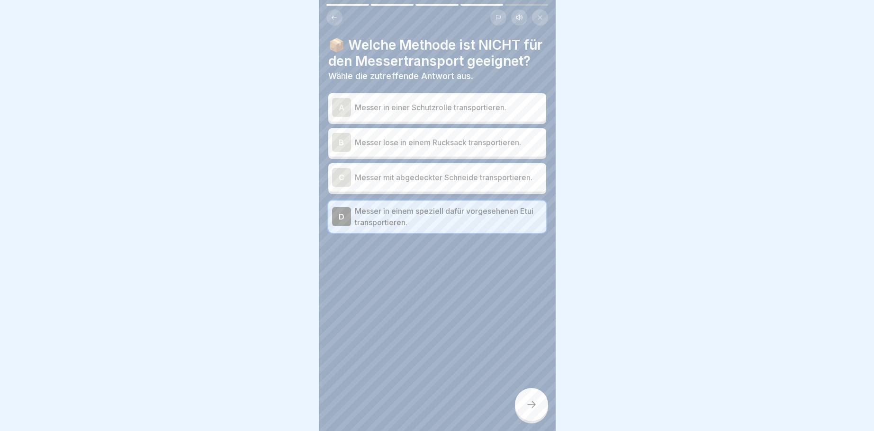
click at [536, 408] on icon at bounding box center [531, 404] width 11 height 11
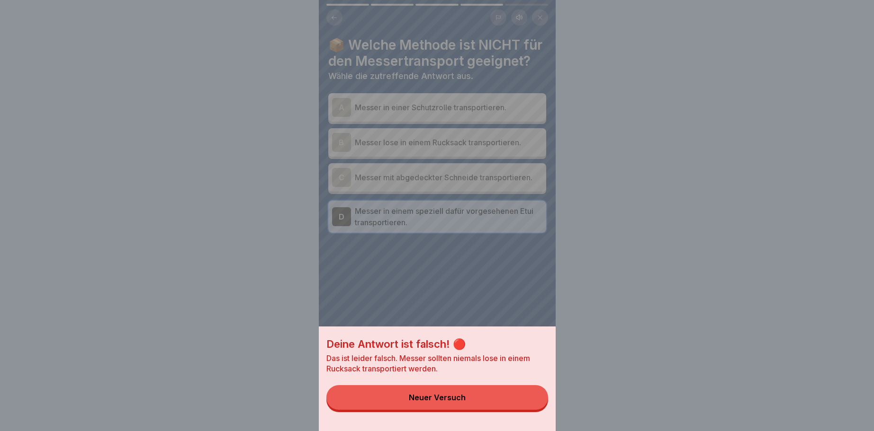
click at [429, 393] on button "Neuer Versuch" at bounding box center [437, 397] width 222 height 25
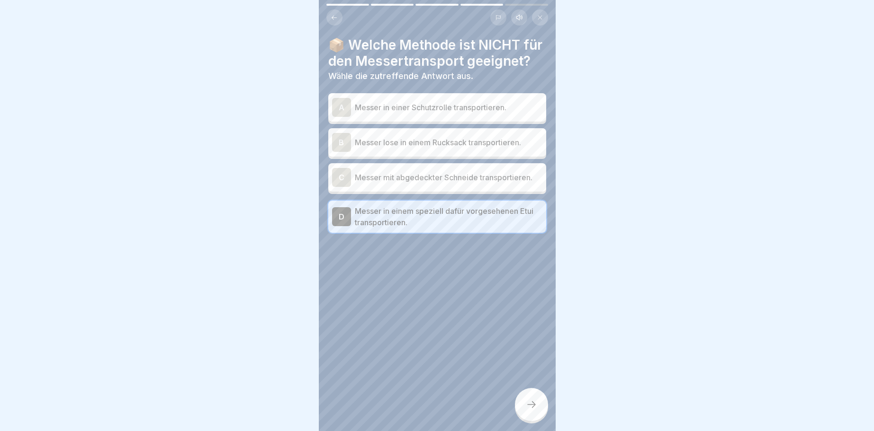
click at [340, 140] on div "B" at bounding box center [341, 142] width 19 height 19
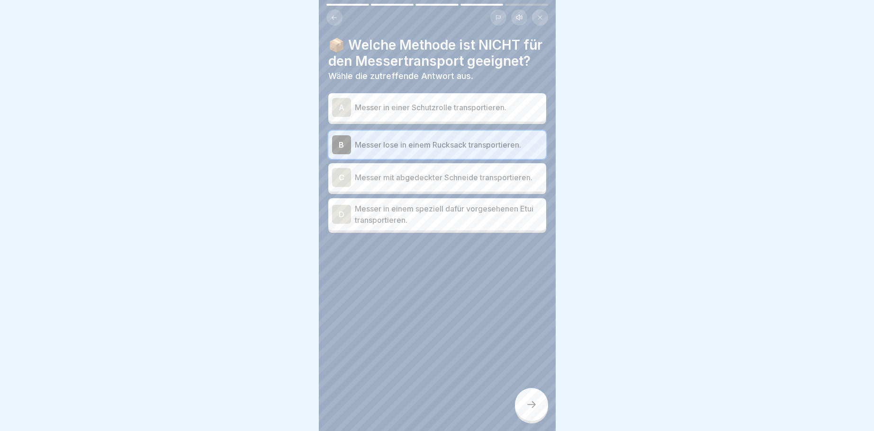
click at [527, 400] on div at bounding box center [531, 404] width 33 height 33
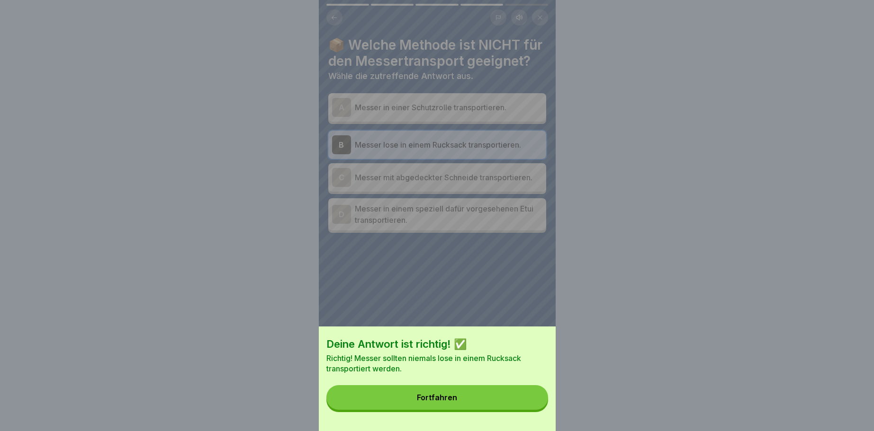
click at [447, 398] on div "Fortfahren" at bounding box center [437, 397] width 40 height 9
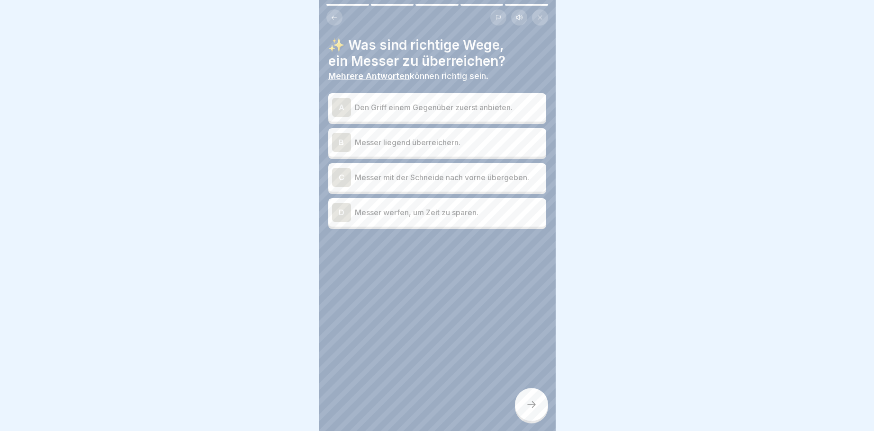
click at [340, 141] on div "B" at bounding box center [341, 142] width 19 height 19
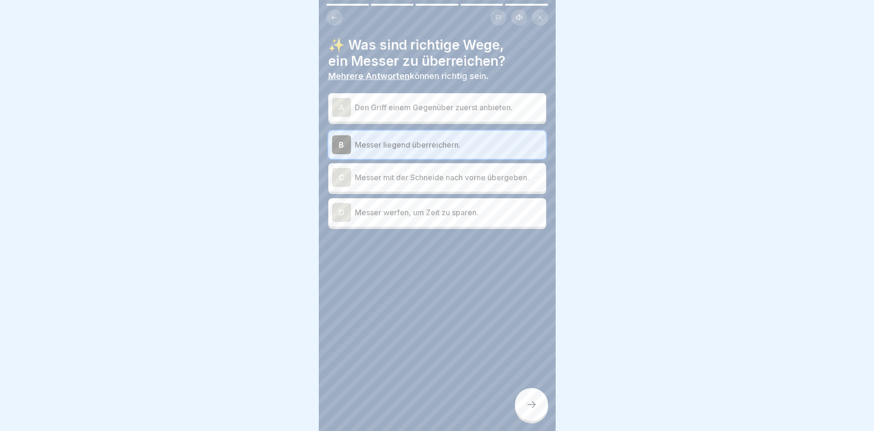
click at [534, 405] on icon at bounding box center [531, 405] width 9 height 7
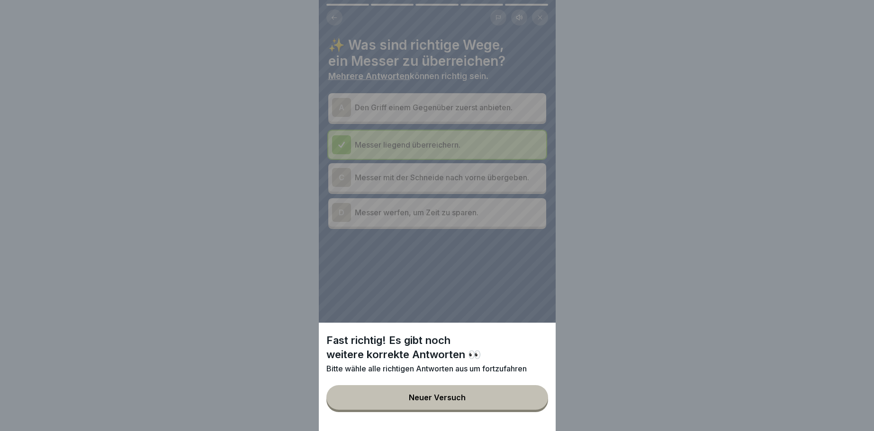
click at [336, 104] on div "Fast richtig! Es gibt noch weitere korrekte Antworten 👀 Bitte wähle alle richti…" at bounding box center [437, 215] width 237 height 431
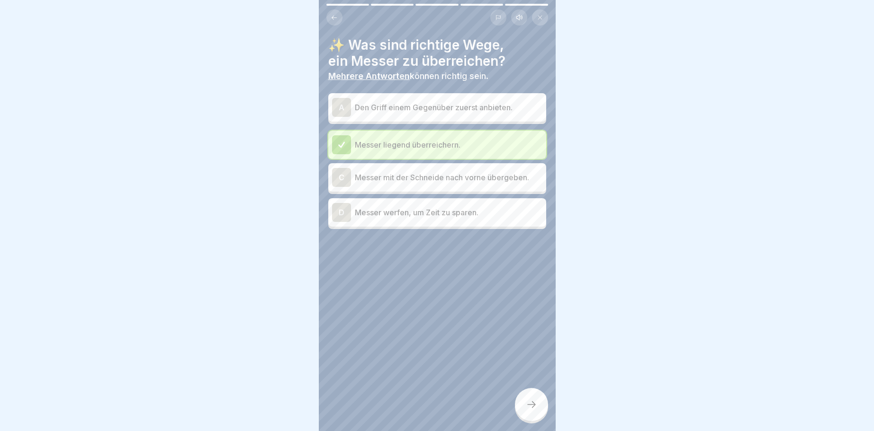
click at [338, 106] on div "A" at bounding box center [341, 107] width 19 height 19
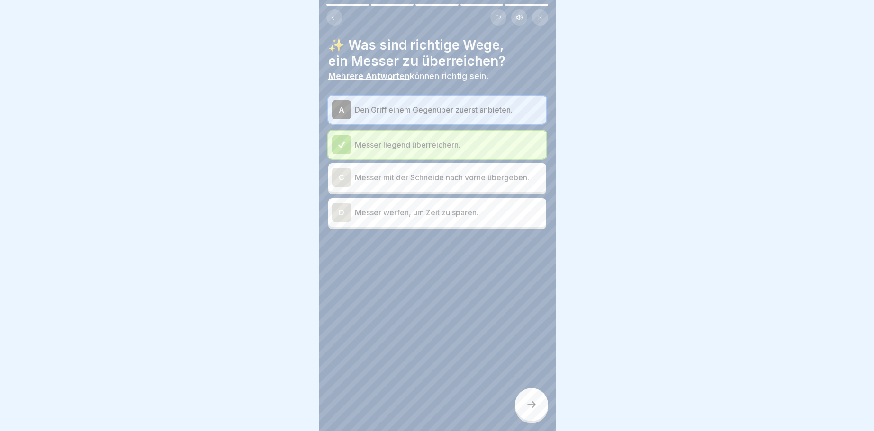
click at [533, 402] on icon at bounding box center [531, 404] width 11 height 11
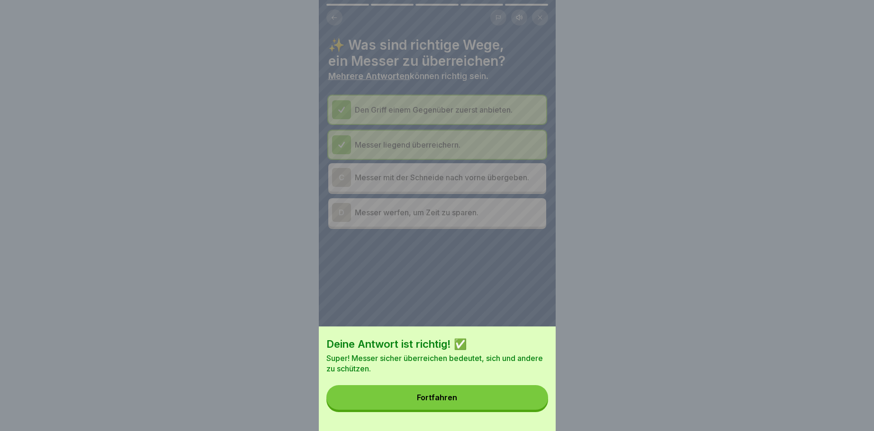
click at [454, 382] on div "Deine Antwort ist richtig! ✅ Super! Messer sicher überreichen bedeutet, sich un…" at bounding box center [437, 379] width 237 height 105
click at [453, 390] on button "Fortfahren" at bounding box center [437, 397] width 222 height 25
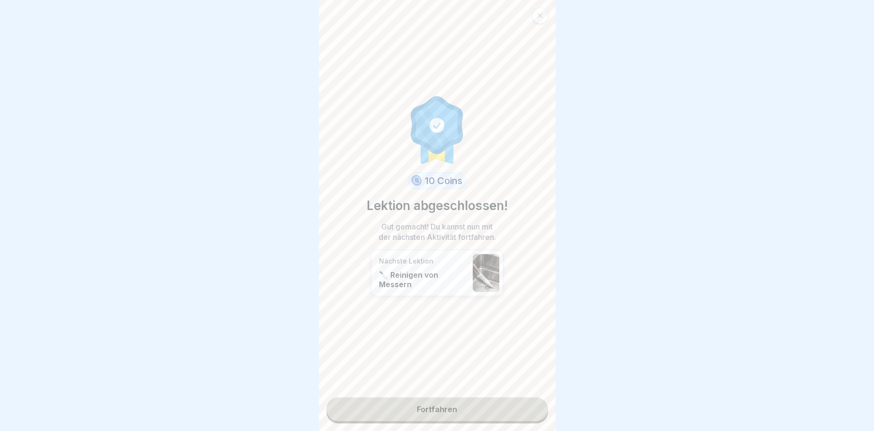
click at [448, 411] on link "Fortfahren" at bounding box center [437, 410] width 222 height 24
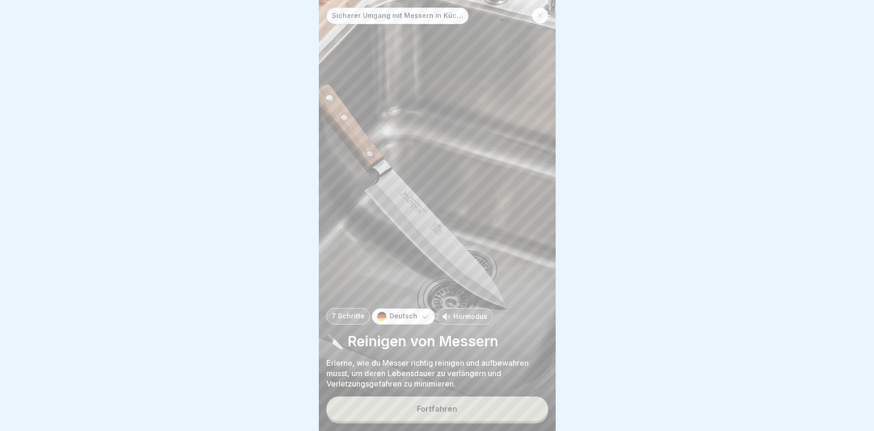
click at [432, 409] on div "Fortfahren" at bounding box center [437, 409] width 40 height 9
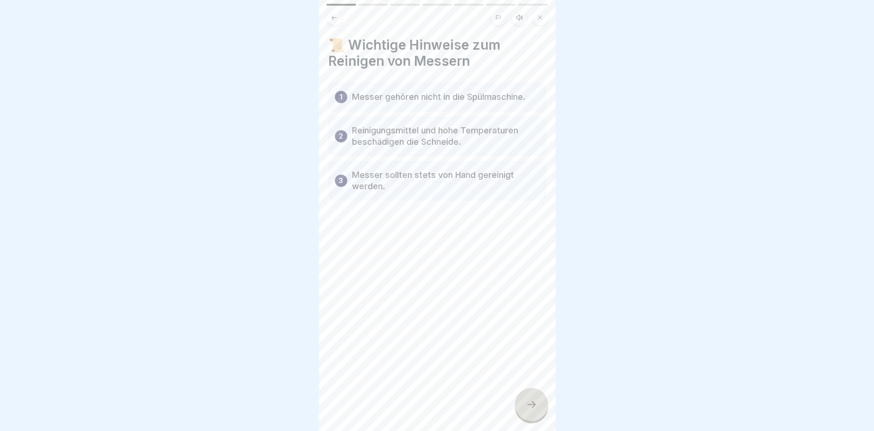
click at [537, 406] on div at bounding box center [531, 404] width 33 height 33
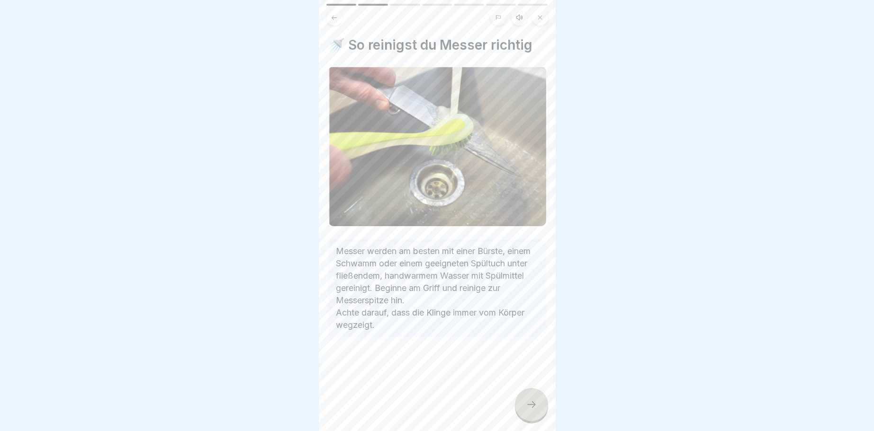
click at [525, 398] on div at bounding box center [531, 404] width 33 height 33
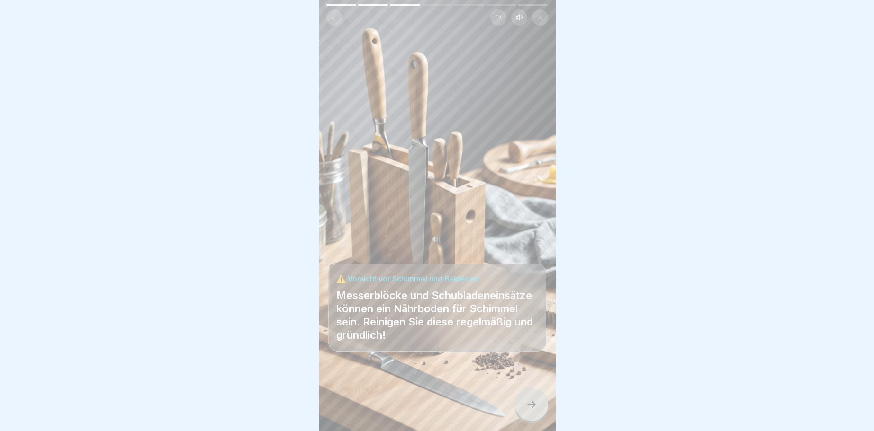
click at [536, 407] on icon at bounding box center [531, 404] width 11 height 11
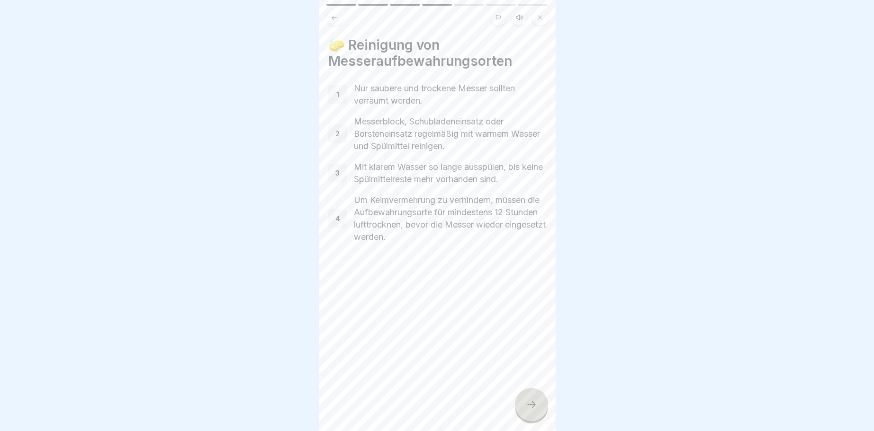
click at [340, 171] on div "3" at bounding box center [337, 173] width 19 height 19
click at [334, 93] on div "1" at bounding box center [337, 94] width 19 height 19
click at [531, 405] on icon at bounding box center [531, 404] width 11 height 11
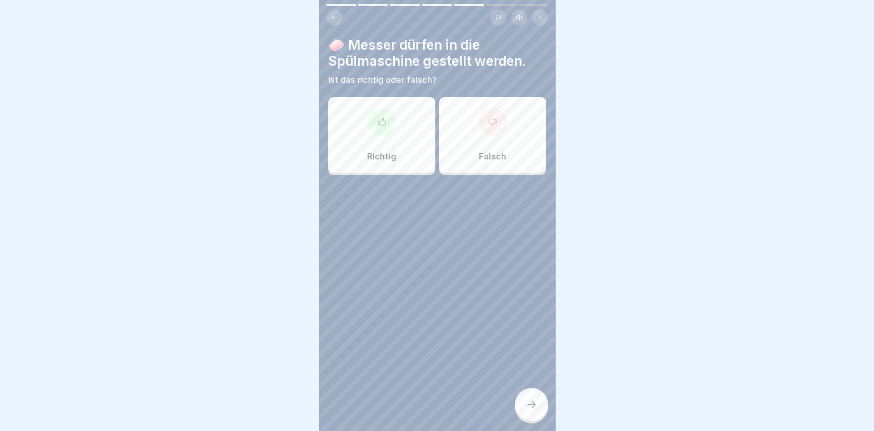
click at [494, 122] on icon at bounding box center [492, 121] width 9 height 9
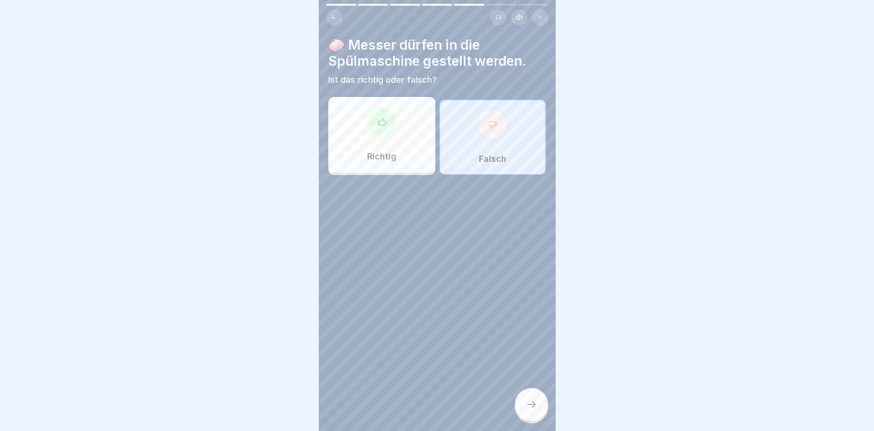
click at [534, 406] on icon at bounding box center [531, 405] width 9 height 7
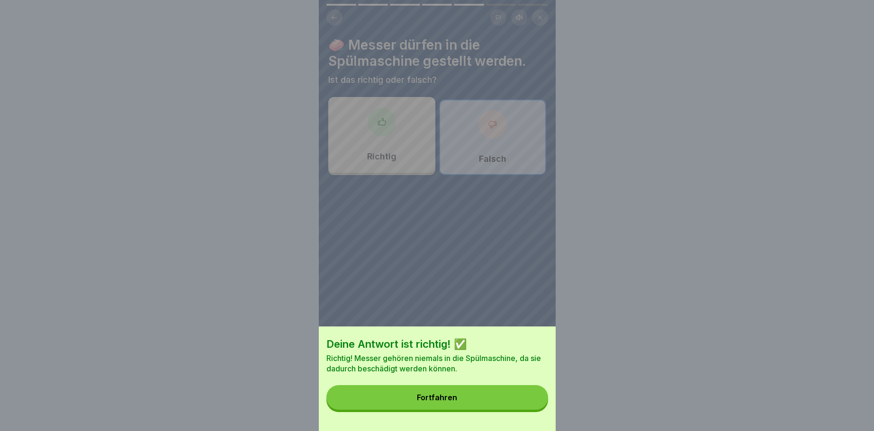
click at [440, 391] on button "Fortfahren" at bounding box center [437, 397] width 222 height 25
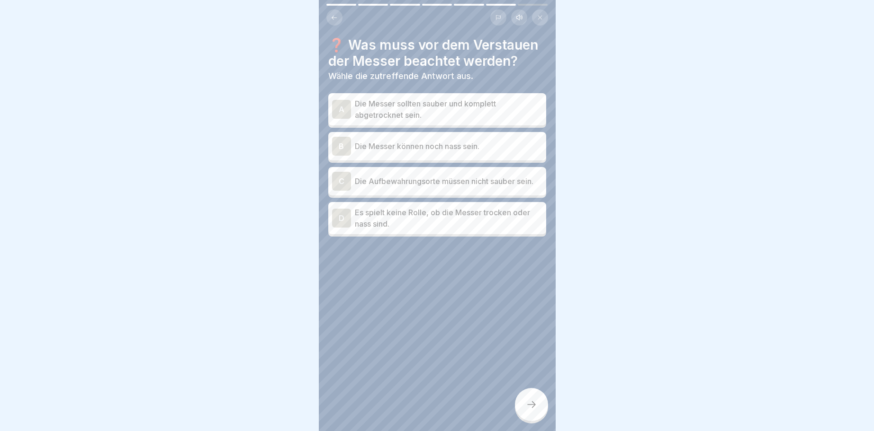
click at [344, 109] on div "A" at bounding box center [341, 109] width 19 height 19
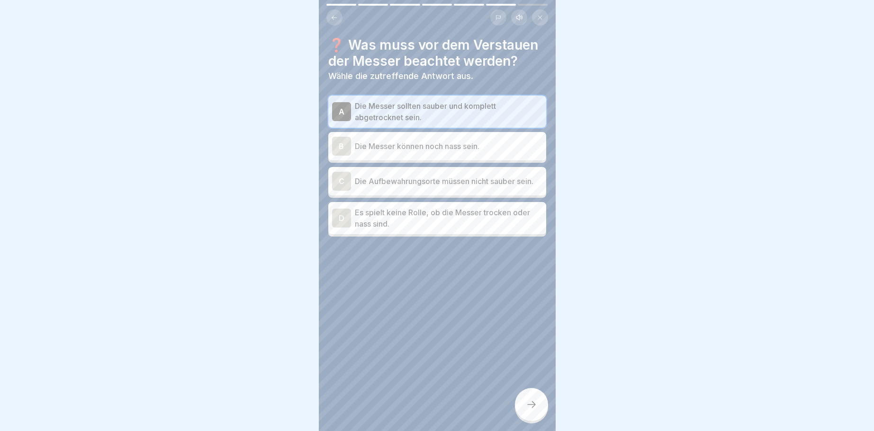
click at [346, 175] on div "C" at bounding box center [341, 181] width 19 height 19
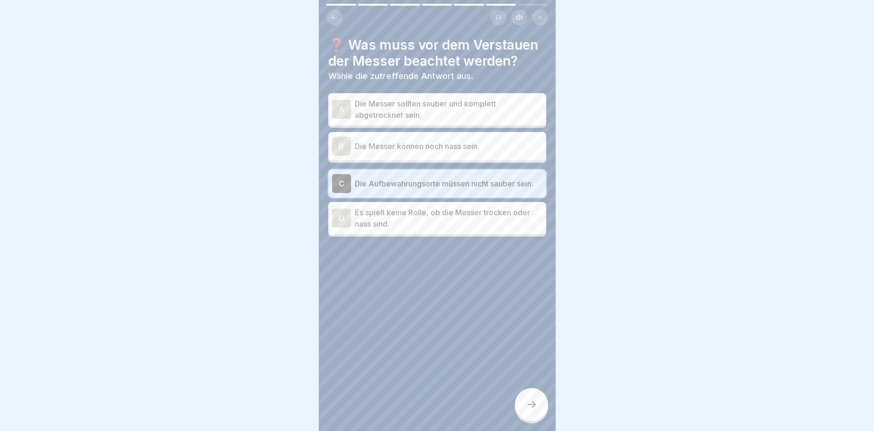
click at [340, 109] on div "A" at bounding box center [341, 109] width 19 height 19
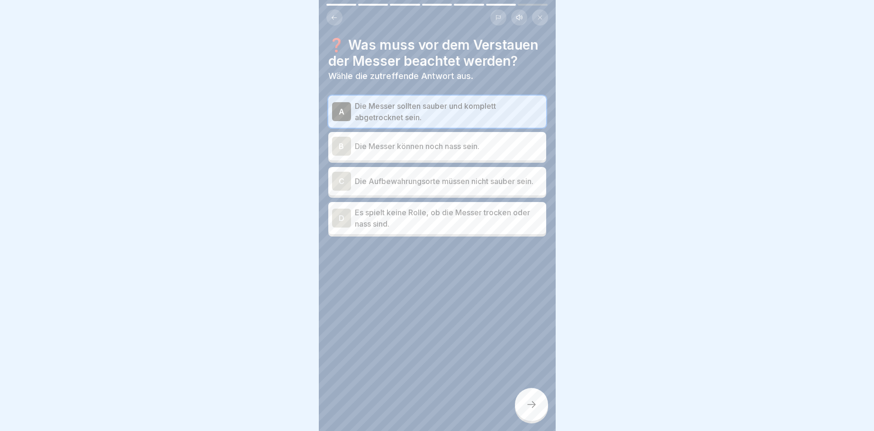
click at [339, 149] on div "B" at bounding box center [341, 146] width 19 height 19
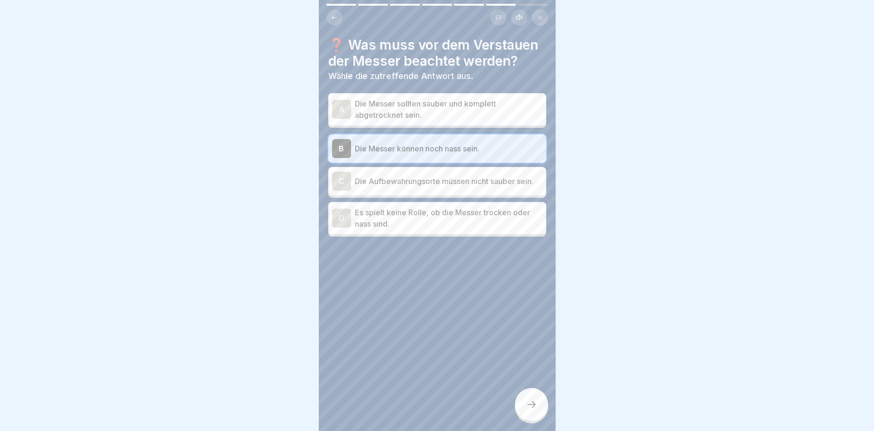
click at [529, 407] on icon at bounding box center [531, 404] width 11 height 11
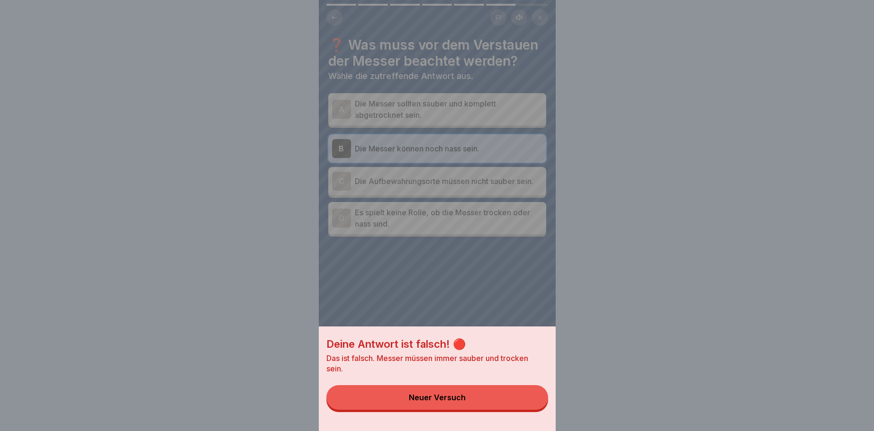
click at [438, 394] on div "Neuer Versuch" at bounding box center [437, 397] width 57 height 9
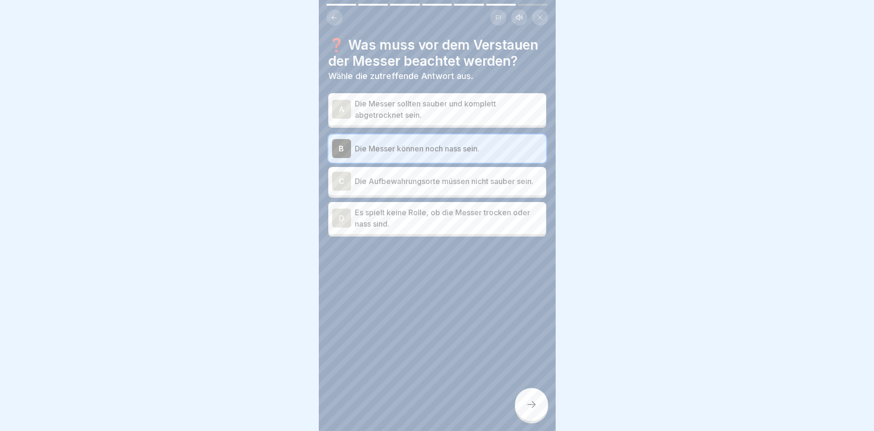
click at [338, 108] on div "A" at bounding box center [341, 109] width 19 height 19
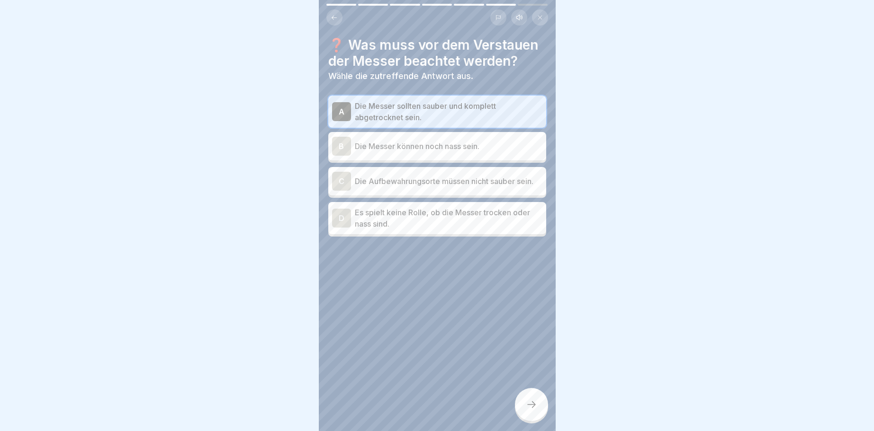
click at [522, 402] on div at bounding box center [531, 404] width 33 height 33
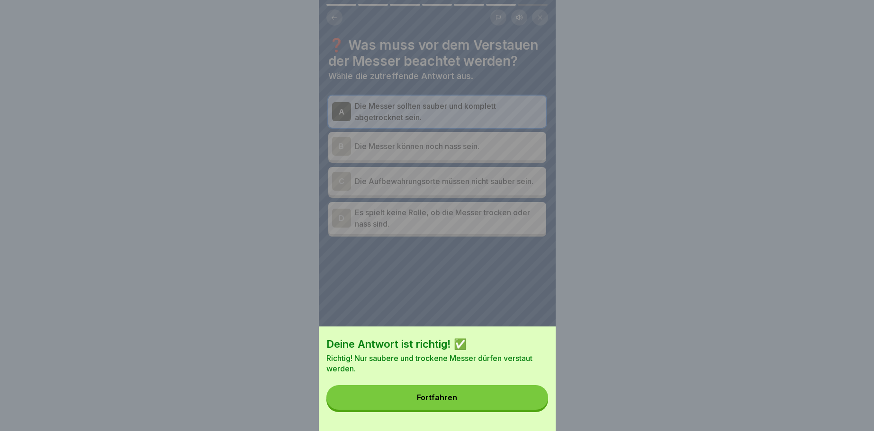
click at [425, 394] on button "Fortfahren" at bounding box center [437, 397] width 222 height 25
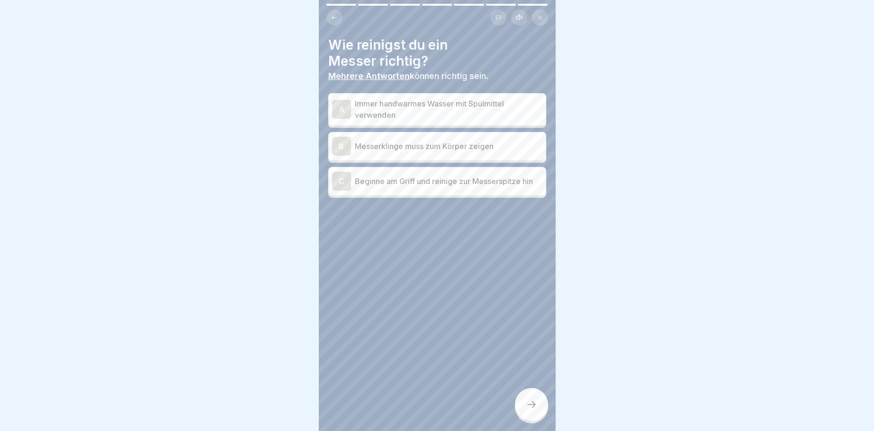
click at [340, 181] on div "C" at bounding box center [341, 181] width 19 height 19
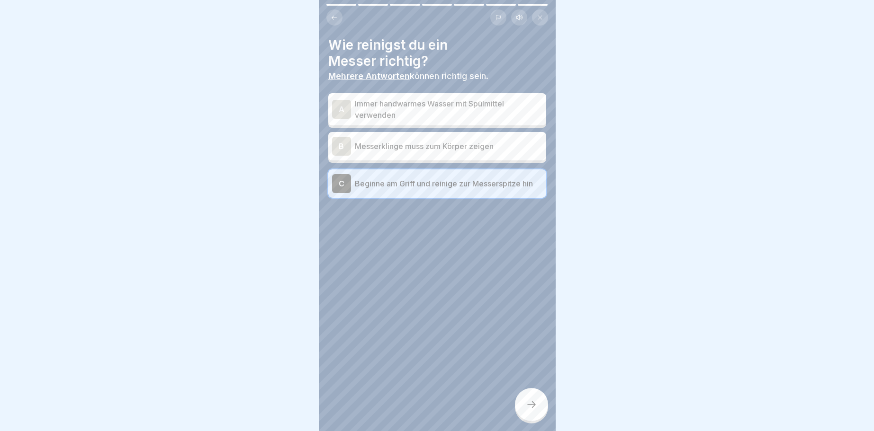
click at [532, 403] on icon at bounding box center [531, 404] width 11 height 11
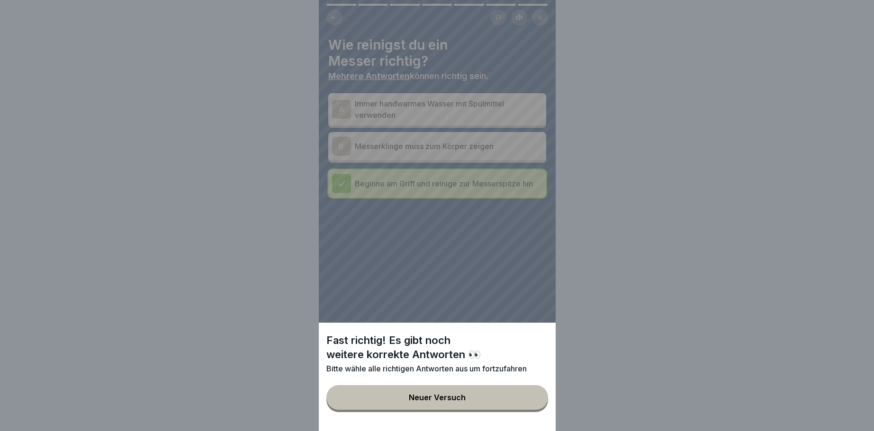
click at [347, 107] on div "Fast richtig! Es gibt noch weitere korrekte Antworten 👀 Bitte wähle alle richti…" at bounding box center [437, 215] width 237 height 431
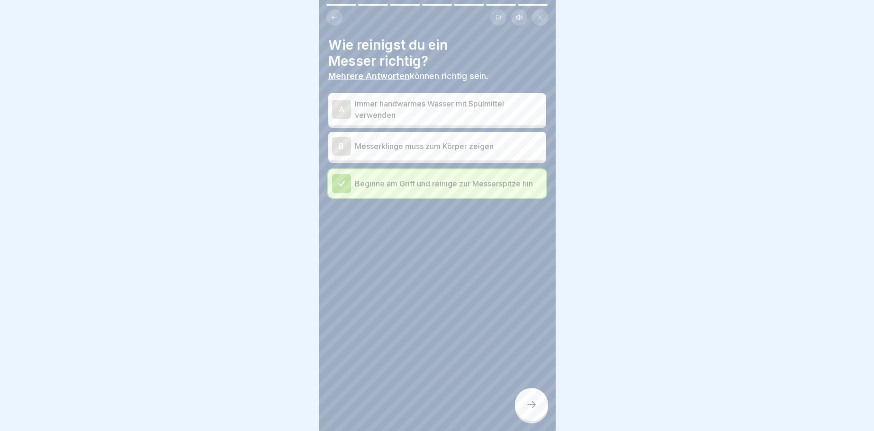
click at [341, 110] on div "A" at bounding box center [341, 109] width 19 height 19
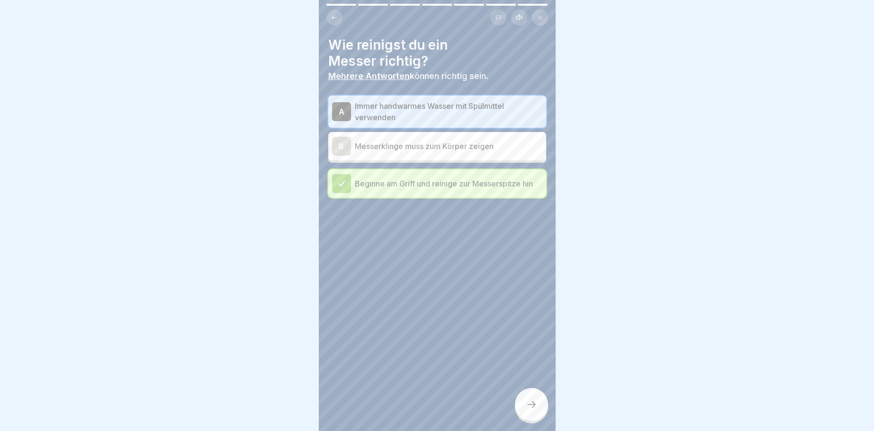
click at [527, 401] on icon at bounding box center [531, 404] width 11 height 11
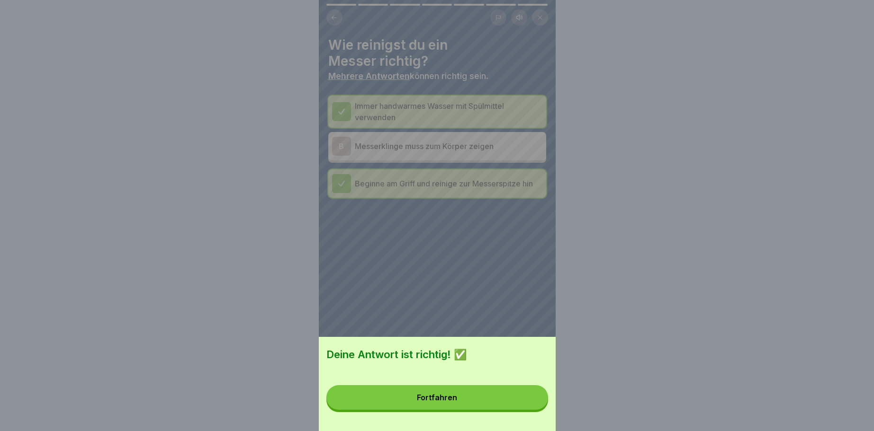
click at [431, 392] on button "Fortfahren" at bounding box center [437, 397] width 222 height 25
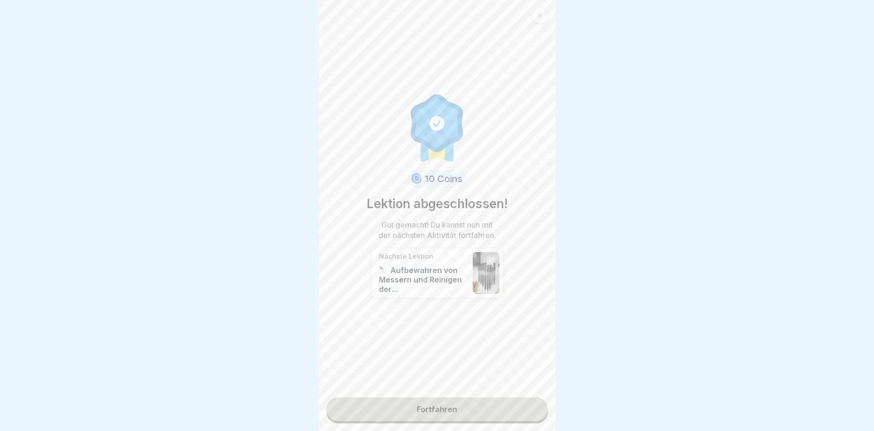
click at [427, 402] on link "Fortfahren" at bounding box center [437, 410] width 222 height 24
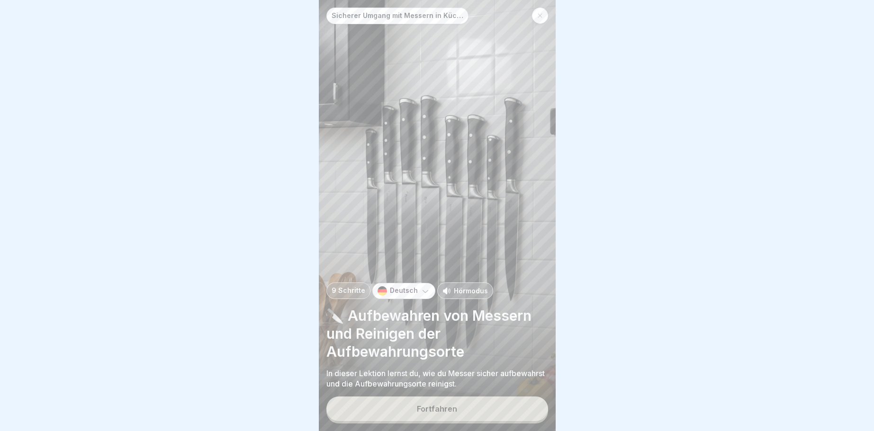
click at [439, 408] on div "Fortfahren" at bounding box center [437, 409] width 40 height 9
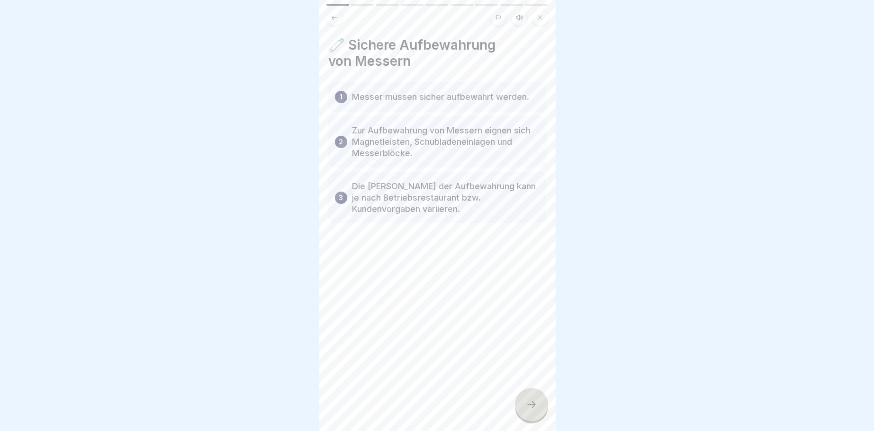
click at [533, 407] on icon at bounding box center [531, 404] width 11 height 11
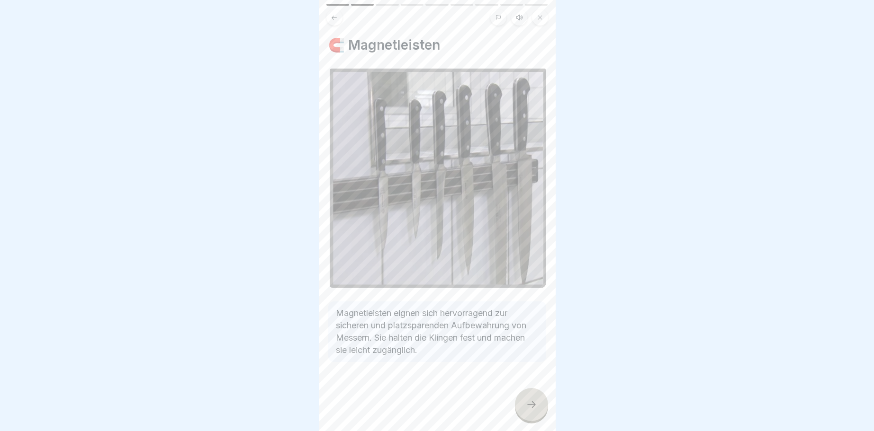
click at [531, 405] on icon at bounding box center [531, 404] width 11 height 11
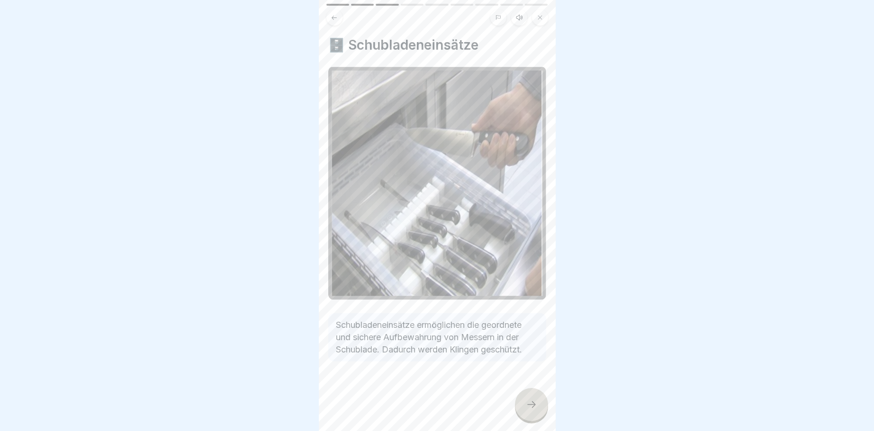
click at [529, 404] on icon at bounding box center [531, 404] width 11 height 11
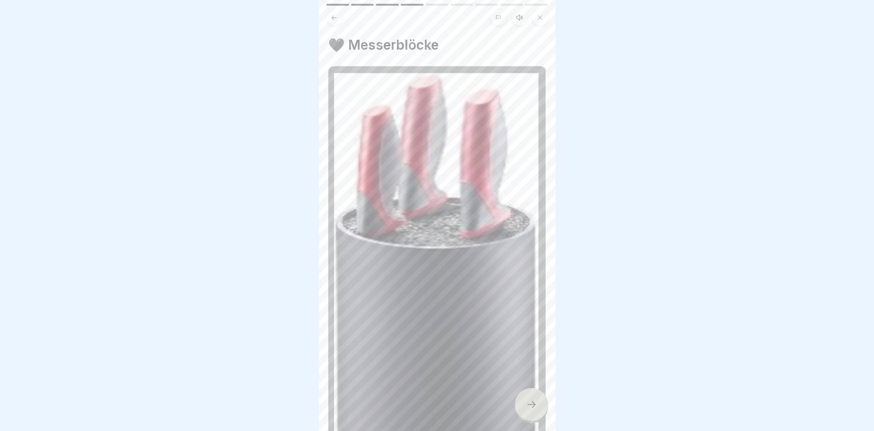
click at [531, 403] on icon at bounding box center [531, 404] width 11 height 11
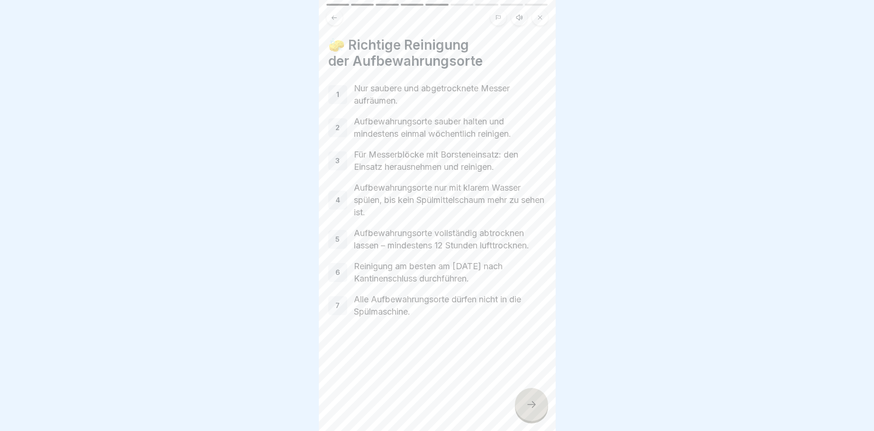
click at [339, 161] on p "3" at bounding box center [337, 161] width 4 height 9
click at [532, 411] on div at bounding box center [531, 404] width 33 height 33
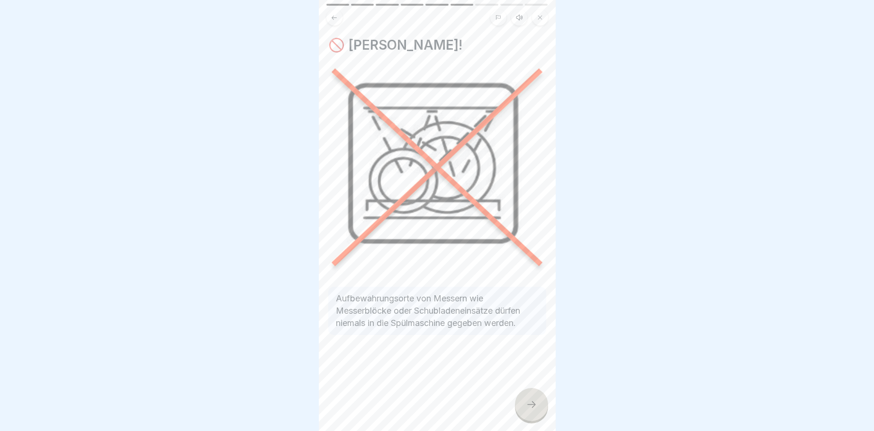
click at [533, 408] on icon at bounding box center [531, 404] width 11 height 11
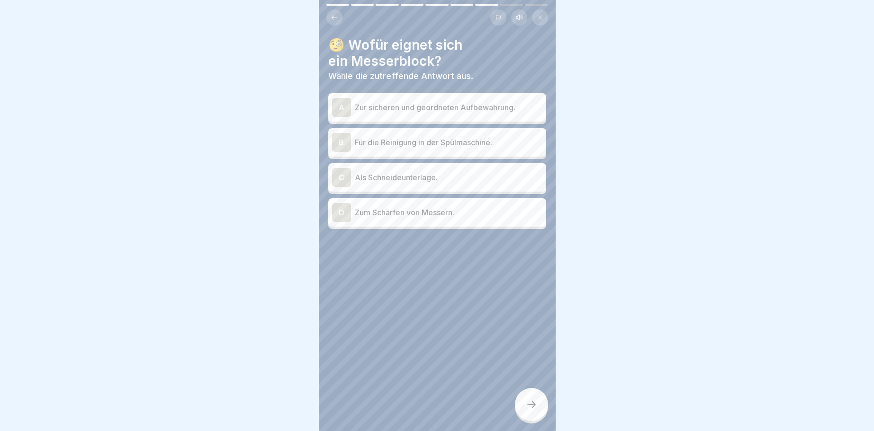
click at [342, 107] on div "A" at bounding box center [341, 107] width 19 height 19
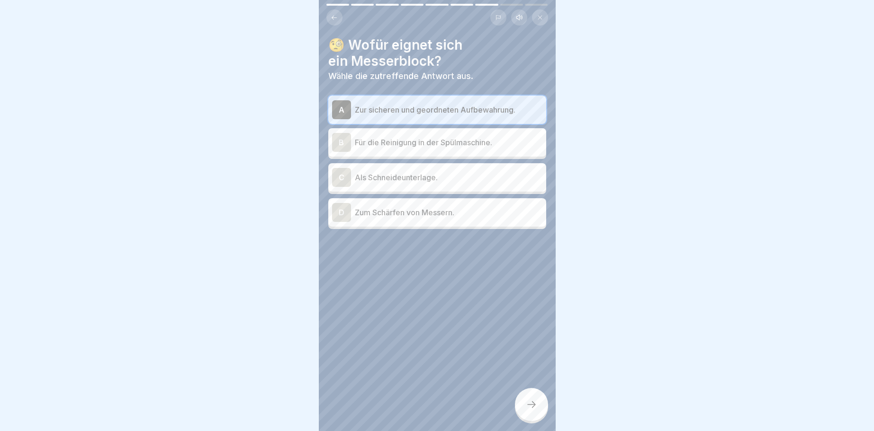
click at [531, 398] on div at bounding box center [531, 404] width 33 height 33
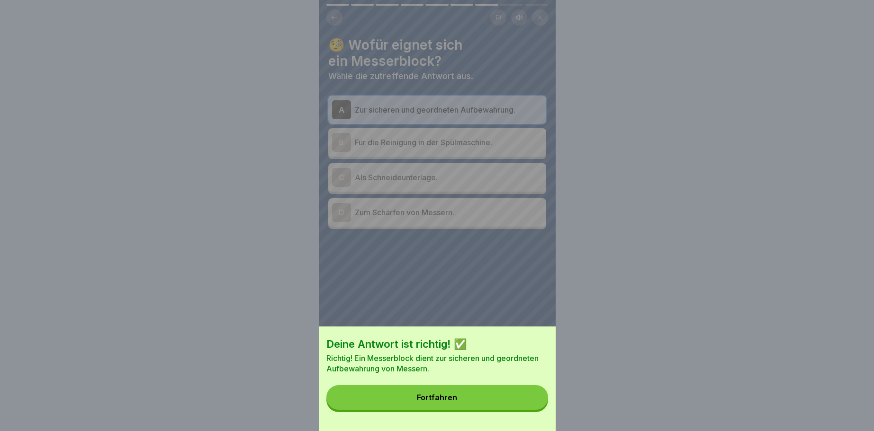
click at [434, 394] on div "Fortfahren" at bounding box center [437, 397] width 40 height 9
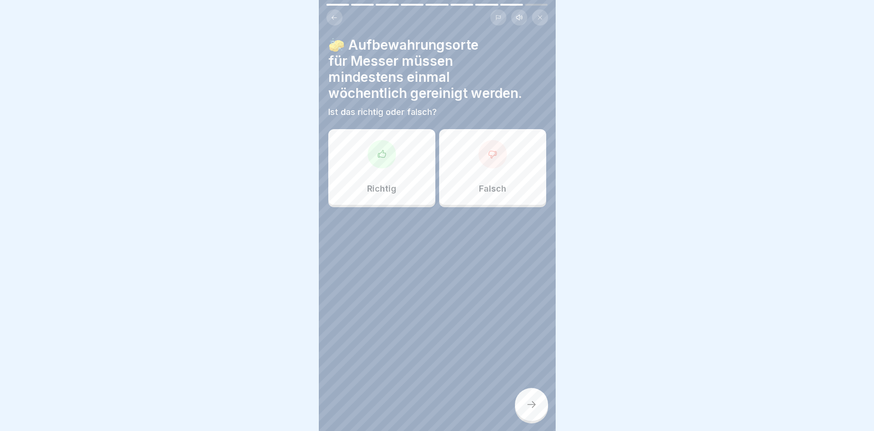
click at [383, 153] on icon at bounding box center [381, 154] width 9 height 9
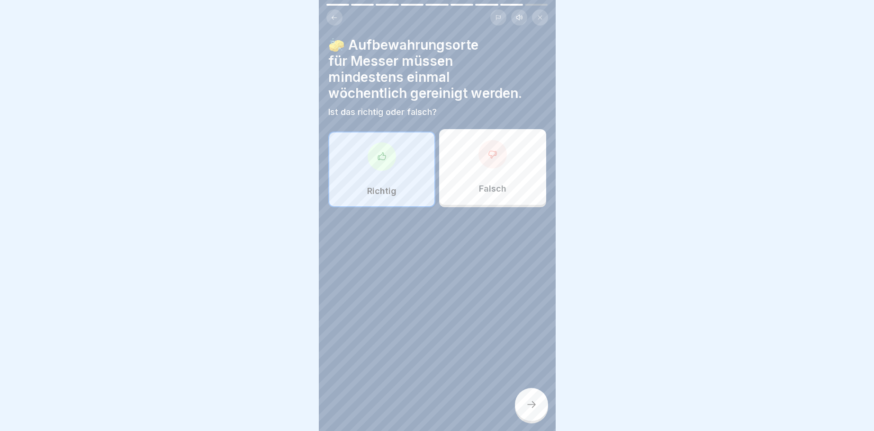
click at [536, 403] on icon at bounding box center [531, 404] width 11 height 11
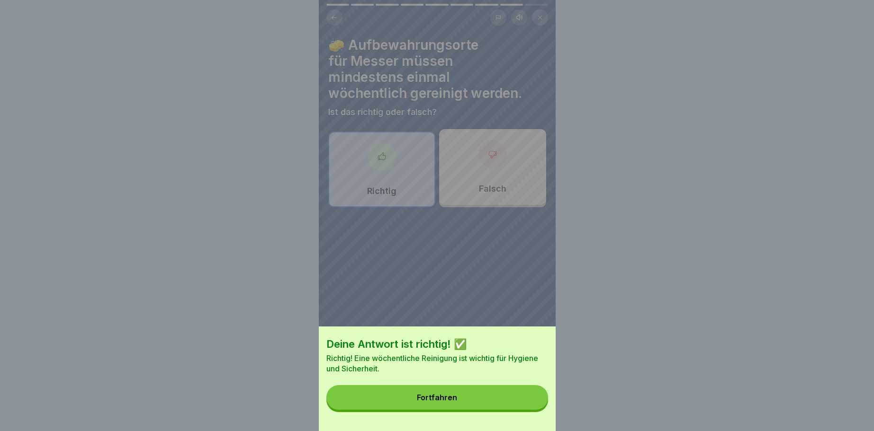
click at [438, 391] on button "Fortfahren" at bounding box center [437, 397] width 222 height 25
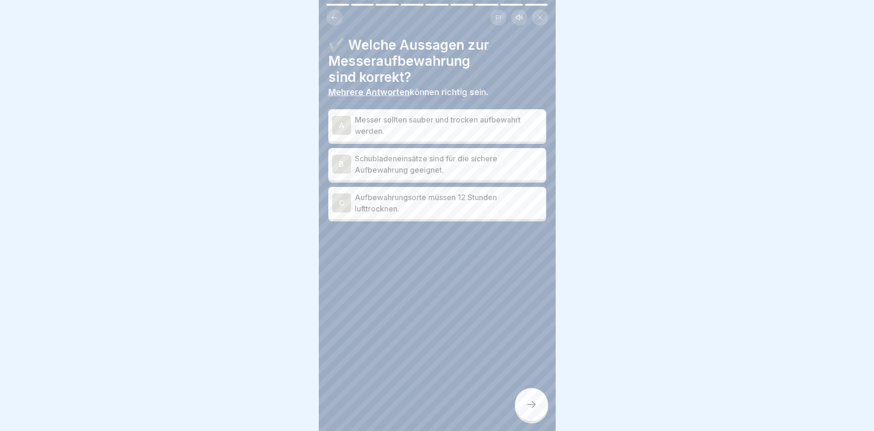
click at [340, 124] on div "A" at bounding box center [341, 125] width 19 height 19
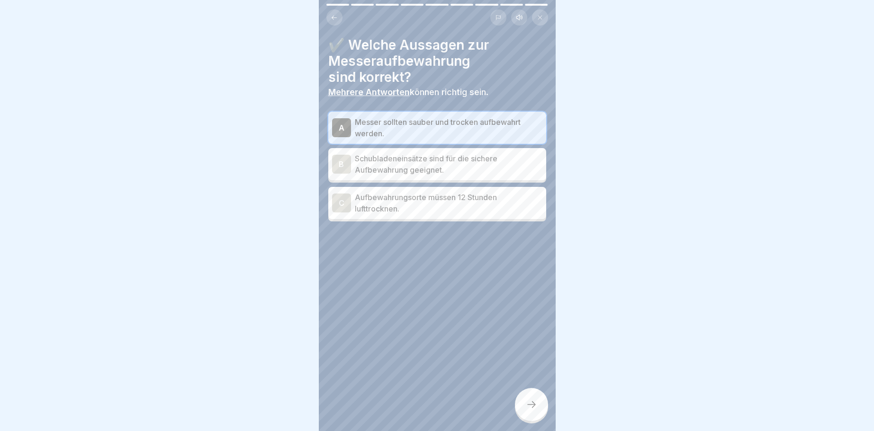
click at [340, 163] on div "B" at bounding box center [341, 164] width 19 height 19
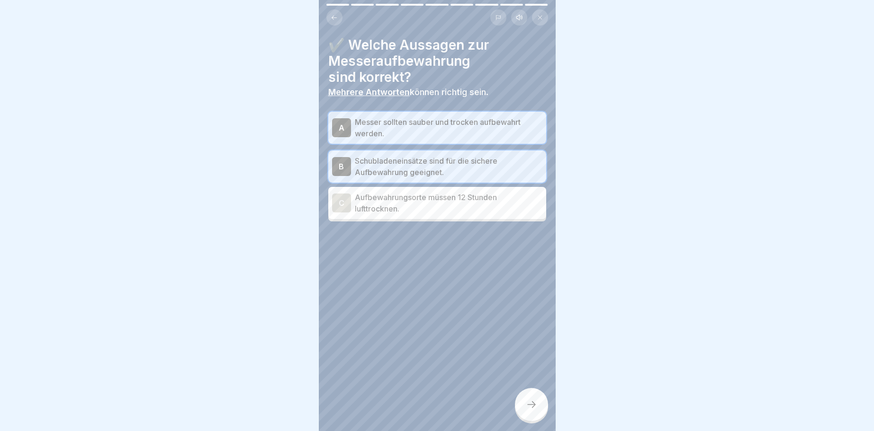
click at [536, 411] on div at bounding box center [531, 404] width 33 height 33
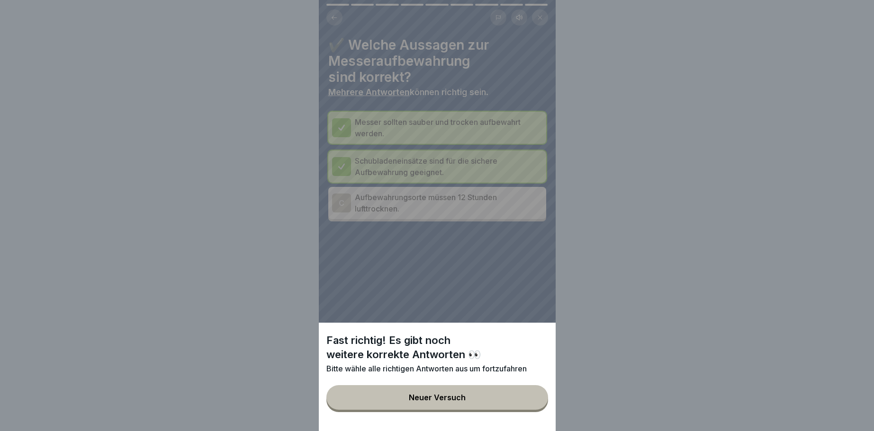
click at [338, 200] on div "Fast richtig! Es gibt noch weitere korrekte Antworten 👀 Bitte wähle alle richti…" at bounding box center [437, 215] width 237 height 431
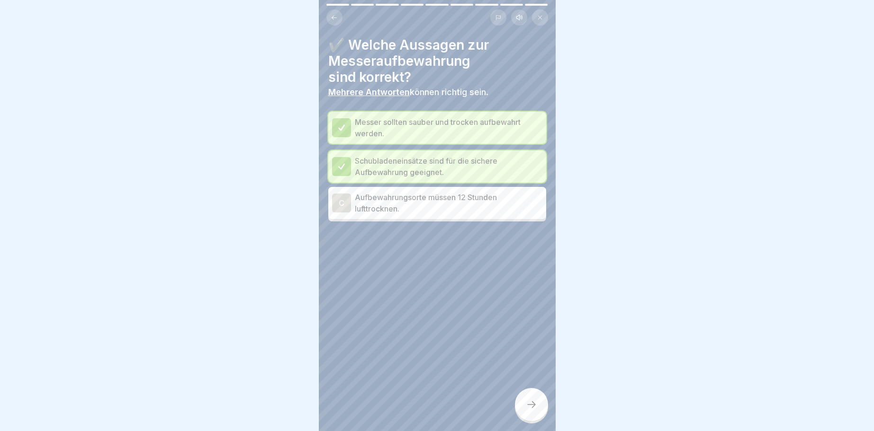
click at [341, 202] on div "C" at bounding box center [341, 203] width 19 height 19
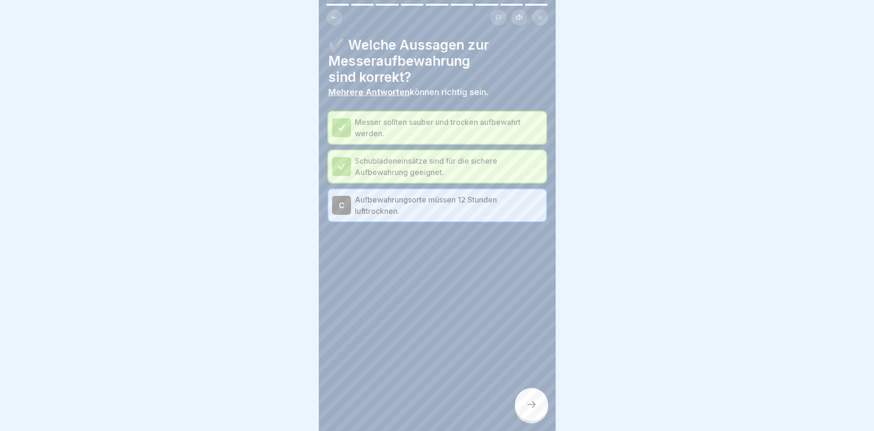
click at [541, 410] on div at bounding box center [531, 404] width 33 height 33
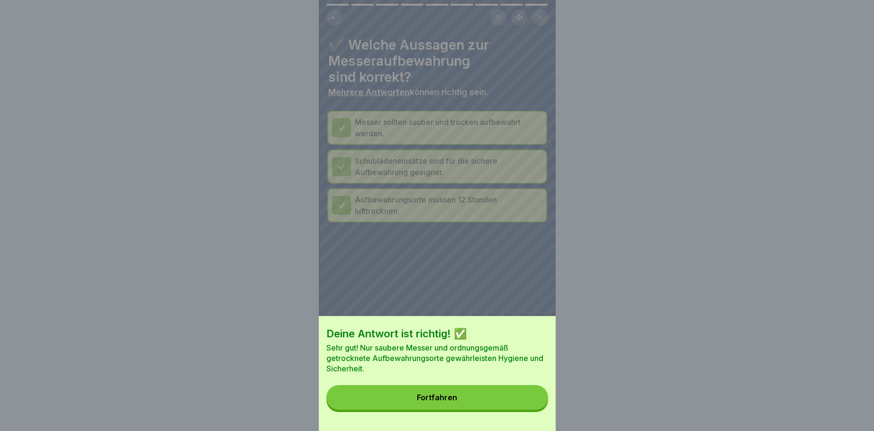
click at [438, 394] on button "Fortfahren" at bounding box center [437, 397] width 222 height 25
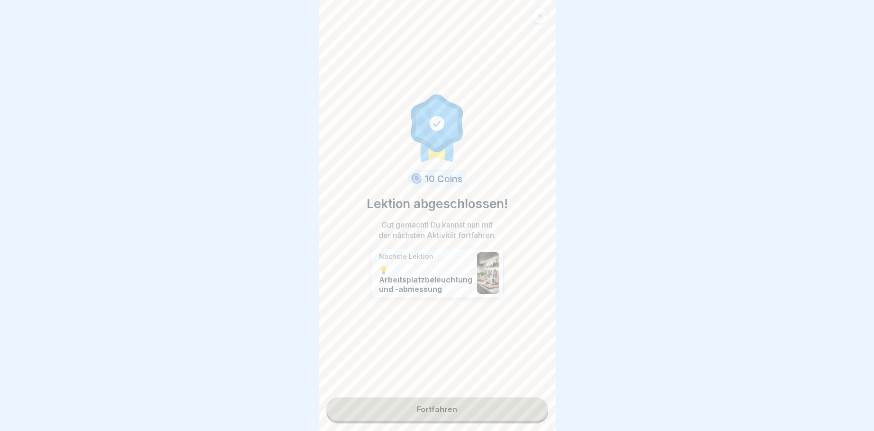
click at [438, 404] on link "Fortfahren" at bounding box center [437, 410] width 222 height 24
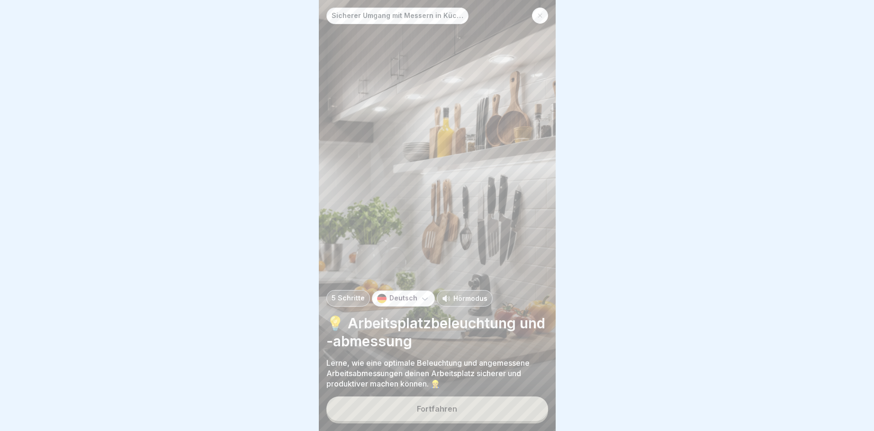
click at [446, 401] on button "Fortfahren" at bounding box center [437, 409] width 222 height 25
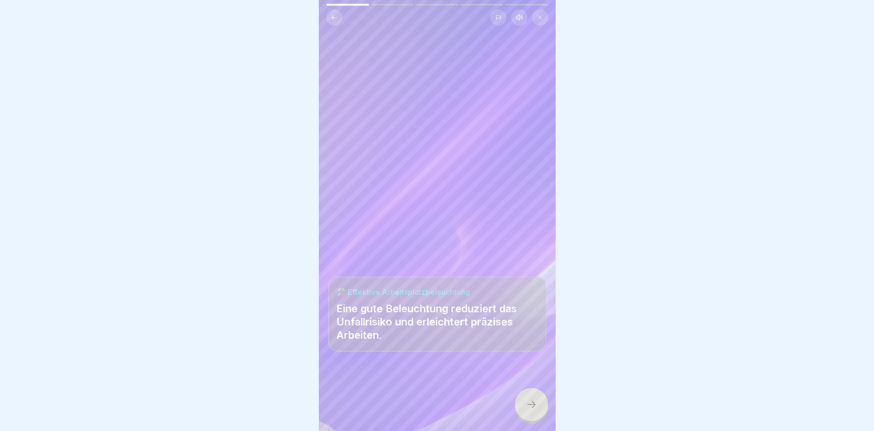
click at [536, 408] on icon at bounding box center [531, 404] width 11 height 11
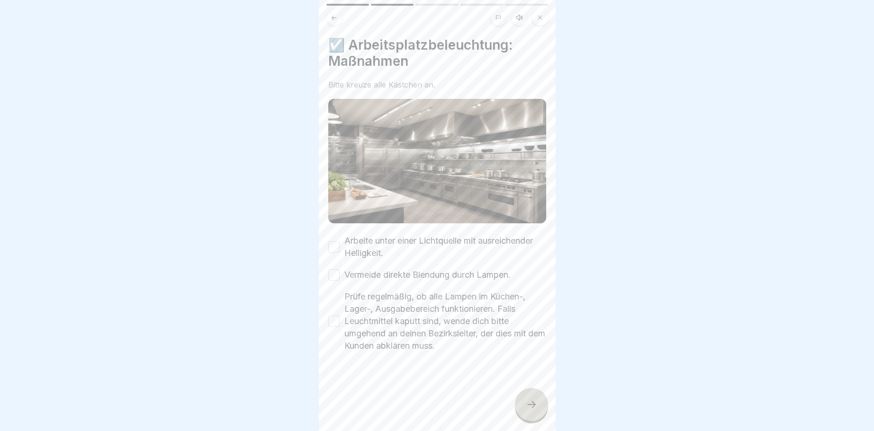
click at [328, 248] on button "Arbeite unter einer Lichtquelle mit ausreichender Helligkeit." at bounding box center [333, 246] width 11 height 11
click at [337, 275] on button "Vermeide direkte Blendung durch Lampen." at bounding box center [333, 274] width 11 height 11
click at [330, 326] on button "Prüfe regelmäßig, ob alle Lampen im Küchen-, Lager-, Ausgabebereich funktionier…" at bounding box center [333, 321] width 11 height 11
click at [527, 400] on div at bounding box center [531, 404] width 33 height 33
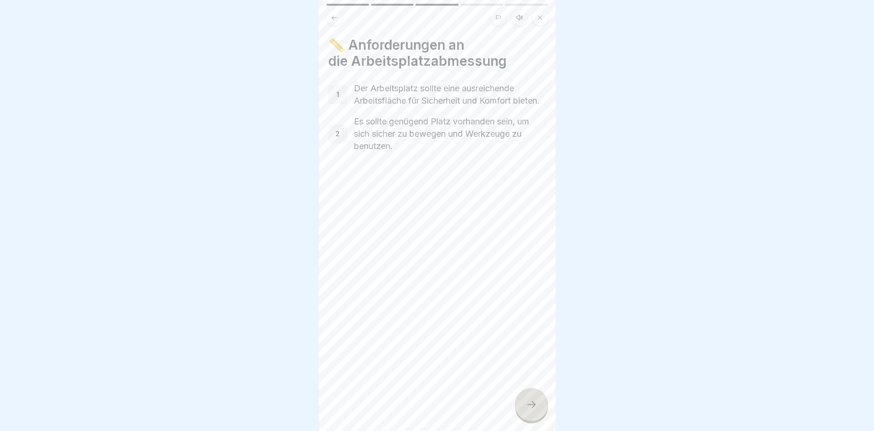
click at [536, 403] on icon at bounding box center [531, 404] width 11 height 11
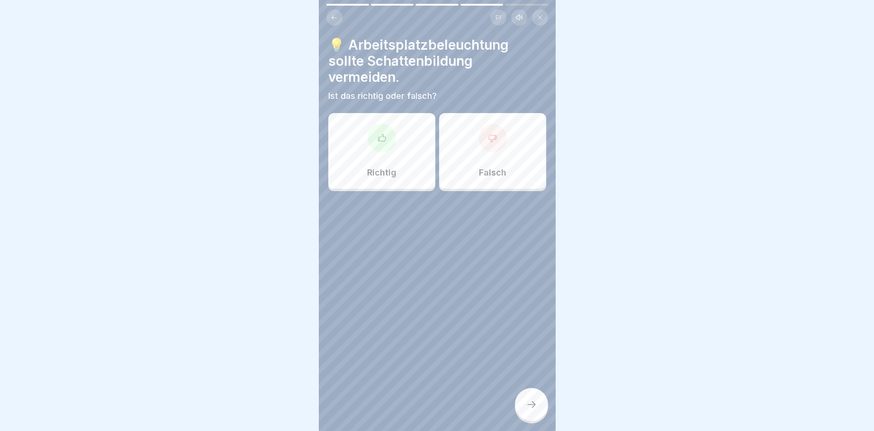
click at [384, 140] on icon at bounding box center [381, 138] width 9 height 9
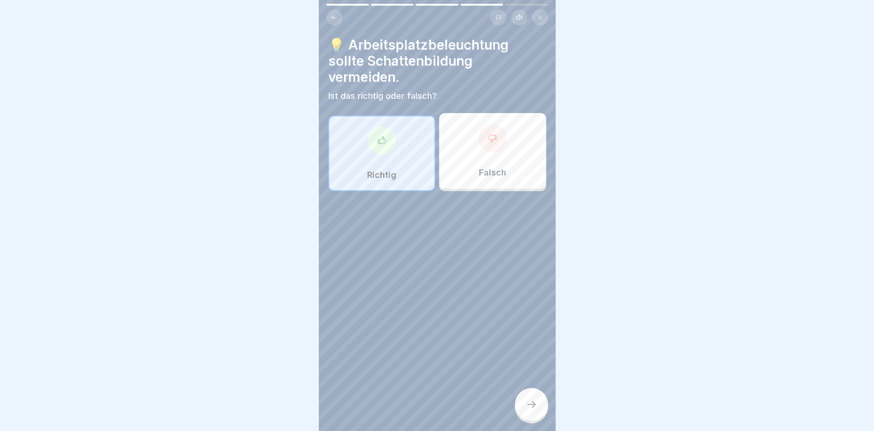
click at [525, 406] on div at bounding box center [531, 404] width 33 height 33
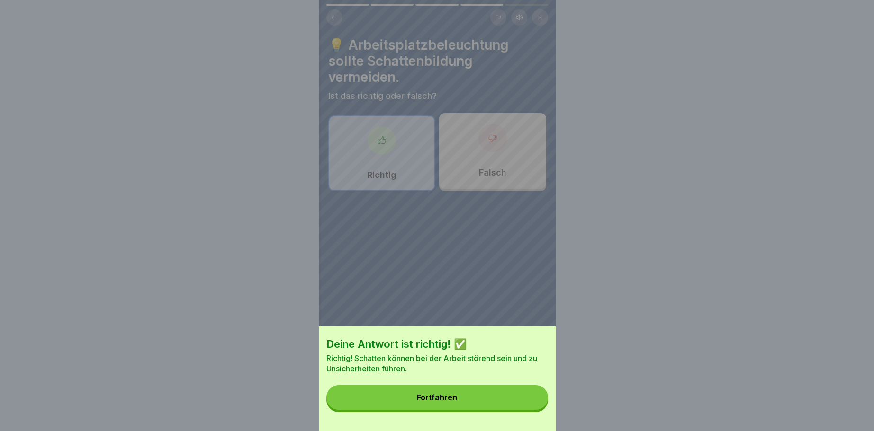
click at [441, 397] on div "Fortfahren" at bounding box center [437, 397] width 40 height 9
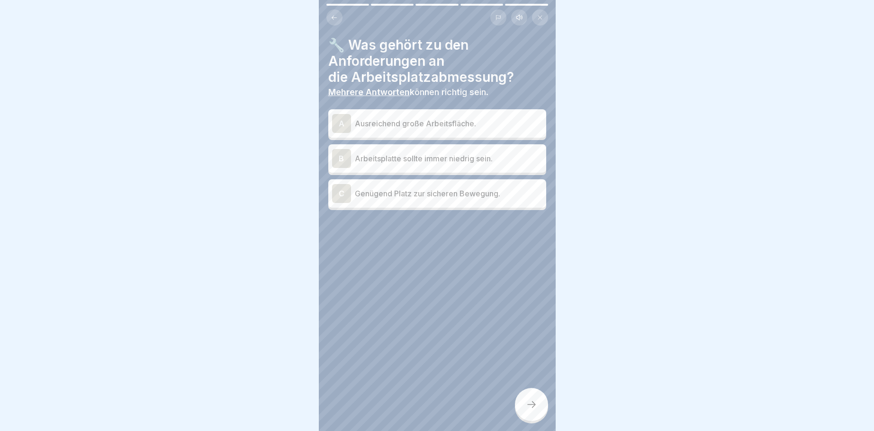
click at [341, 124] on div "A" at bounding box center [341, 123] width 19 height 19
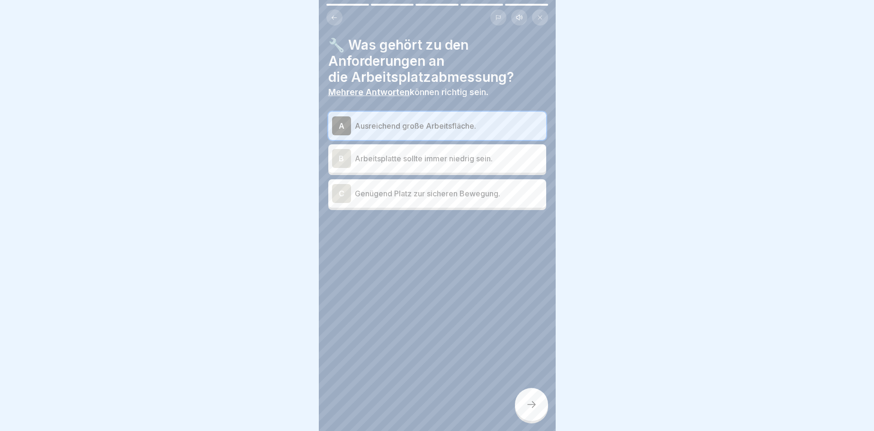
click at [337, 193] on div "C" at bounding box center [341, 193] width 19 height 19
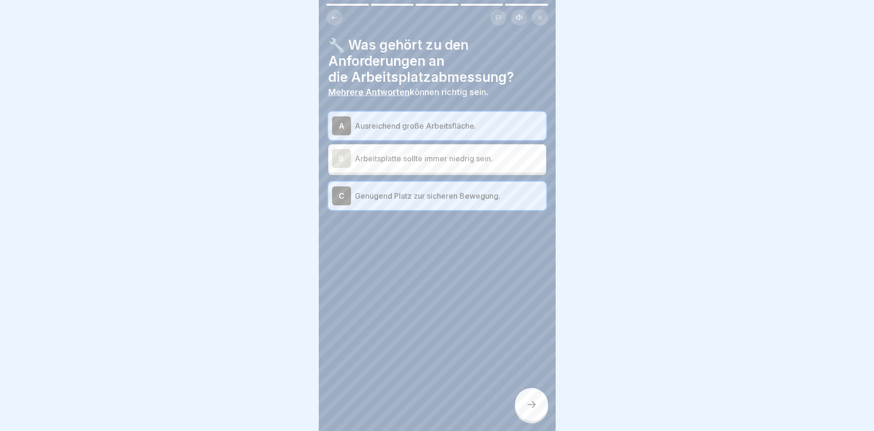
click at [535, 407] on icon at bounding box center [531, 404] width 11 height 11
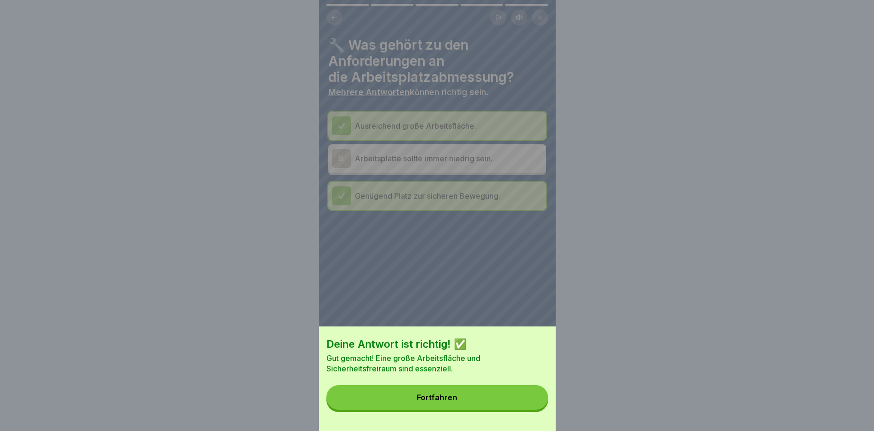
click at [421, 394] on div "Fortfahren" at bounding box center [437, 397] width 40 height 9
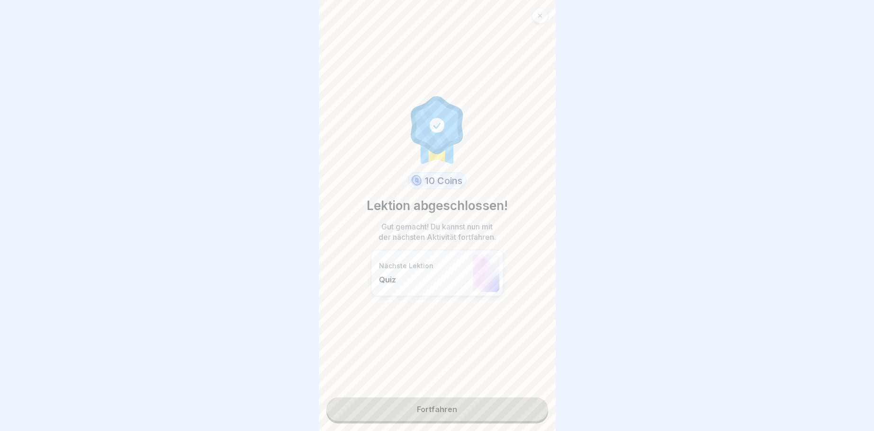
click at [436, 410] on link "Fortfahren" at bounding box center [437, 410] width 222 height 24
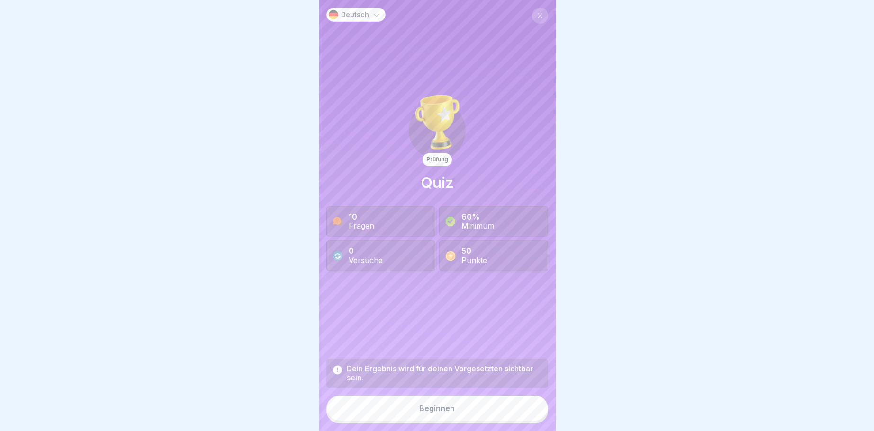
click at [449, 409] on div "Beginnen" at bounding box center [437, 408] width 36 height 9
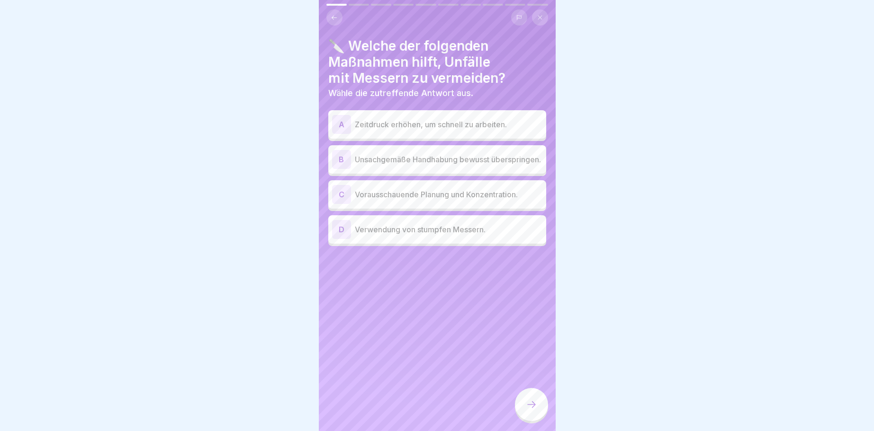
click at [341, 198] on div "C" at bounding box center [341, 194] width 19 height 19
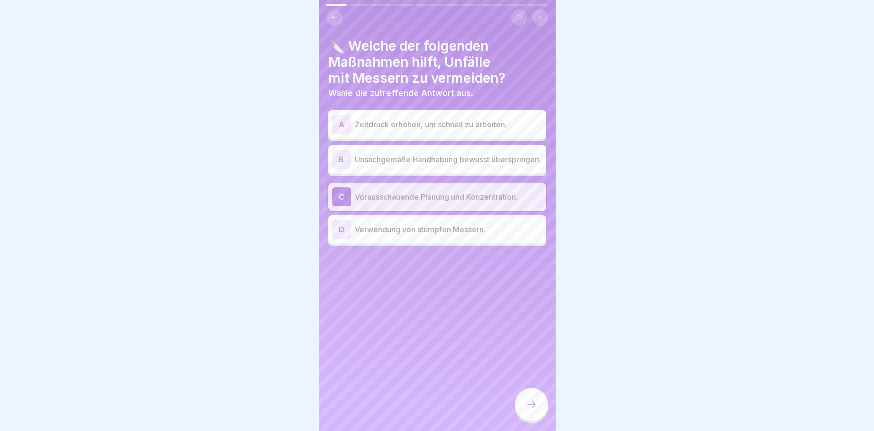
click at [534, 406] on icon at bounding box center [531, 405] width 9 height 7
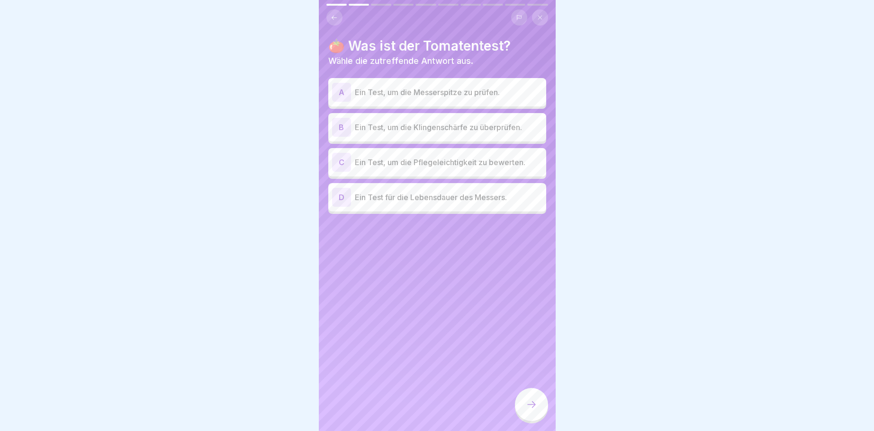
click at [341, 128] on div "B" at bounding box center [341, 127] width 19 height 19
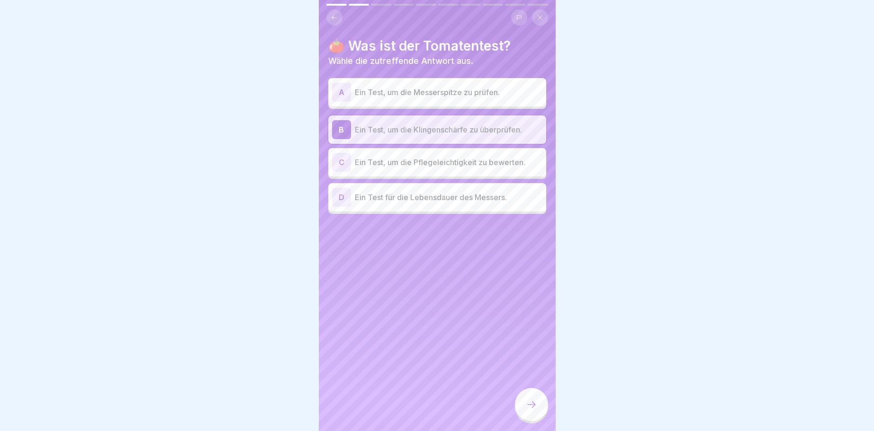
click at [531, 407] on icon at bounding box center [531, 404] width 11 height 11
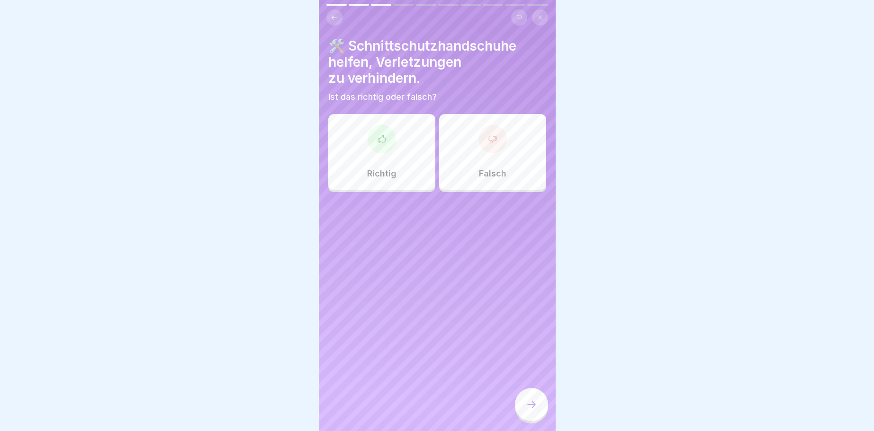
click at [383, 134] on div at bounding box center [381, 139] width 28 height 28
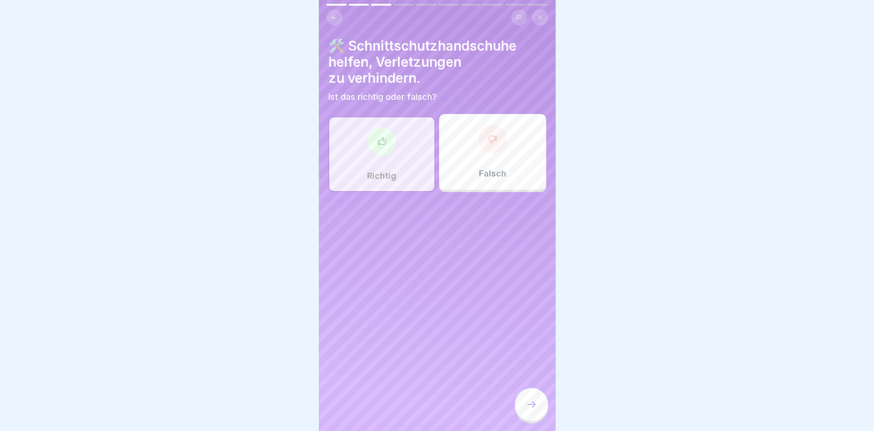
click at [536, 405] on icon at bounding box center [531, 404] width 11 height 11
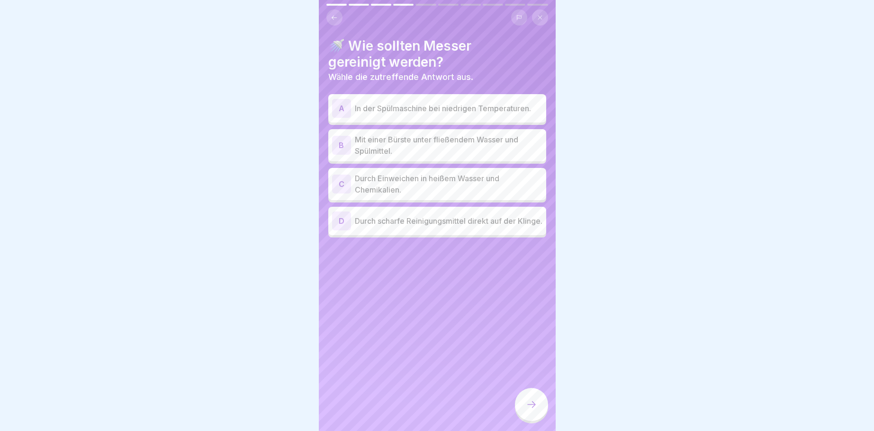
click at [342, 143] on div "B" at bounding box center [341, 145] width 19 height 19
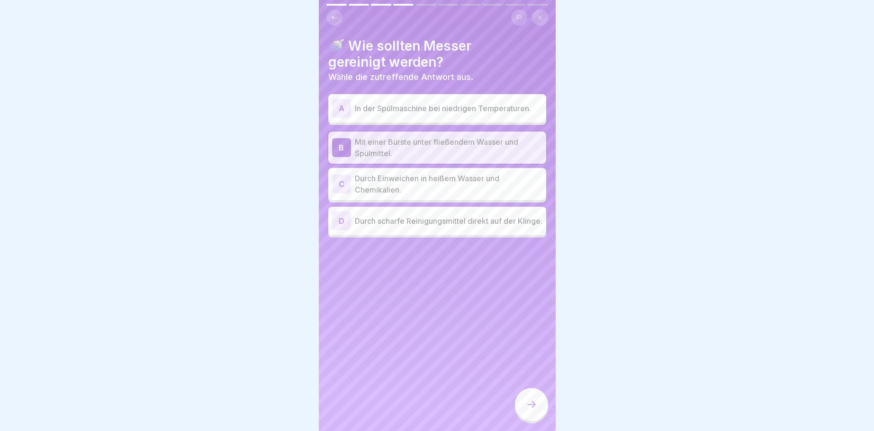
click at [533, 403] on icon at bounding box center [531, 404] width 11 height 11
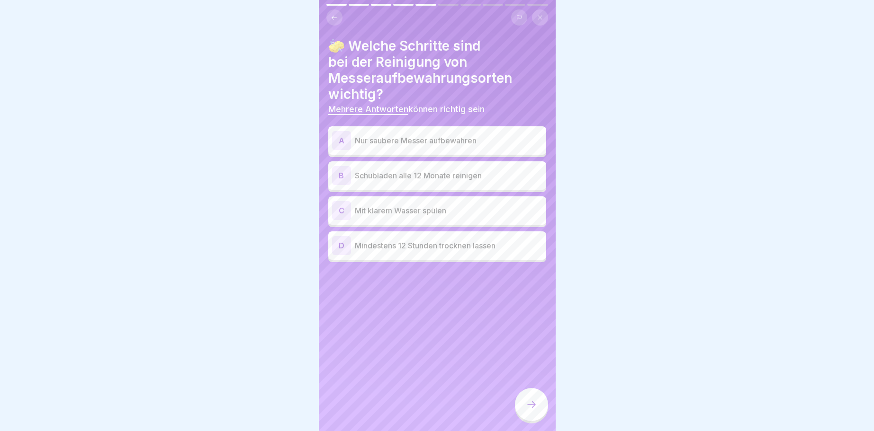
click at [340, 137] on div "A" at bounding box center [341, 140] width 19 height 19
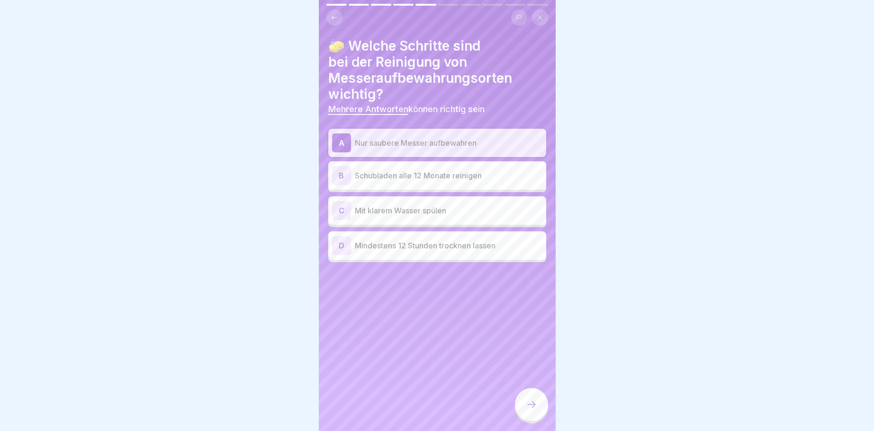
click at [344, 211] on div "C" at bounding box center [341, 210] width 19 height 19
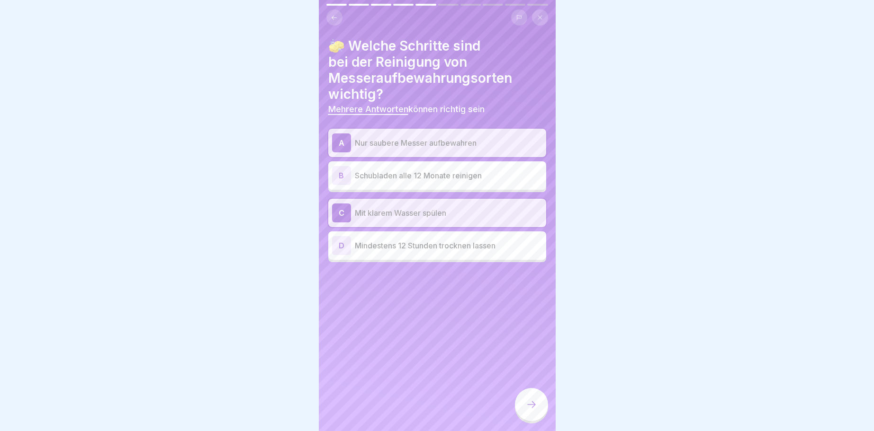
click at [342, 170] on div "B" at bounding box center [341, 175] width 19 height 19
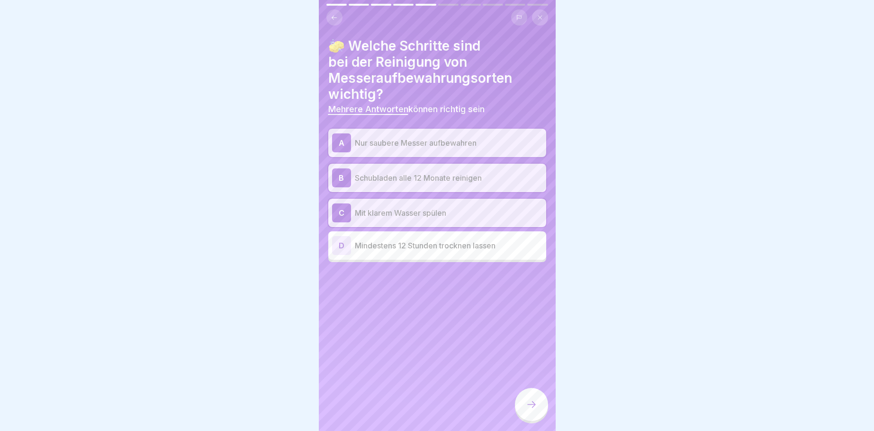
click at [534, 404] on icon at bounding box center [531, 404] width 11 height 11
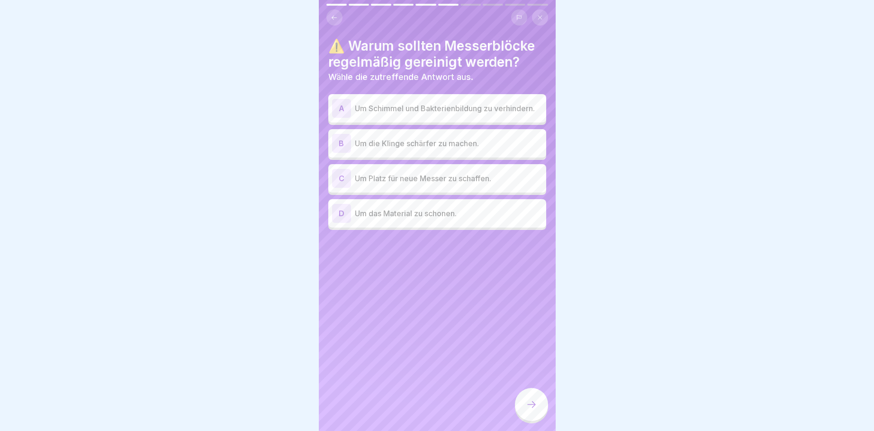
click at [345, 106] on div "A" at bounding box center [341, 108] width 19 height 19
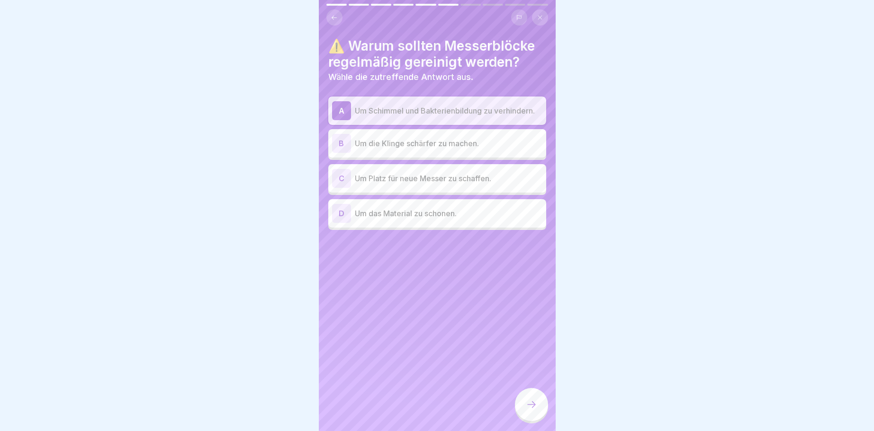
click at [531, 403] on icon at bounding box center [531, 404] width 11 height 11
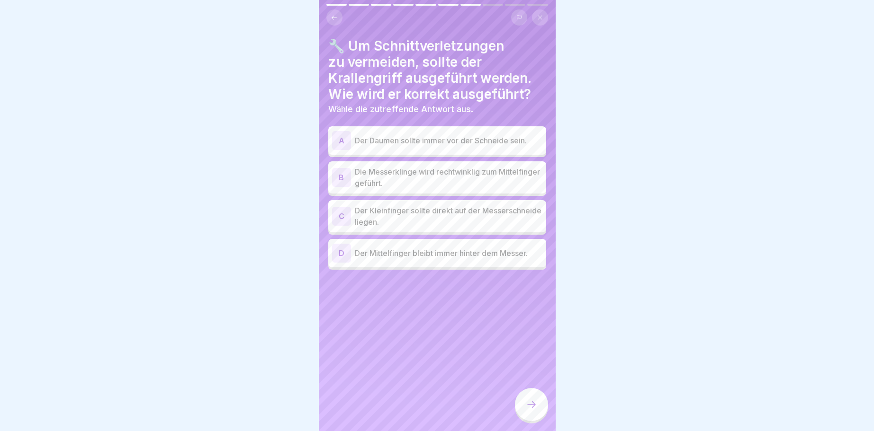
click at [343, 179] on div "B" at bounding box center [341, 177] width 19 height 19
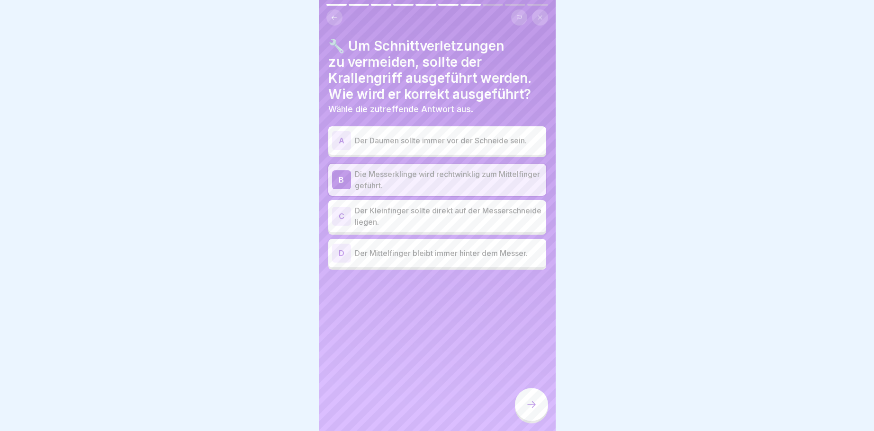
click at [530, 404] on icon at bounding box center [531, 404] width 11 height 11
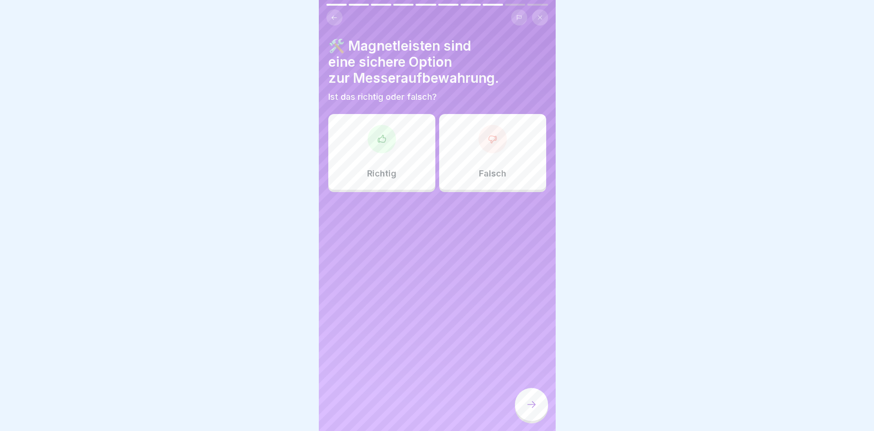
click at [386, 136] on icon at bounding box center [381, 138] width 9 height 9
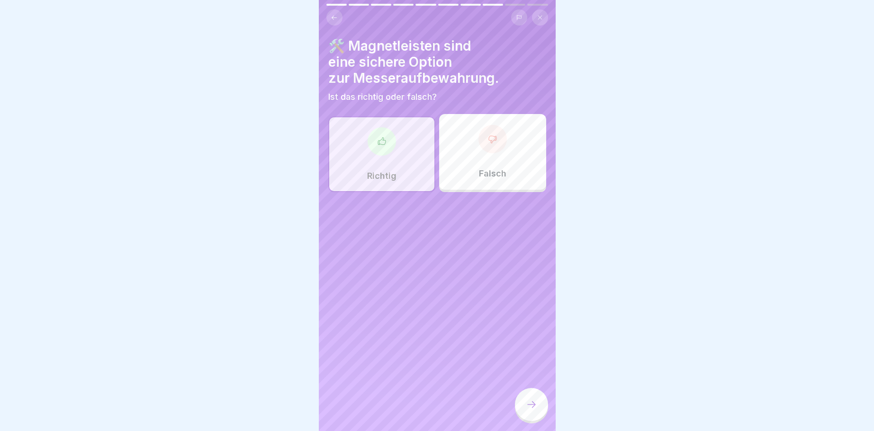
click at [534, 406] on icon at bounding box center [531, 404] width 11 height 11
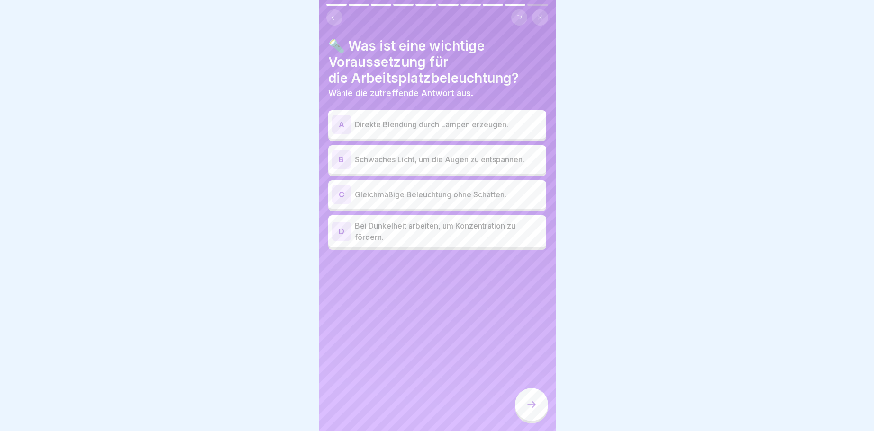
click at [342, 196] on div "C" at bounding box center [341, 194] width 19 height 19
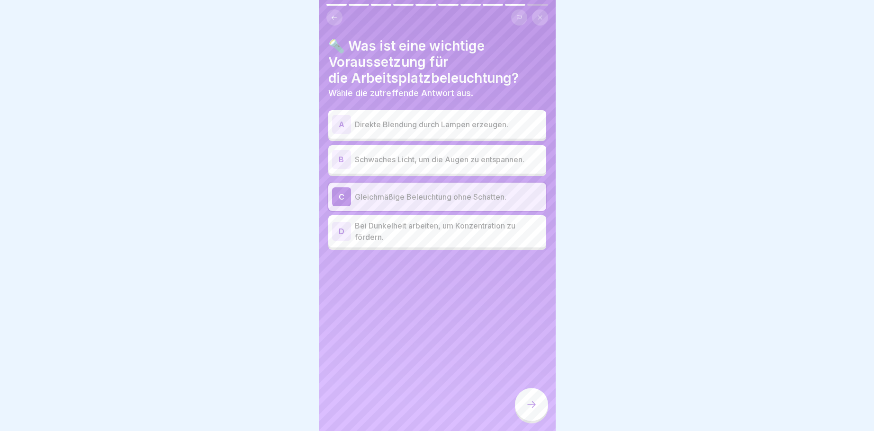
click at [529, 399] on div at bounding box center [531, 404] width 33 height 33
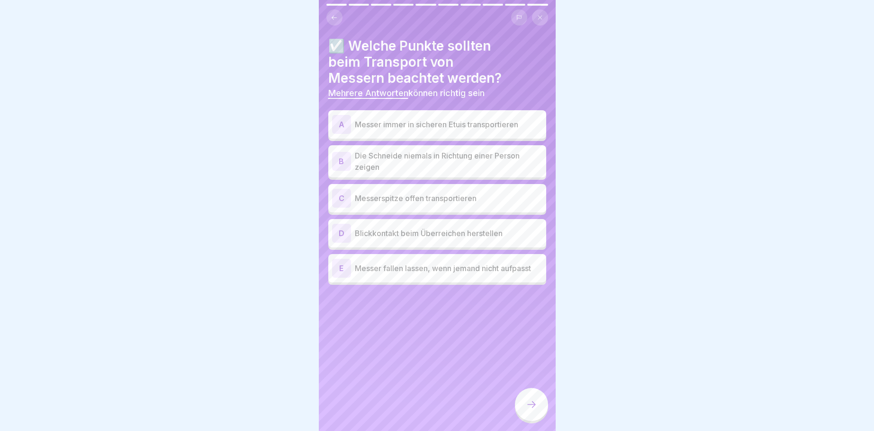
click at [337, 124] on div "A" at bounding box center [341, 124] width 19 height 19
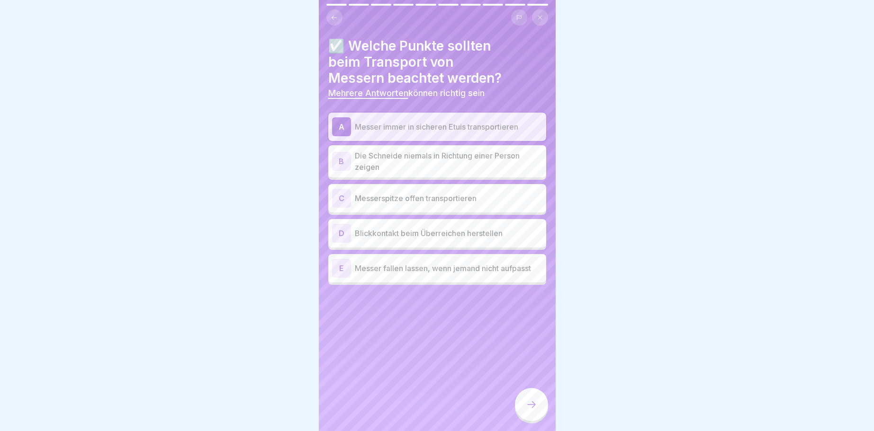
click at [342, 234] on div "D" at bounding box center [341, 233] width 19 height 19
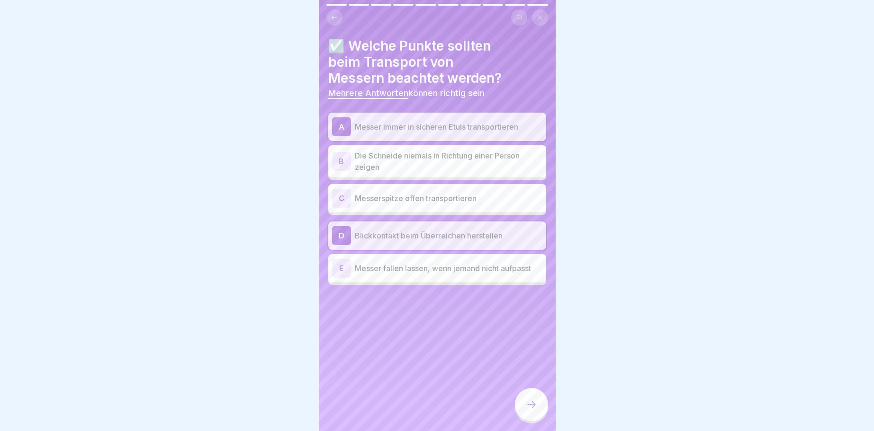
click at [533, 406] on icon at bounding box center [531, 404] width 11 height 11
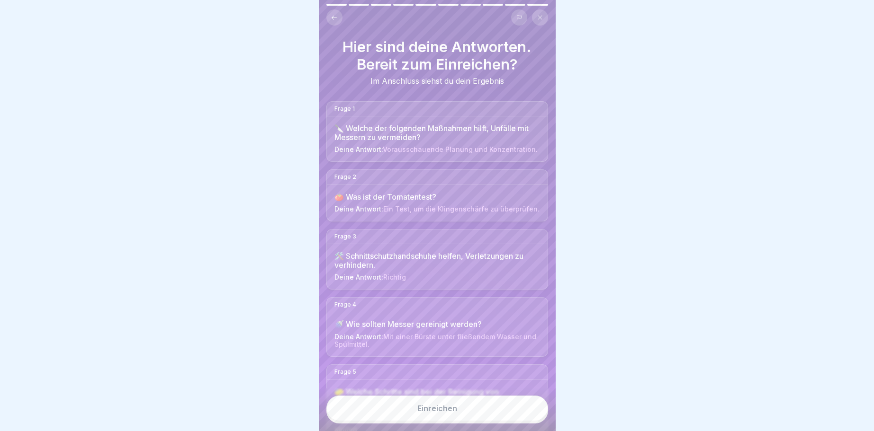
click at [430, 407] on div "Einreichen" at bounding box center [437, 408] width 40 height 9
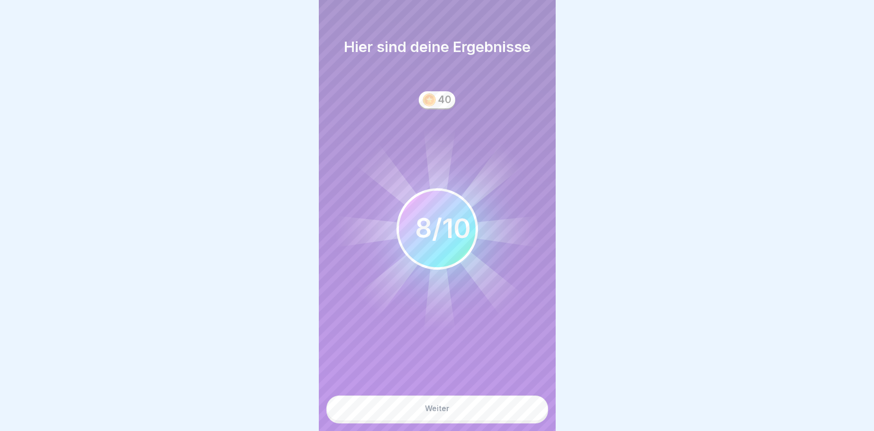
click at [434, 406] on div "Weiter" at bounding box center [437, 408] width 25 height 9
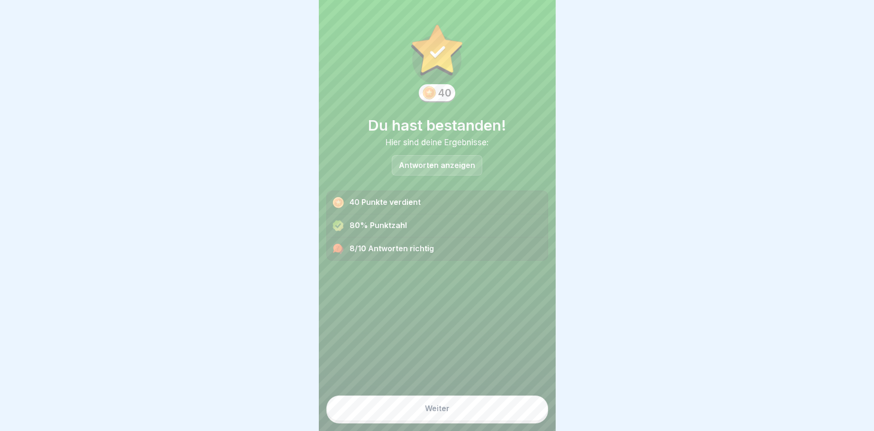
click at [457, 414] on button "Weiter" at bounding box center [437, 409] width 222 height 26
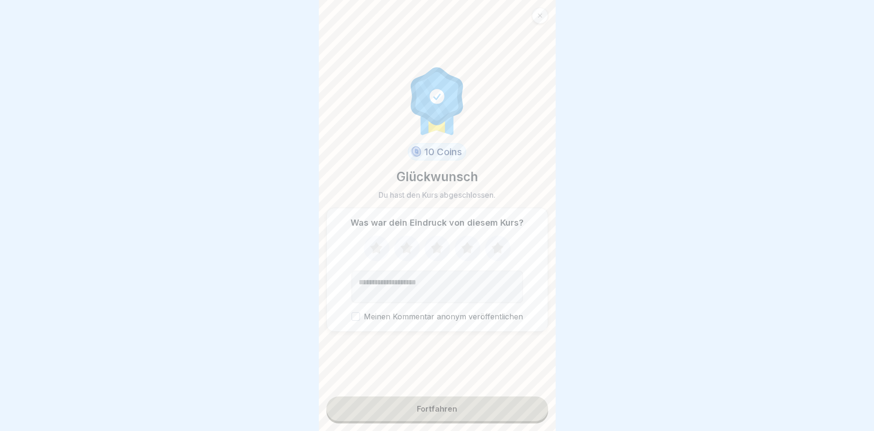
click at [446, 410] on div "Fortfahren" at bounding box center [437, 409] width 40 height 9
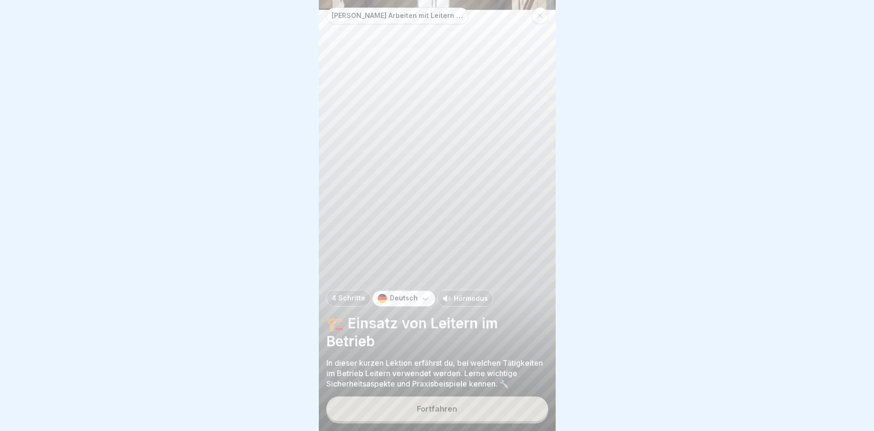
click at [445, 405] on div "Fortfahren" at bounding box center [437, 409] width 40 height 9
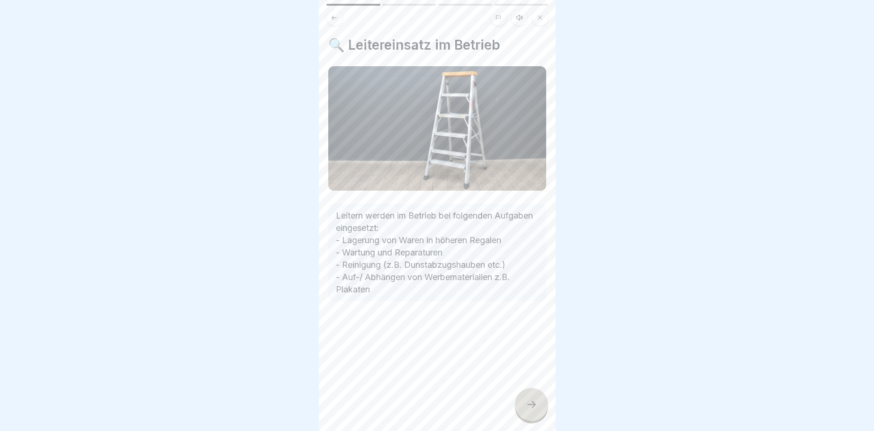
click at [528, 403] on icon at bounding box center [531, 404] width 11 height 11
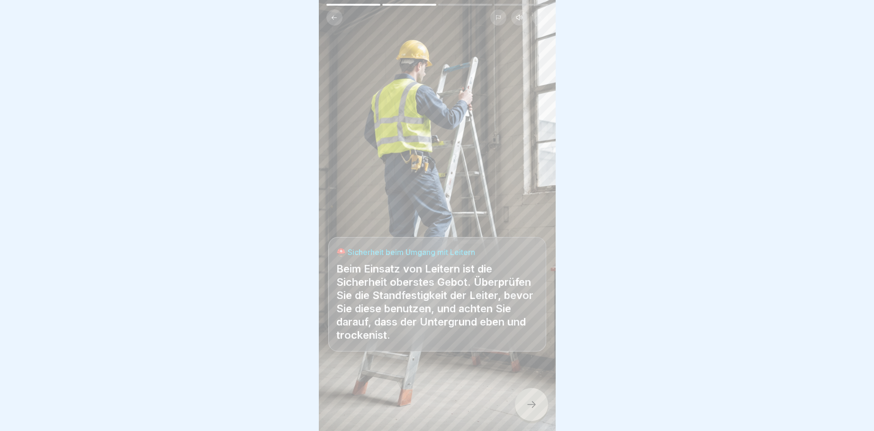
click at [538, 405] on div at bounding box center [531, 404] width 33 height 33
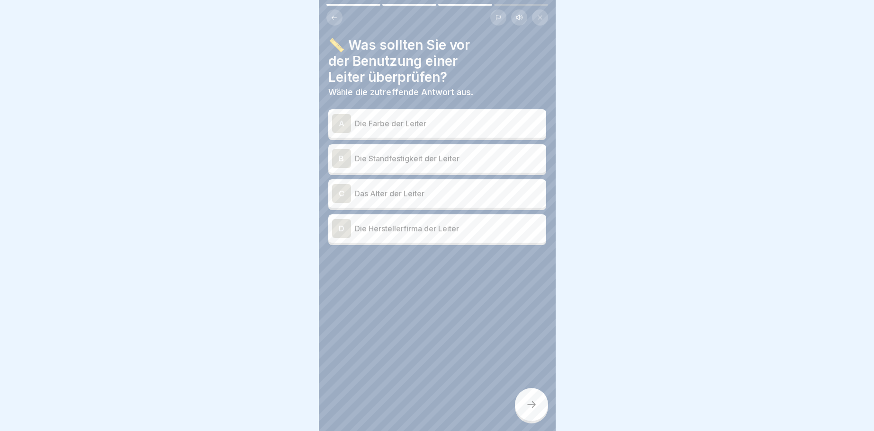
click at [339, 157] on div "B" at bounding box center [341, 158] width 19 height 19
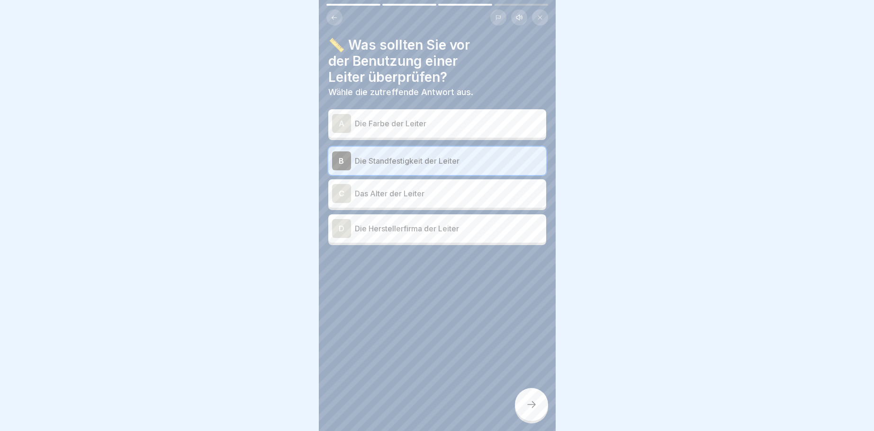
click at [532, 407] on icon at bounding box center [531, 404] width 11 height 11
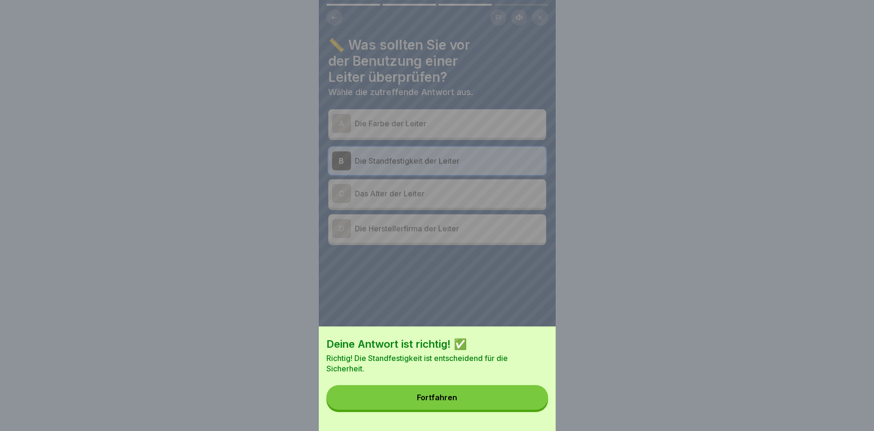
click at [413, 397] on button "Fortfahren" at bounding box center [437, 397] width 222 height 25
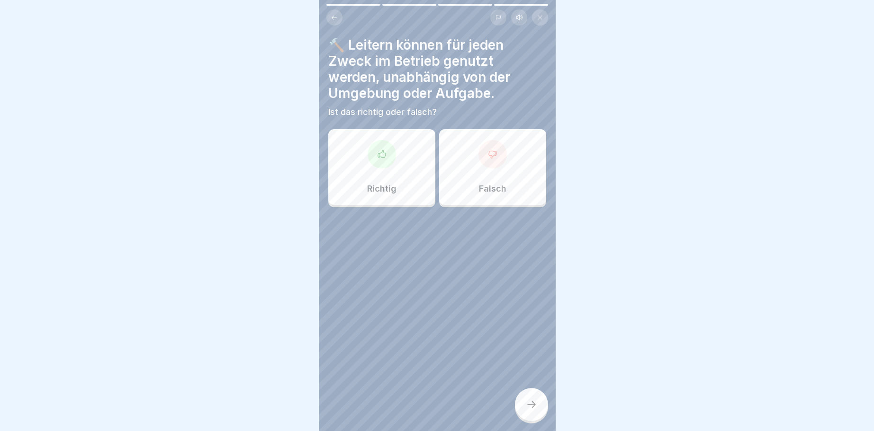
click at [383, 144] on div at bounding box center [381, 154] width 28 height 28
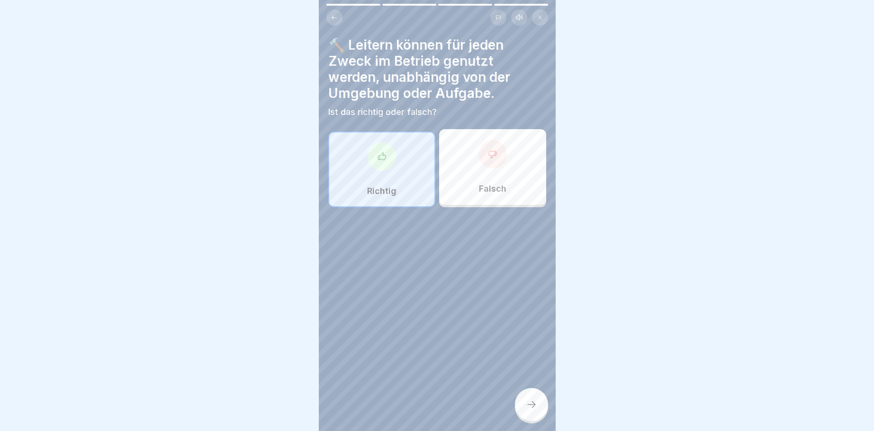
click at [527, 394] on div at bounding box center [531, 404] width 33 height 33
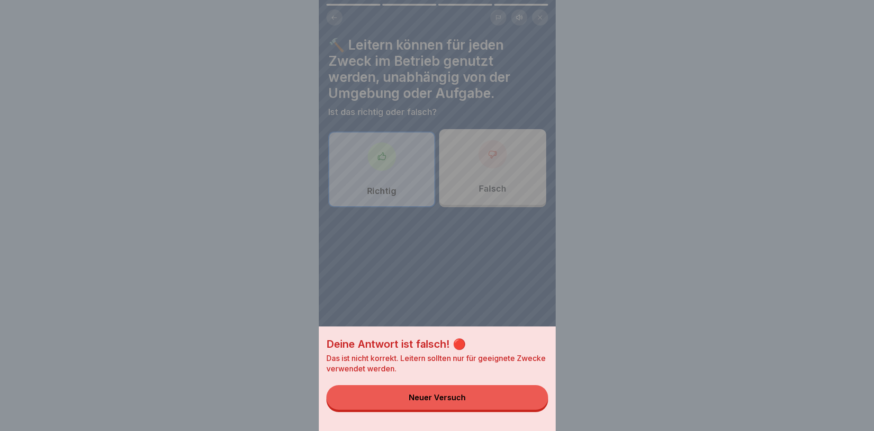
click at [428, 389] on button "Neuer Versuch" at bounding box center [437, 397] width 222 height 25
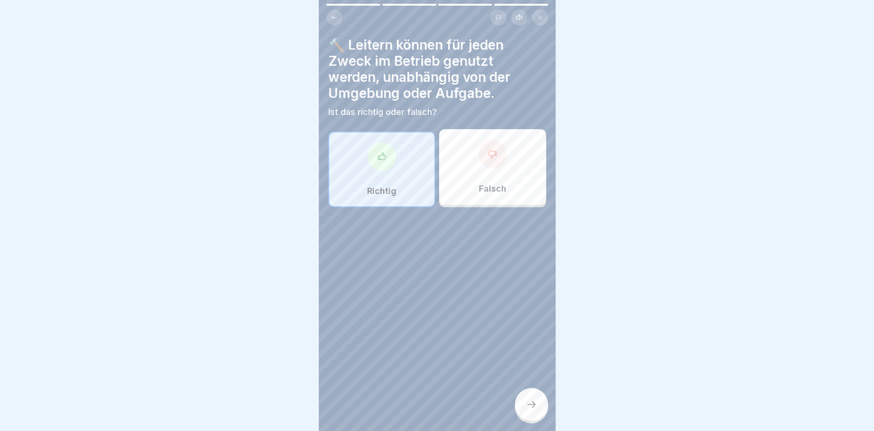
click at [490, 156] on icon at bounding box center [492, 154] width 8 height 7
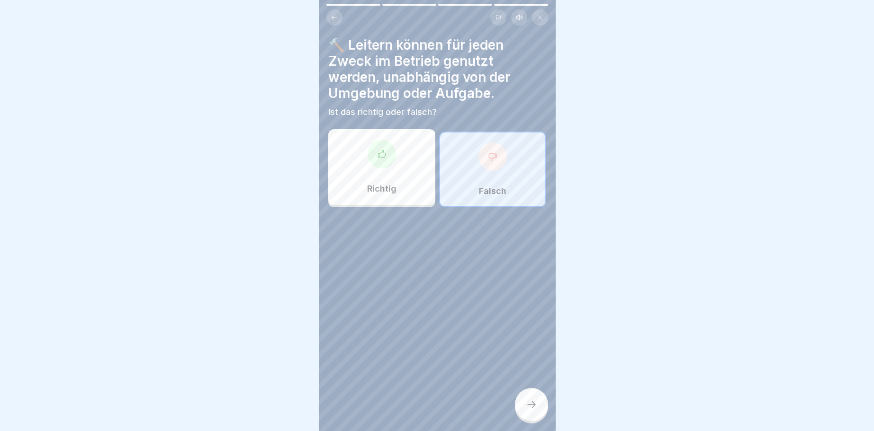
click at [534, 397] on div at bounding box center [531, 404] width 33 height 33
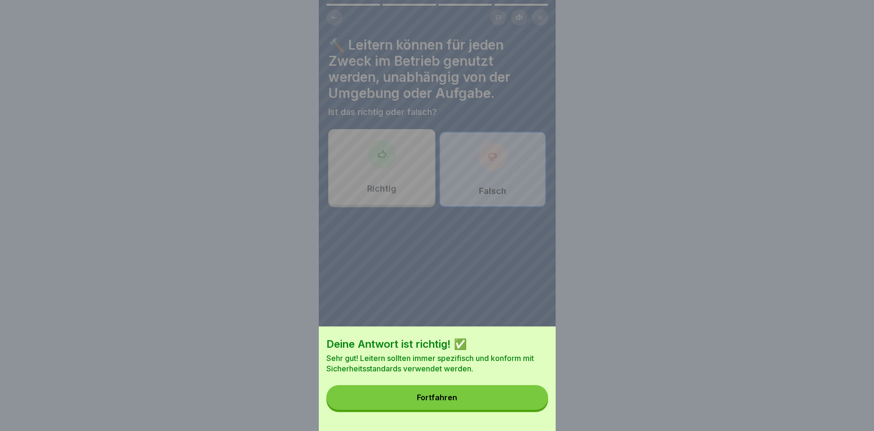
click at [444, 395] on div "Fortfahren" at bounding box center [437, 397] width 40 height 9
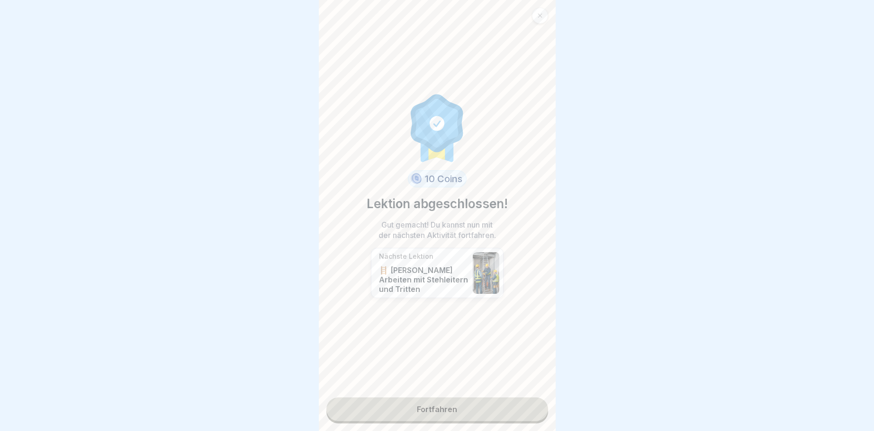
click at [436, 411] on link "Fortfahren" at bounding box center [437, 410] width 222 height 24
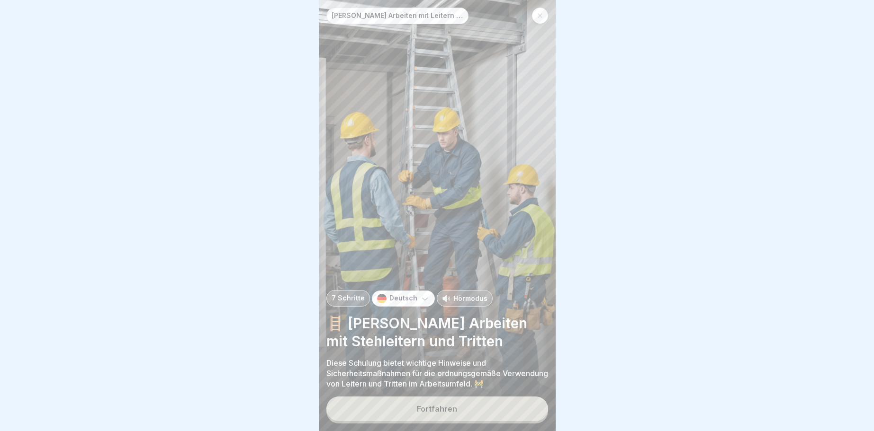
click at [437, 413] on button "Fortfahren" at bounding box center [437, 409] width 222 height 25
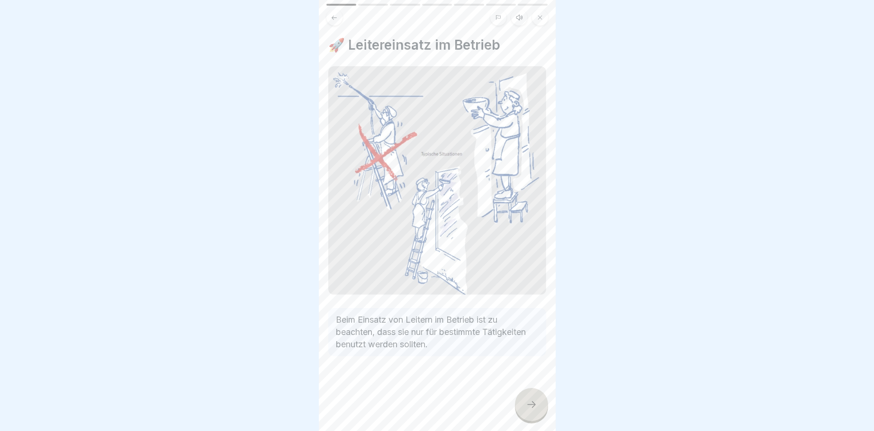
click at [537, 404] on div at bounding box center [531, 404] width 33 height 33
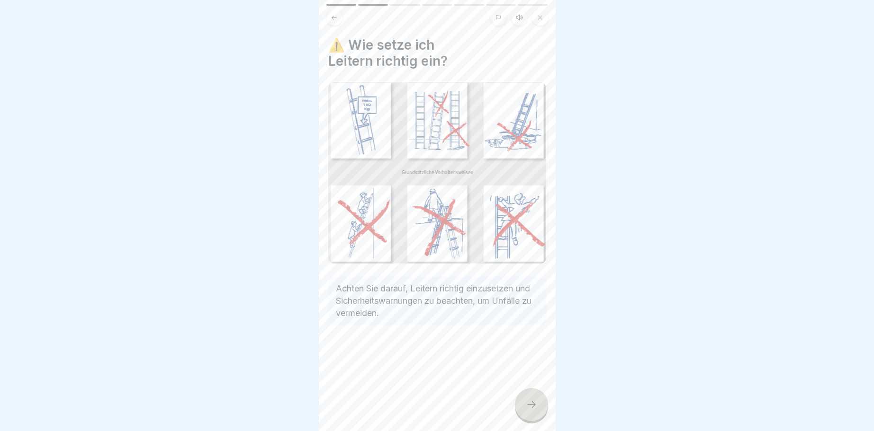
click at [531, 402] on icon at bounding box center [531, 404] width 11 height 11
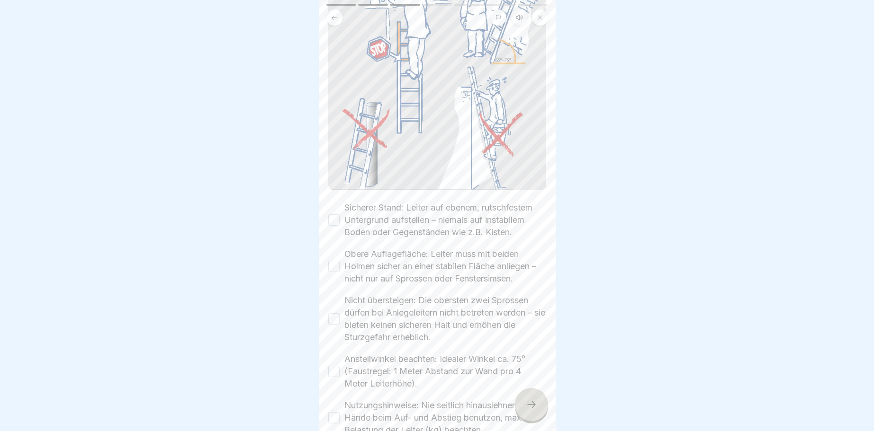
scroll to position [170, 0]
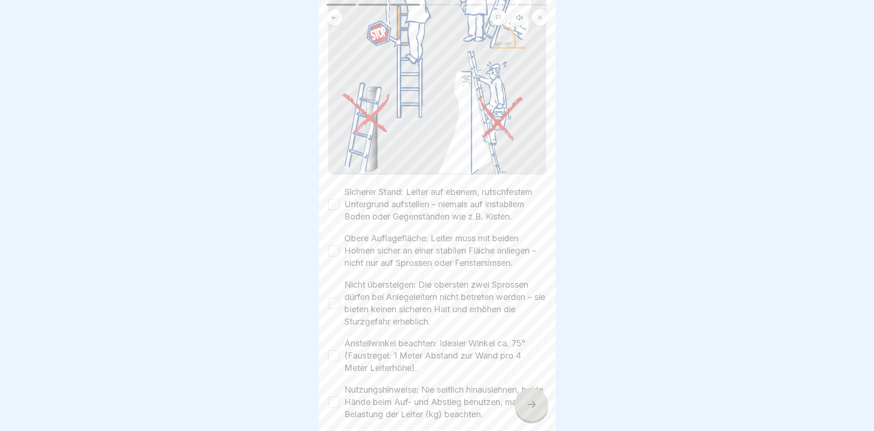
click at [333, 205] on button "Sicherer Stand: Leiter auf ebenem, rutschfestem Untergrund aufstellen – niemals…" at bounding box center [333, 204] width 11 height 11
click at [334, 249] on button "Obere Auflagefläche: Leiter muss mit beiden Holmen sicher an einer stabilen Flä…" at bounding box center [333, 250] width 11 height 11
click at [336, 297] on div "Nicht übersteigen: Die obersten zwei Sprossen dürfen bei Anlegeleitern nicht be…" at bounding box center [437, 303] width 218 height 49
click at [332, 306] on button "Nicht übersteigen: Die obersten zwei Sprossen dürfen bei Anlegeleitern nicht be…" at bounding box center [333, 303] width 11 height 11
click at [335, 358] on button "Anstellwinkel beachten: Idealer Winkel ca. 75° (Faustregel: 1 Meter Abstand zur…" at bounding box center [333, 355] width 11 height 11
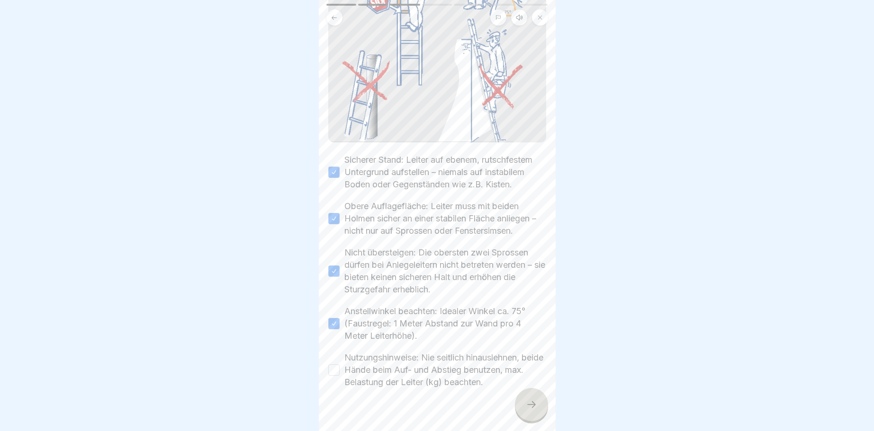
scroll to position [217, 0]
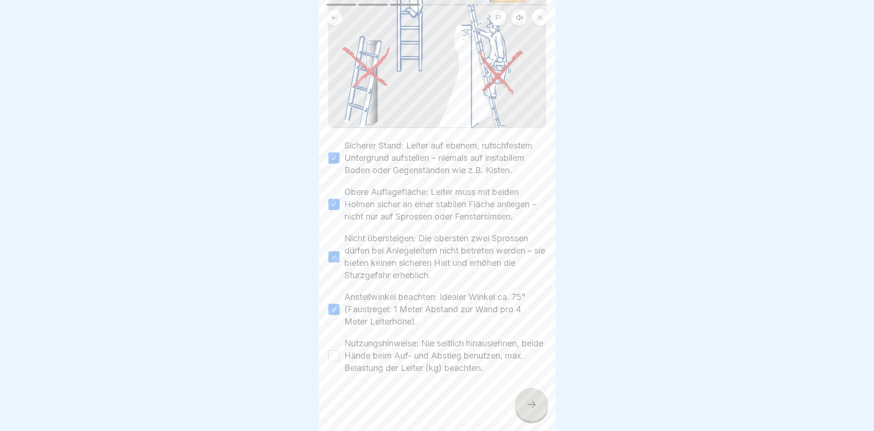
click at [335, 357] on button "Nutzungshinweise: Nie seitlich hinauslehnen, beide Hände beim Auf- und Abstieg …" at bounding box center [333, 355] width 11 height 11
click at [533, 403] on icon at bounding box center [531, 404] width 11 height 11
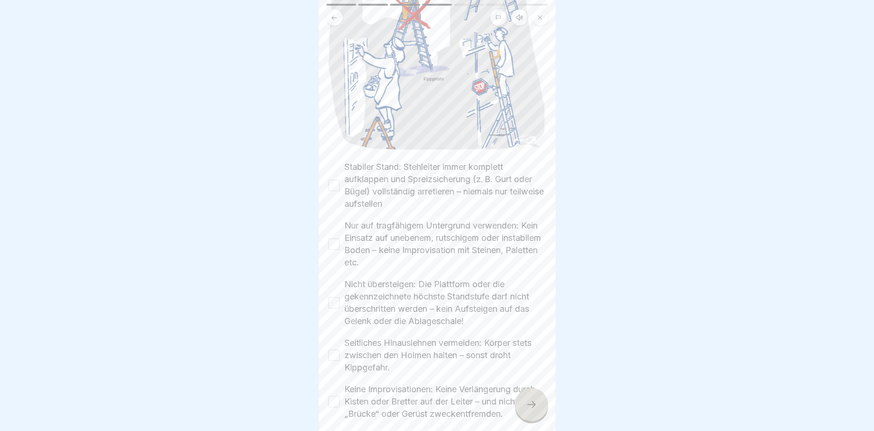
scroll to position [227, 0]
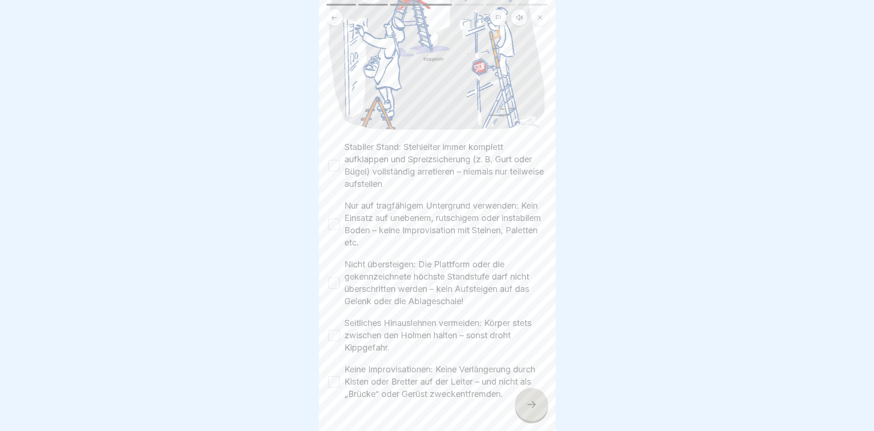
click at [331, 169] on button "Stabiler Stand: Stehleiter immer komplett aufklappen und Spreizsicherung (z. B.…" at bounding box center [333, 165] width 11 height 11
drag, startPoint x: 339, startPoint y: 224, endPoint x: 334, endPoint y: 244, distance: 20.0
click at [339, 226] on button "Nur auf tragfähigem Untergrund verwenden: Kein Einsatz auf unebenem, rutschigem…" at bounding box center [333, 224] width 11 height 11
click at [335, 279] on button "Nicht übersteigen: Die Plattform oder die gekennzeichnete höchste Standstufe da…" at bounding box center [333, 282] width 11 height 11
click at [337, 334] on button "Seitliches Hinauslehnen vermeiden: Körper stets zwischen den Holmen halten – so…" at bounding box center [333, 335] width 11 height 11
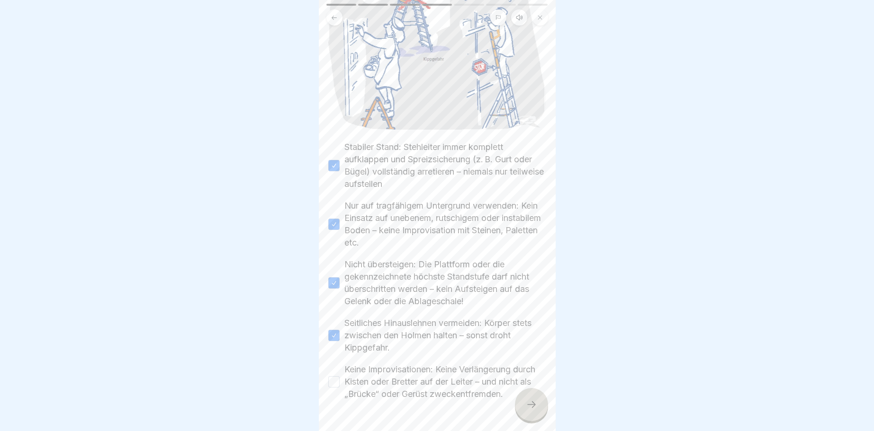
click at [332, 384] on button "Keine Improvisationen: Keine Verlängerung durch Kisten oder Bretter auf der Lei…" at bounding box center [333, 381] width 11 height 11
click at [534, 403] on icon at bounding box center [531, 404] width 11 height 11
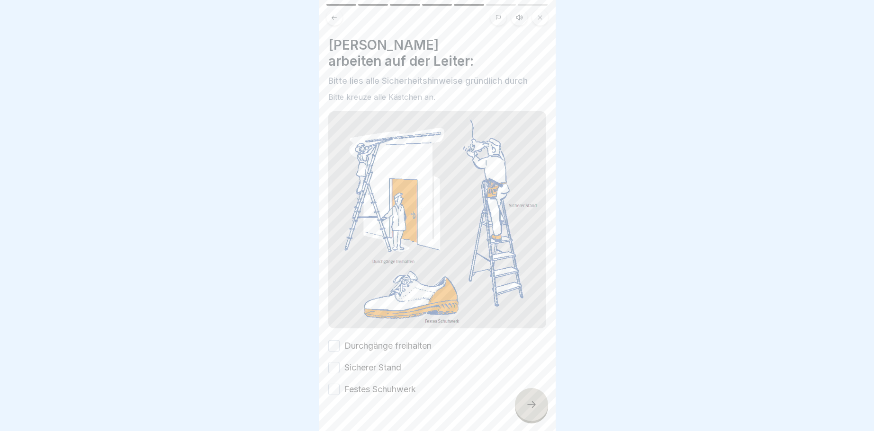
click at [333, 340] on button "Durchgänge freihalten" at bounding box center [333, 345] width 11 height 11
click at [332, 362] on button "Sicherer Stand" at bounding box center [333, 367] width 11 height 11
click at [333, 384] on button "Festes Schuhwerk" at bounding box center [333, 389] width 11 height 11
click at [532, 406] on icon at bounding box center [531, 404] width 11 height 11
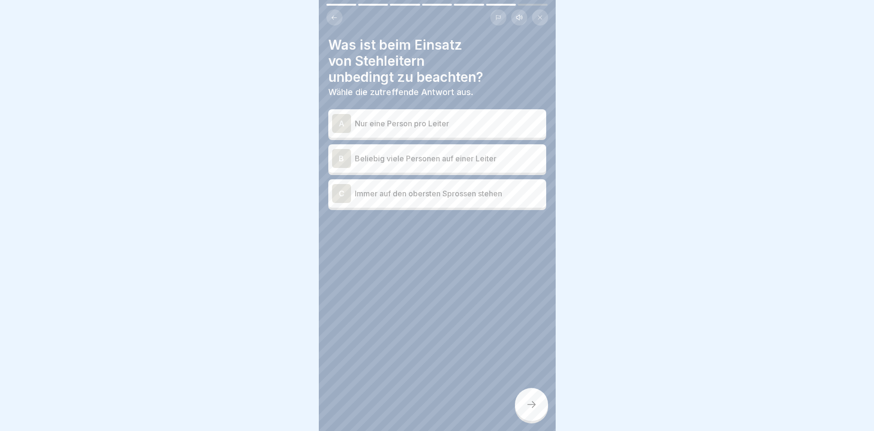
click at [343, 125] on div "A" at bounding box center [341, 123] width 19 height 19
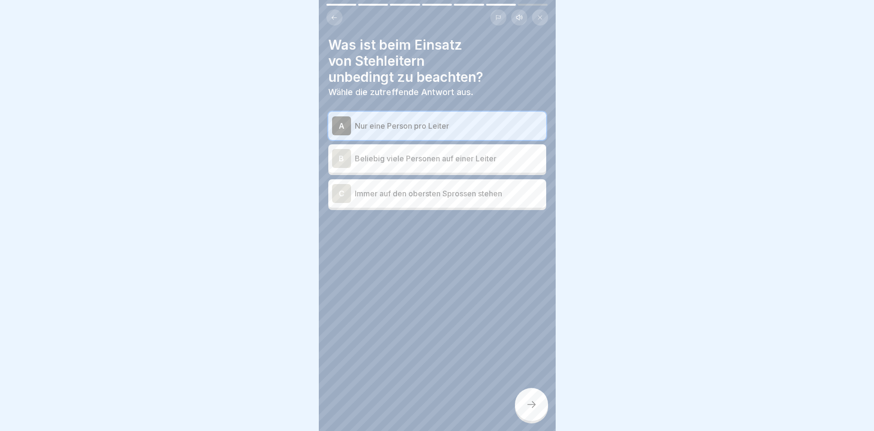
click at [531, 398] on div at bounding box center [531, 404] width 33 height 33
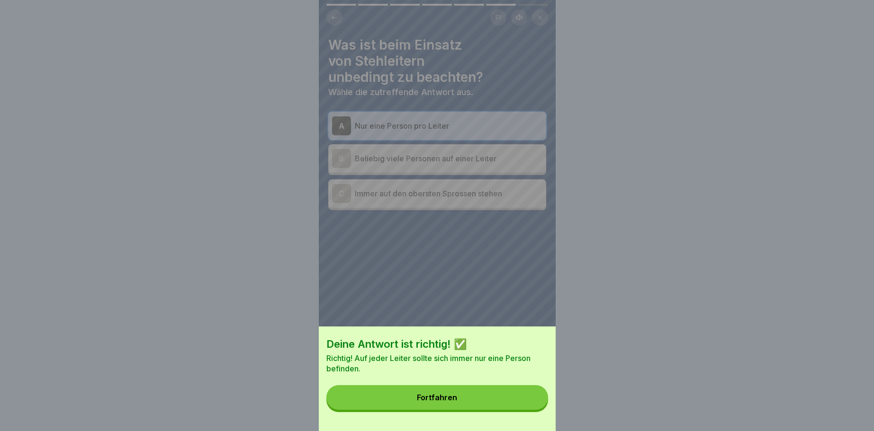
click at [461, 395] on button "Fortfahren" at bounding box center [437, 397] width 222 height 25
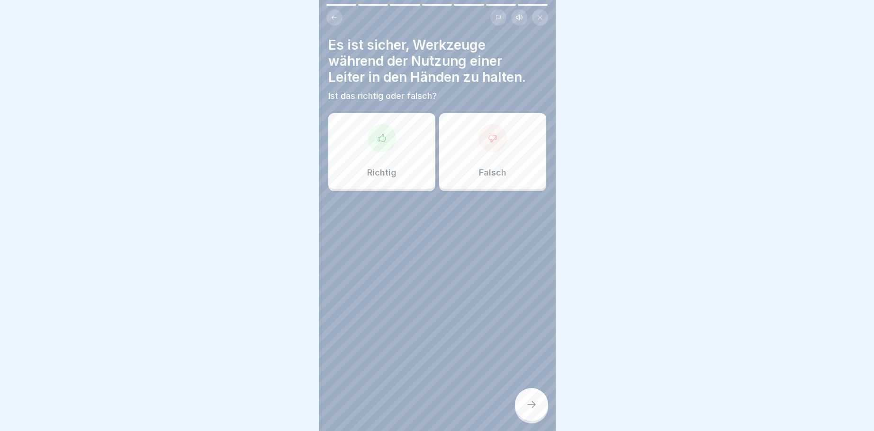
click at [489, 142] on div at bounding box center [492, 138] width 28 height 28
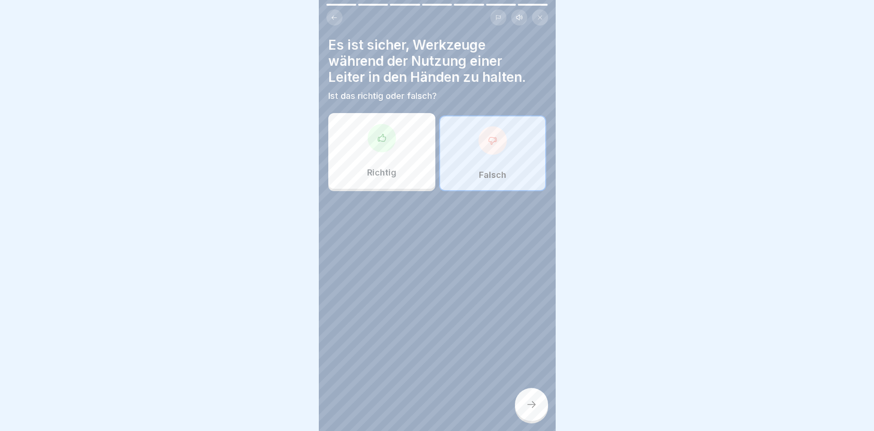
click at [530, 406] on icon at bounding box center [531, 404] width 11 height 11
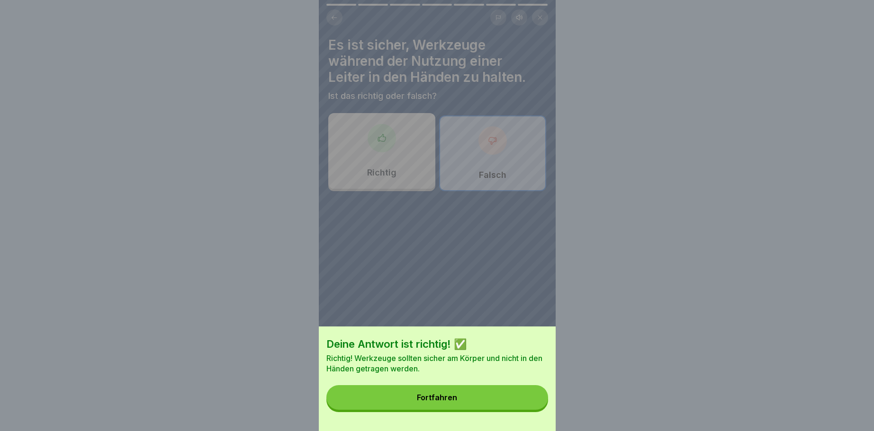
drag, startPoint x: 442, startPoint y: 391, endPoint x: 437, endPoint y: 392, distance: 5.8
click at [440, 392] on button "Fortfahren" at bounding box center [437, 397] width 222 height 25
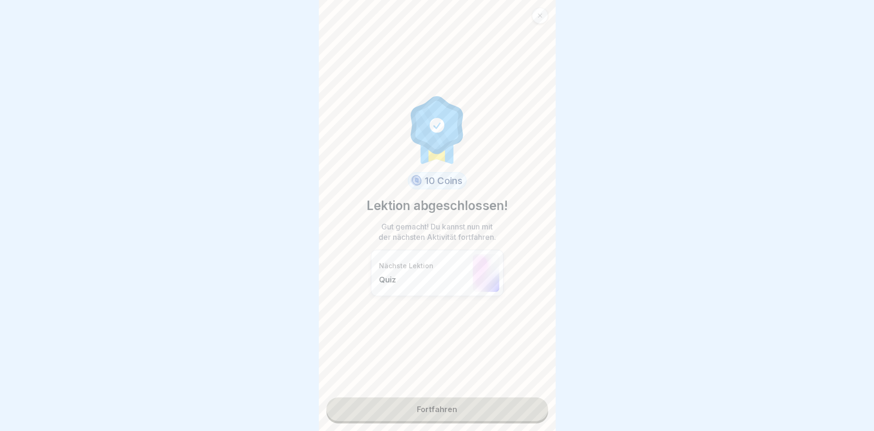
click at [438, 413] on link "Fortfahren" at bounding box center [437, 410] width 222 height 24
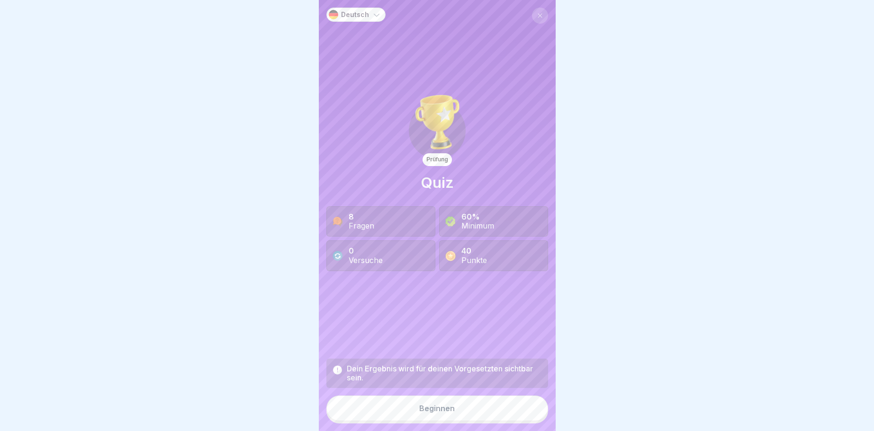
click at [447, 406] on div "Beginnen" at bounding box center [437, 408] width 36 height 9
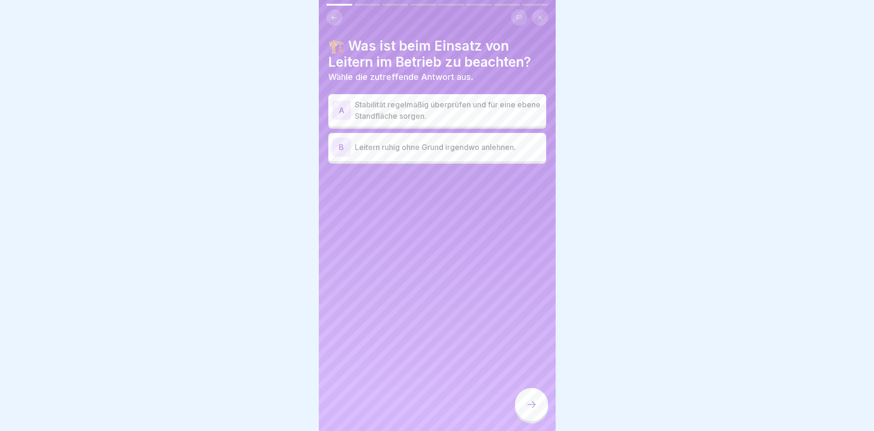
click at [342, 111] on div "A" at bounding box center [341, 110] width 19 height 19
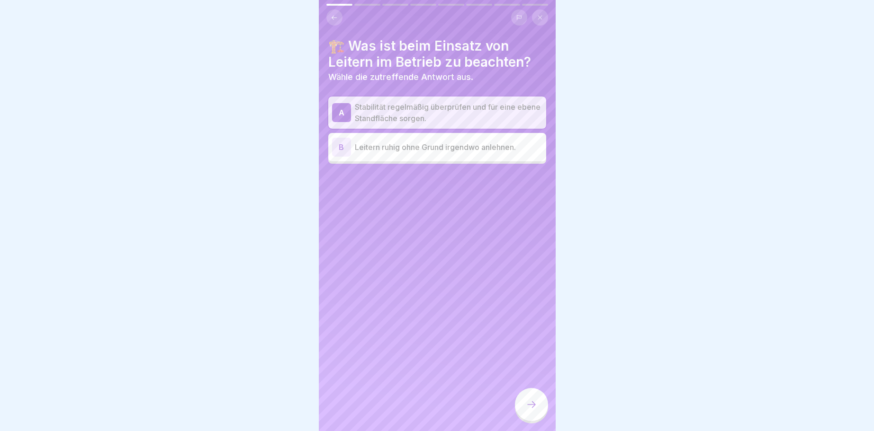
click at [536, 405] on icon at bounding box center [531, 404] width 11 height 11
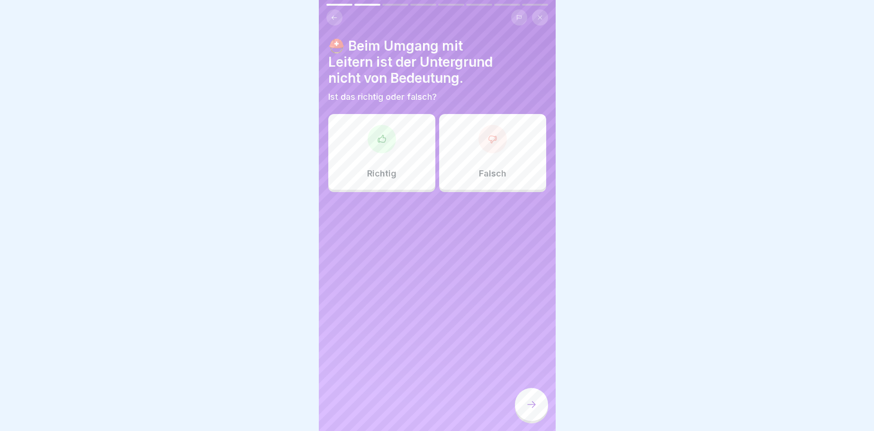
click at [495, 144] on div at bounding box center [492, 139] width 28 height 28
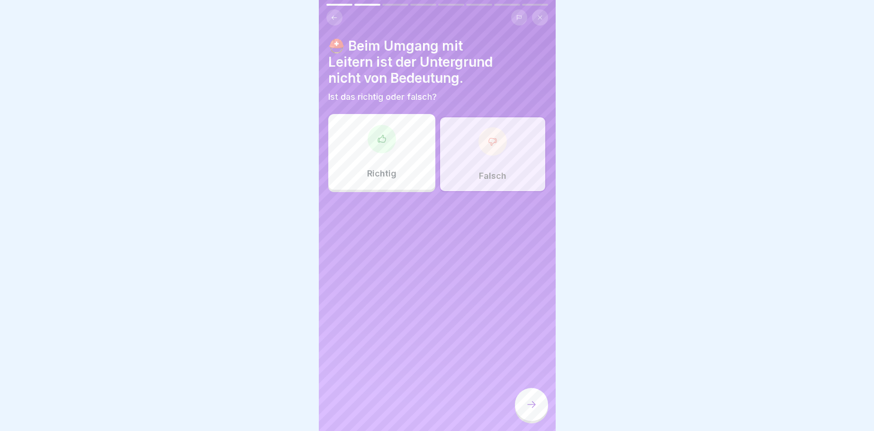
click at [536, 400] on div at bounding box center [531, 404] width 33 height 33
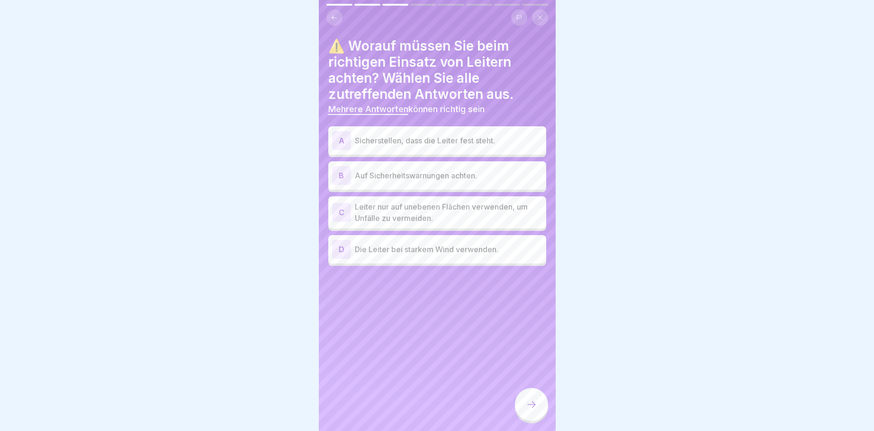
click at [341, 137] on div "A" at bounding box center [341, 140] width 19 height 19
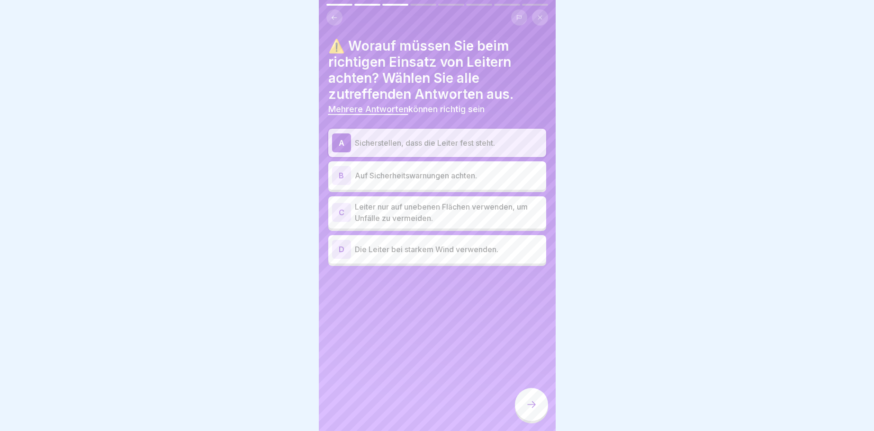
click at [339, 177] on div "B" at bounding box center [341, 175] width 19 height 19
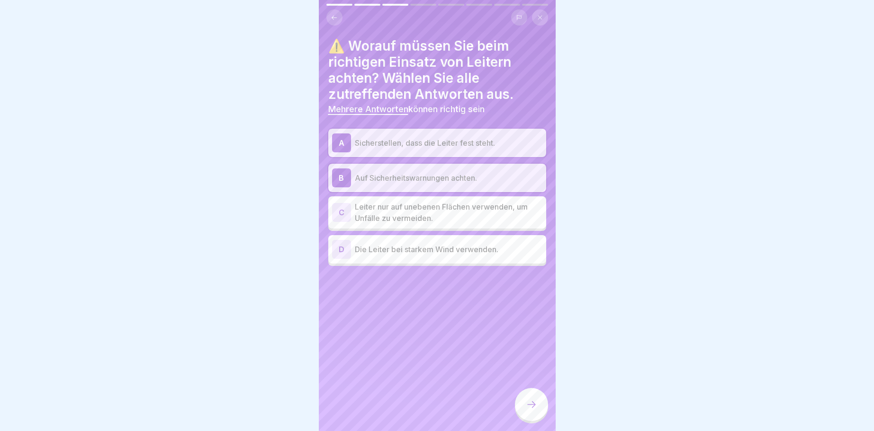
click at [535, 403] on icon at bounding box center [531, 404] width 11 height 11
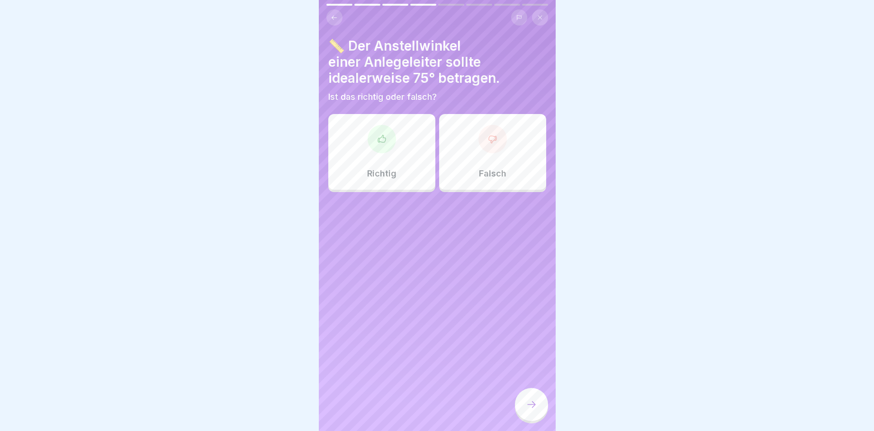
click at [377, 137] on icon at bounding box center [381, 138] width 9 height 9
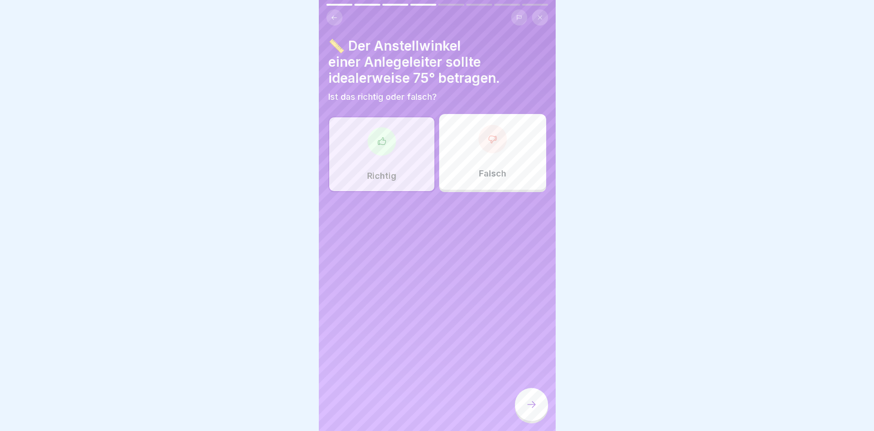
click at [528, 409] on icon at bounding box center [531, 404] width 11 height 11
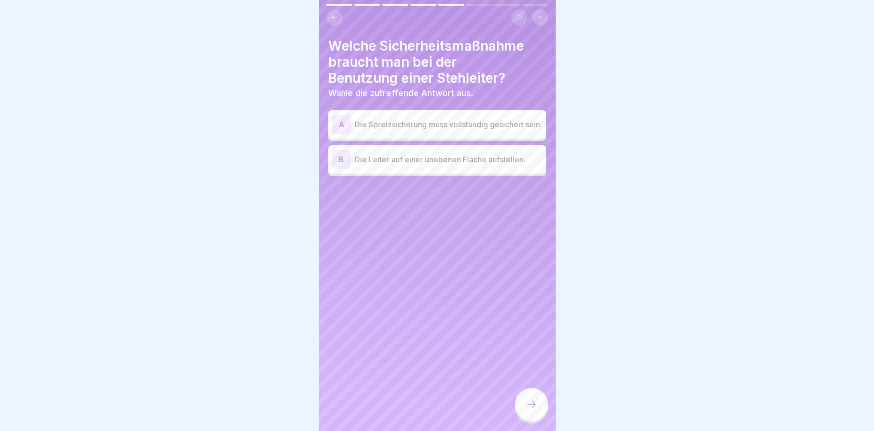
click at [339, 128] on div "A" at bounding box center [341, 124] width 19 height 19
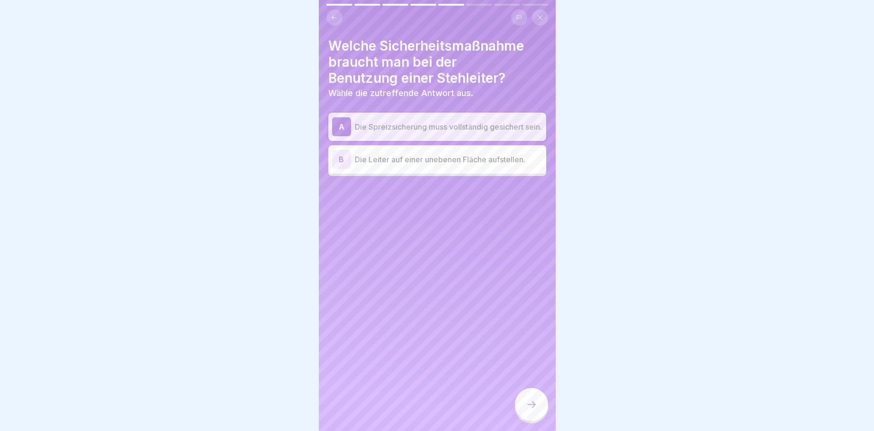
click at [530, 402] on icon at bounding box center [531, 404] width 11 height 11
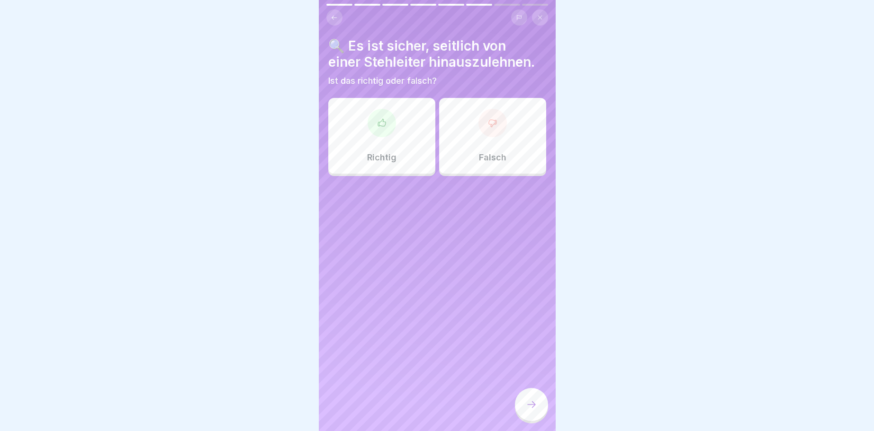
click at [492, 121] on icon at bounding box center [492, 122] width 9 height 9
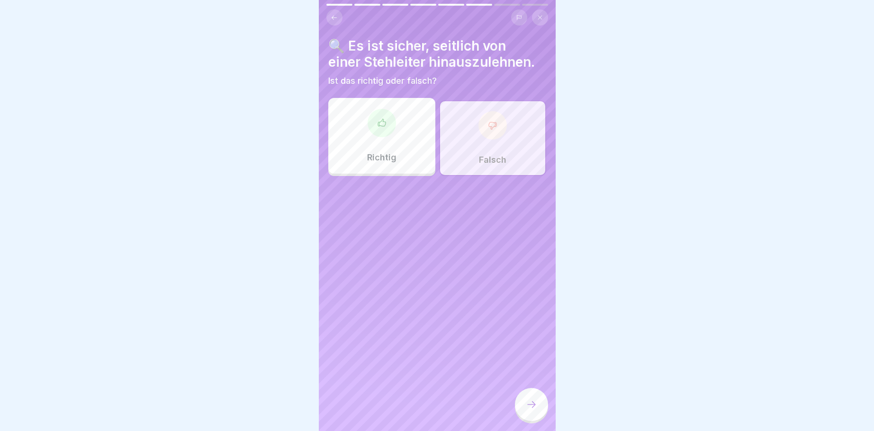
click at [533, 405] on icon at bounding box center [531, 404] width 11 height 11
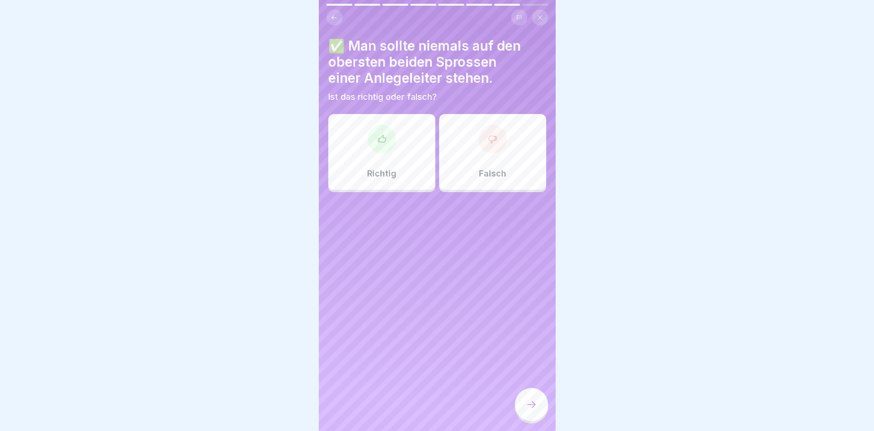
click at [495, 134] on div at bounding box center [492, 139] width 28 height 28
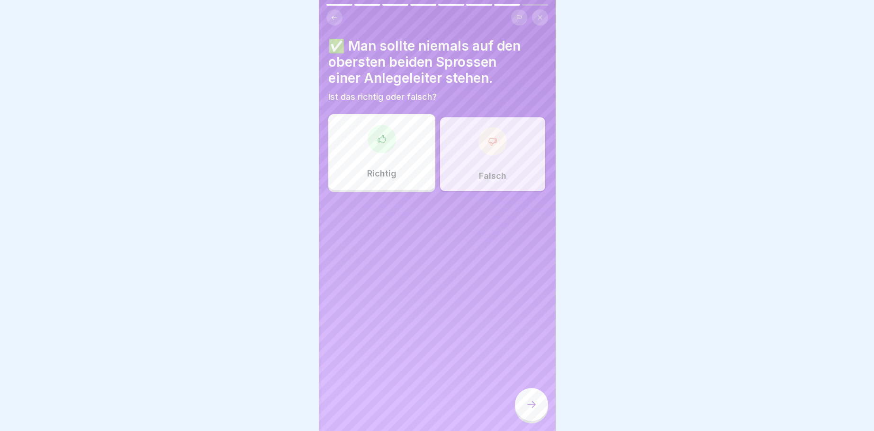
click at [527, 405] on icon at bounding box center [531, 404] width 11 height 11
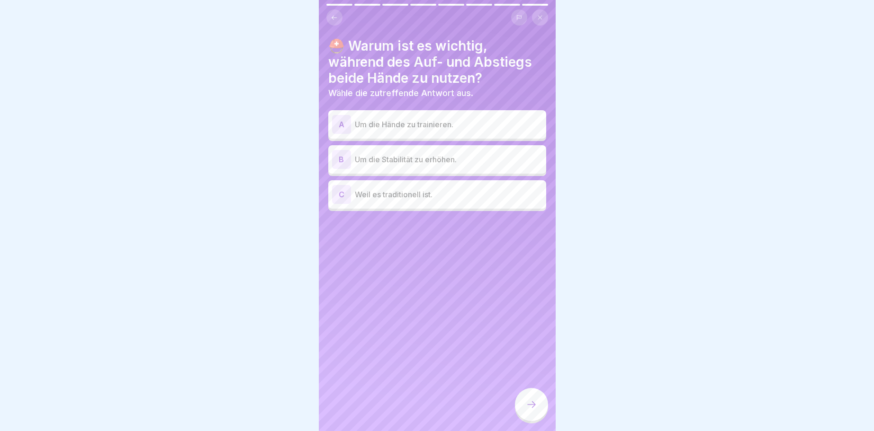
click at [332, 19] on icon at bounding box center [333, 17] width 7 height 7
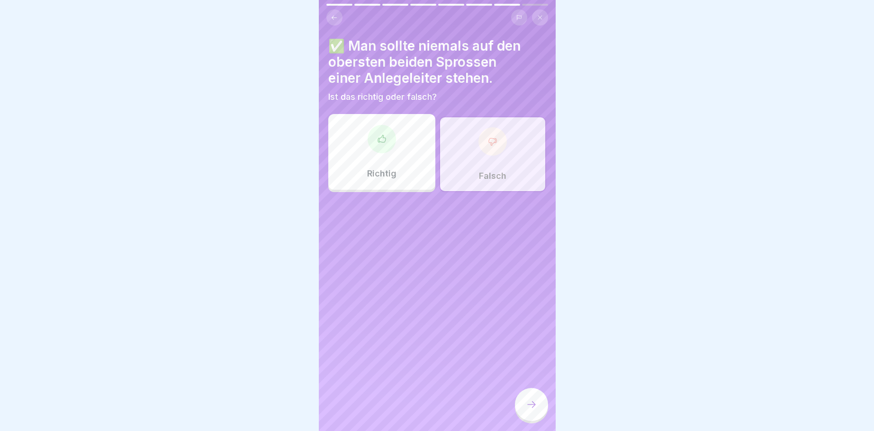
click at [389, 137] on div at bounding box center [381, 139] width 28 height 28
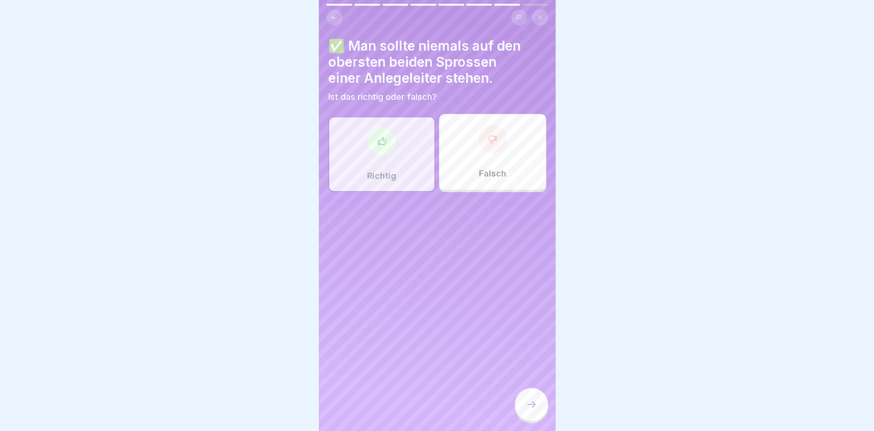
click at [528, 405] on icon at bounding box center [531, 404] width 11 height 11
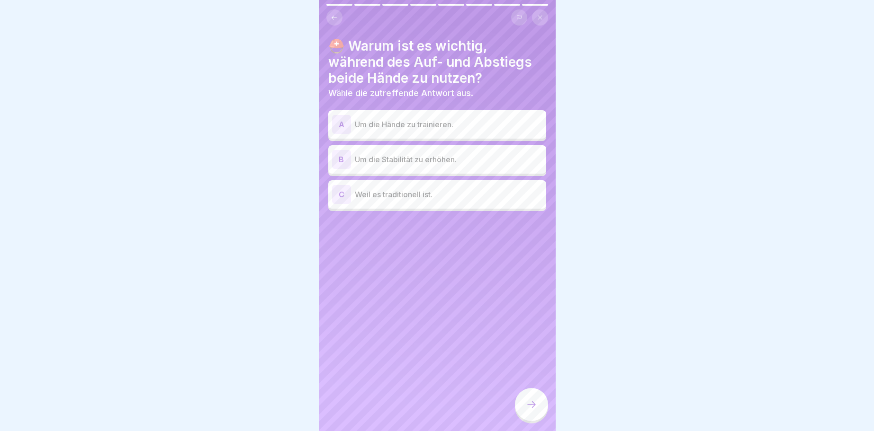
click at [339, 160] on div "B" at bounding box center [341, 159] width 19 height 19
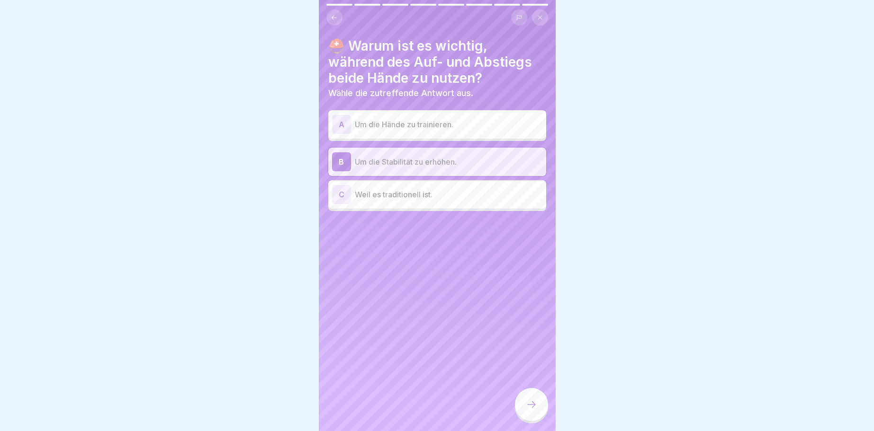
click at [535, 401] on icon at bounding box center [531, 404] width 11 height 11
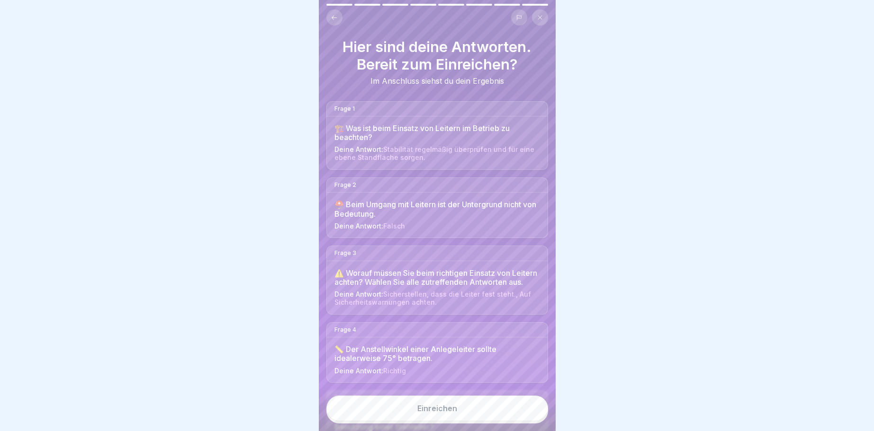
click at [441, 406] on div "Einreichen" at bounding box center [437, 408] width 40 height 9
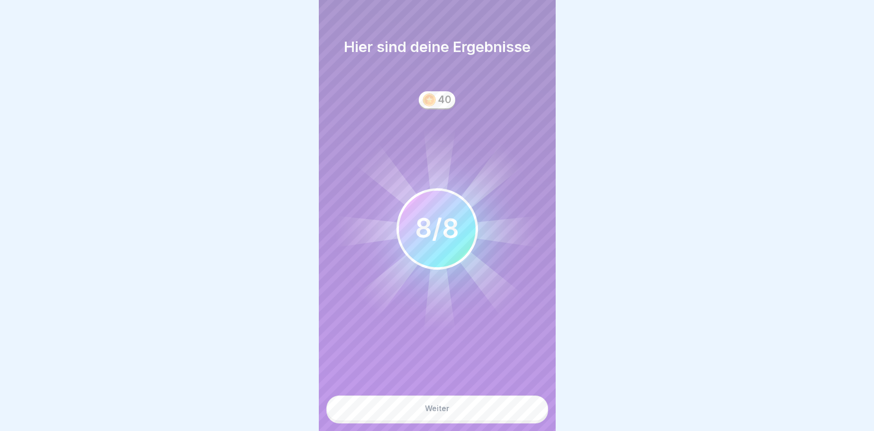
click at [436, 404] on div "Weiter" at bounding box center [437, 408] width 25 height 9
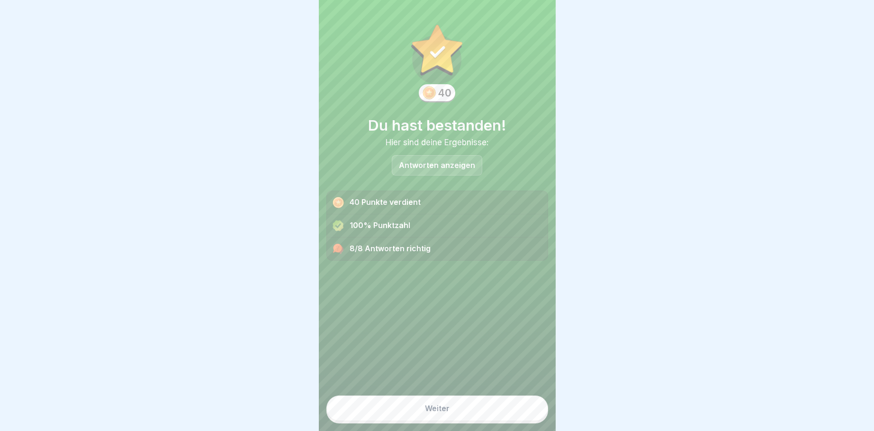
click at [439, 406] on div "Weiter" at bounding box center [437, 408] width 25 height 9
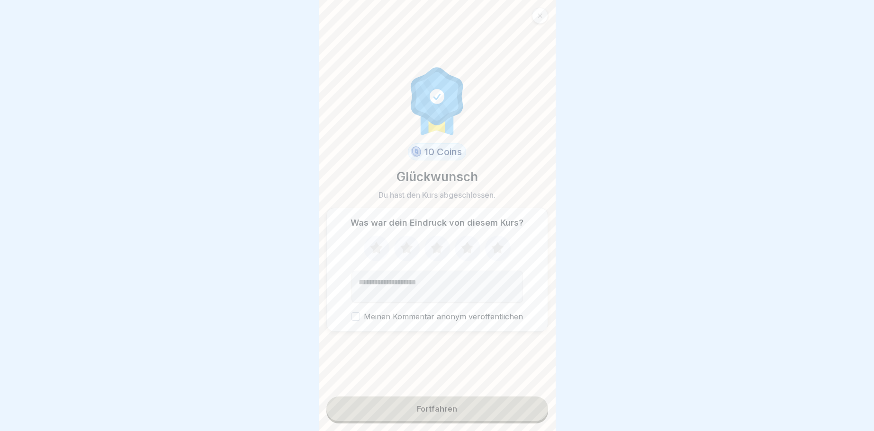
click at [458, 412] on button "Fortfahren" at bounding box center [437, 409] width 222 height 25
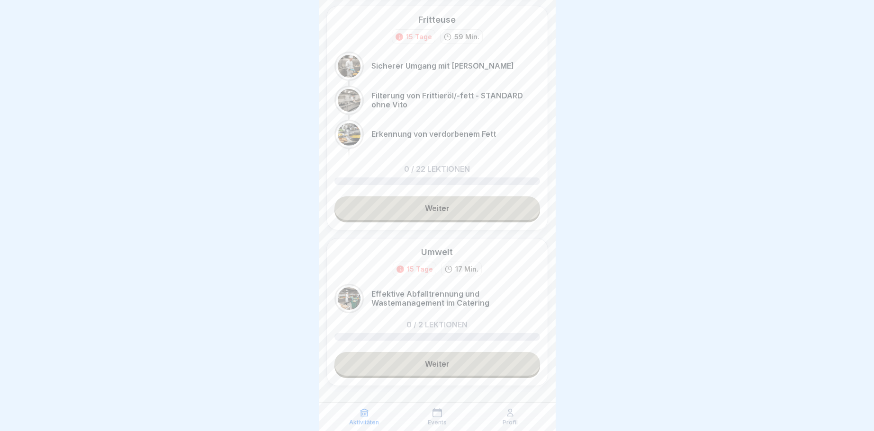
scroll to position [474, 0]
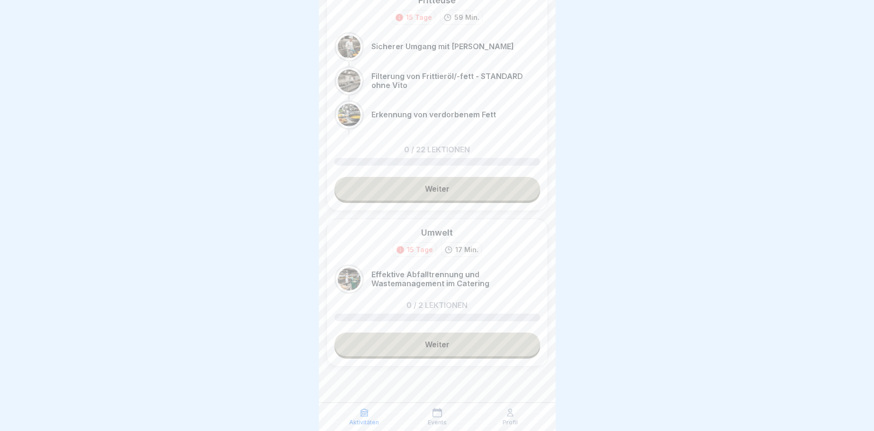
click at [428, 346] on link "Weiter" at bounding box center [436, 345] width 205 height 24
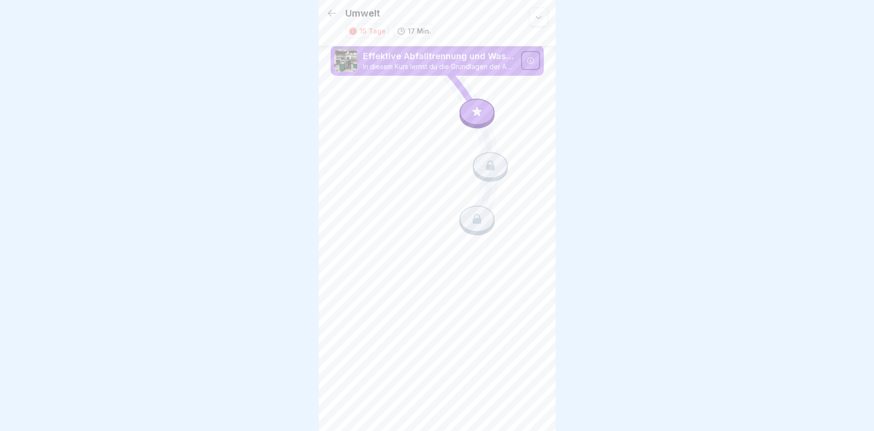
click at [334, 13] on icon at bounding box center [332, 13] width 9 height 7
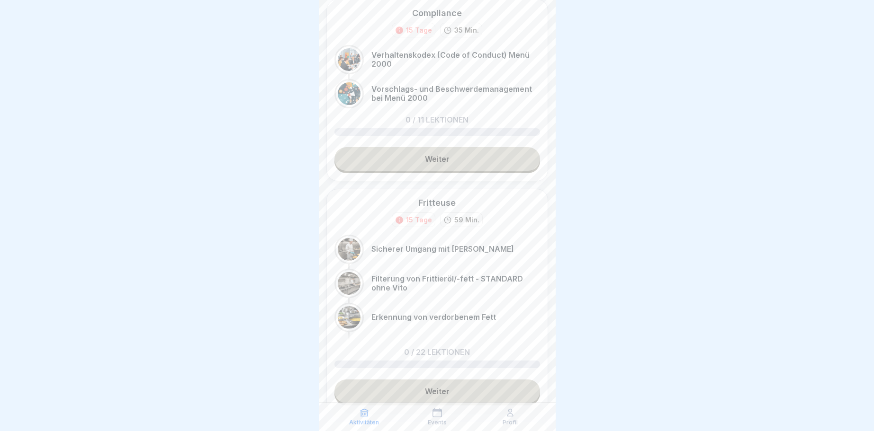
scroll to position [247, 0]
